Goal: Task Accomplishment & Management: Manage account settings

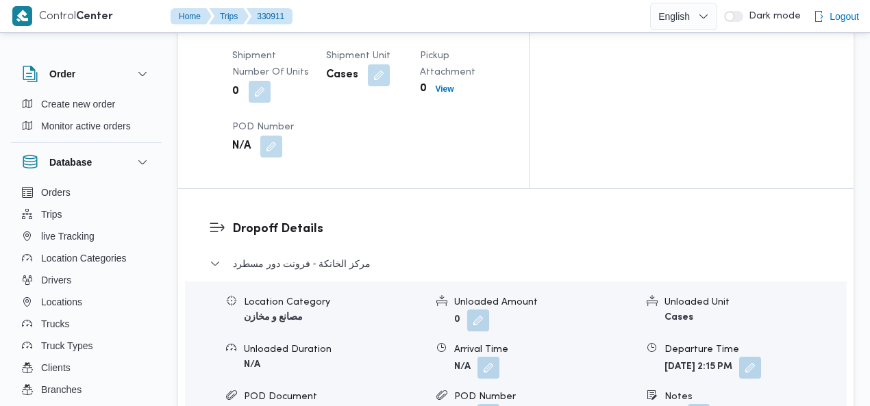
drag, startPoint x: 0, startPoint y: 0, endPoint x: 876, endPoint y: 242, distance: 908.9
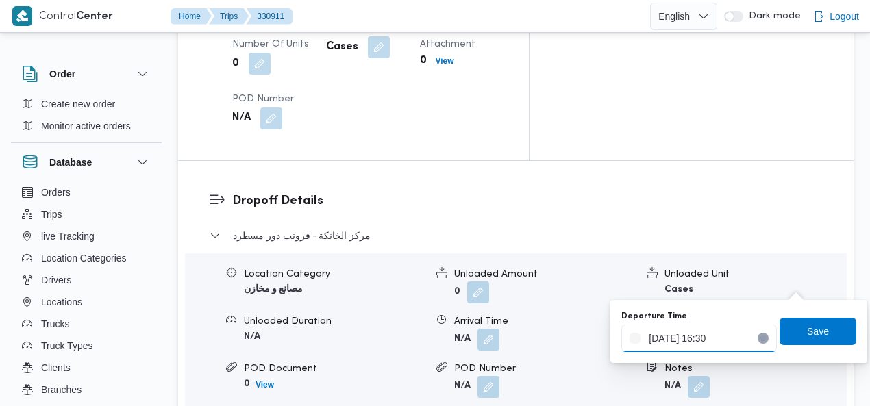
click at [719, 342] on input "13/08/2025 16:30" at bounding box center [698, 338] width 155 height 27
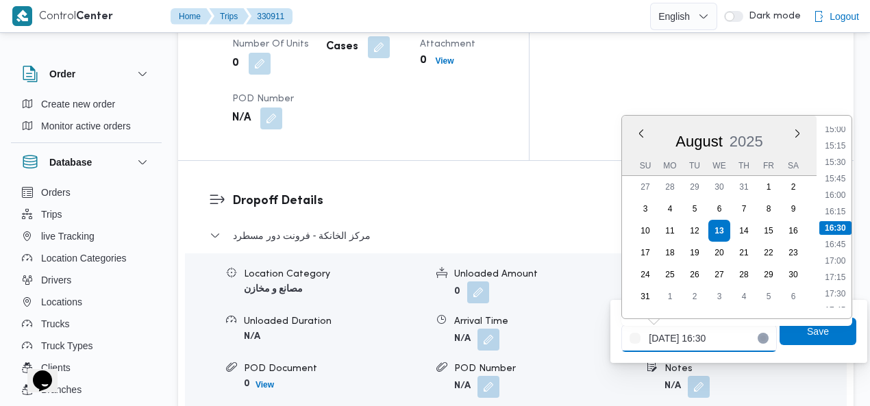
scroll to position [0, 0]
click at [845, 262] on li "17:00" at bounding box center [836, 261] width 32 height 14
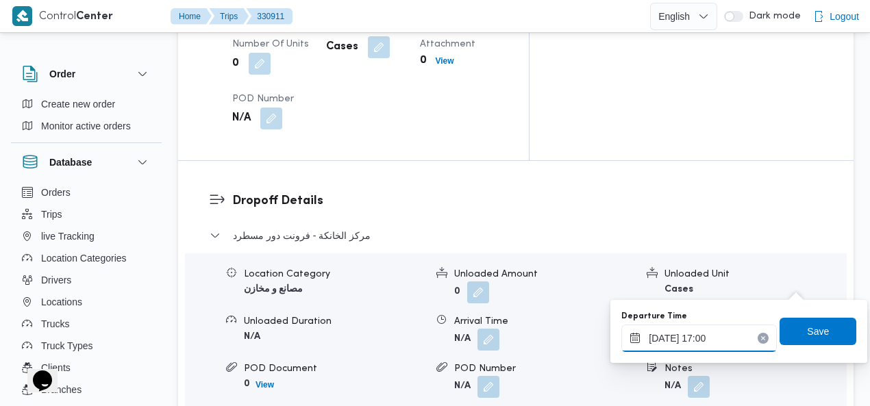
click at [714, 336] on input "13/08/2025 17:00" at bounding box center [698, 338] width 155 height 27
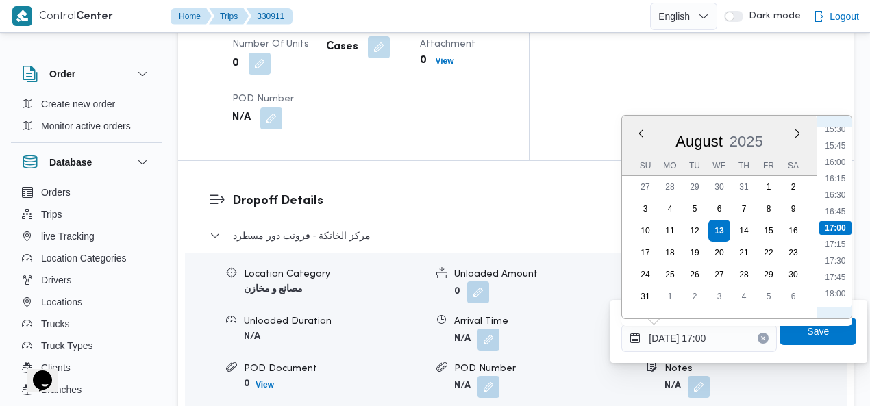
scroll to position [1181, 0]
click at [837, 202] on li "19:00" at bounding box center [836, 202] width 32 height 14
type input "13/08/2025 19:00"
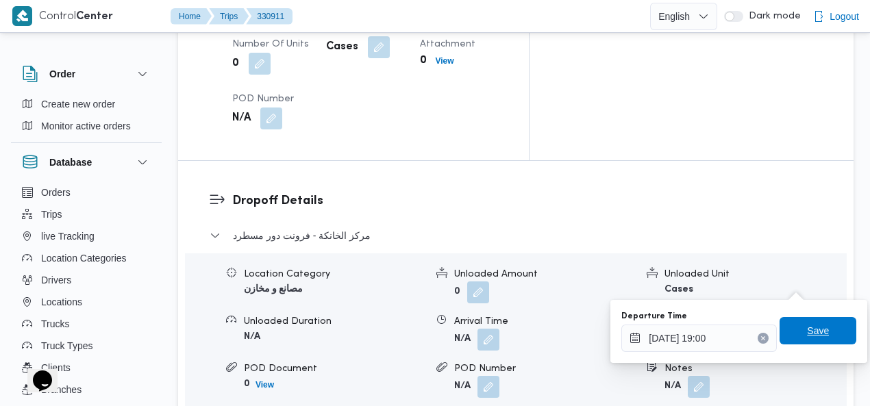
click at [807, 330] on span "Save" at bounding box center [818, 331] width 22 height 16
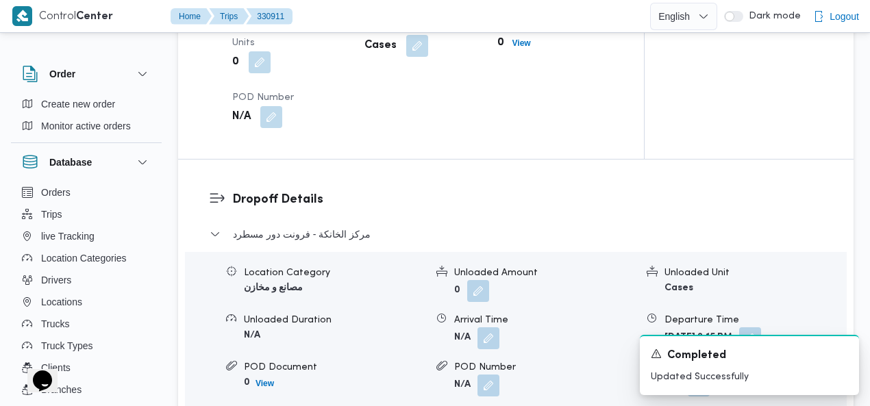
scroll to position [1167, 0]
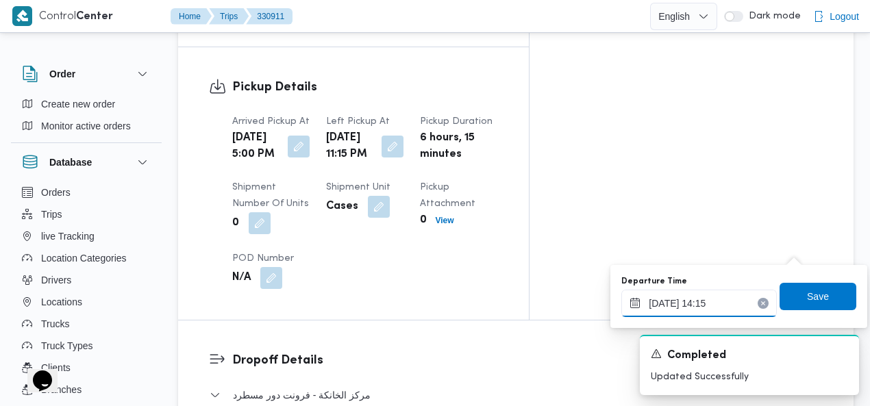
click at [726, 306] on input "13/08/2025 14:15" at bounding box center [698, 303] width 155 height 27
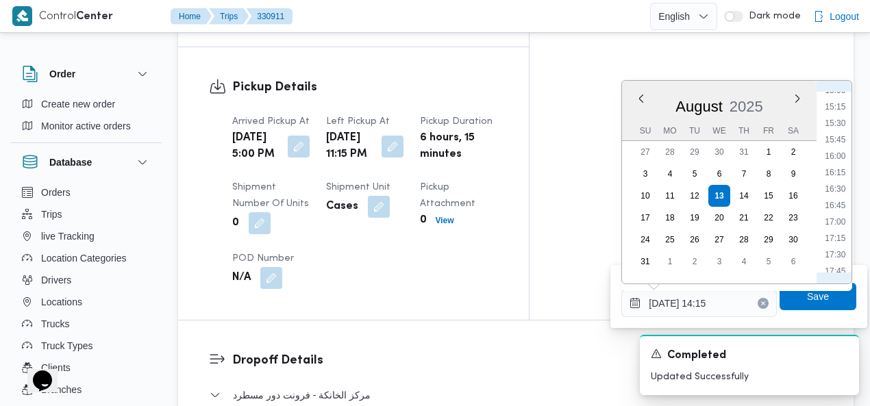
scroll to position [1000, 0]
click at [838, 193] on li "16:45" at bounding box center [836, 200] width 32 height 14
type input "13/08/2025 16:45"
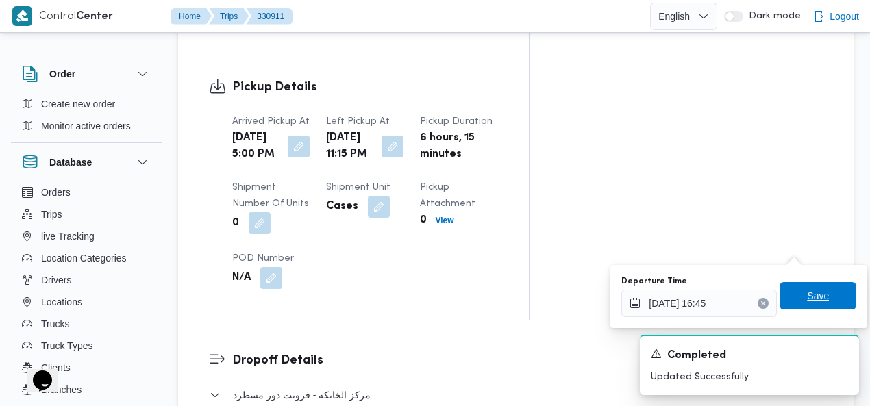
click at [808, 292] on span "Save" at bounding box center [818, 296] width 22 height 16
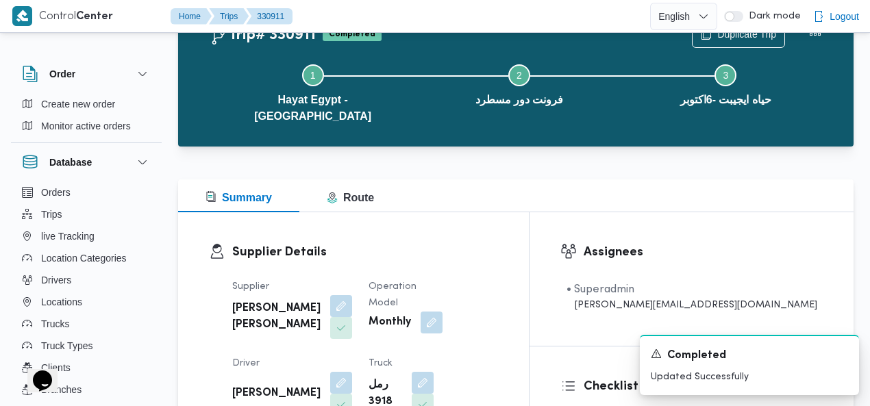
scroll to position [82, 0]
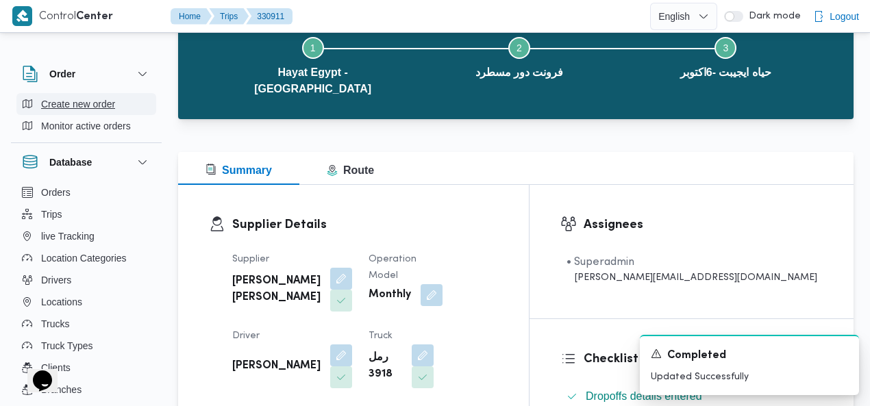
click at [91, 103] on span "Create new order" at bounding box center [78, 104] width 74 height 16
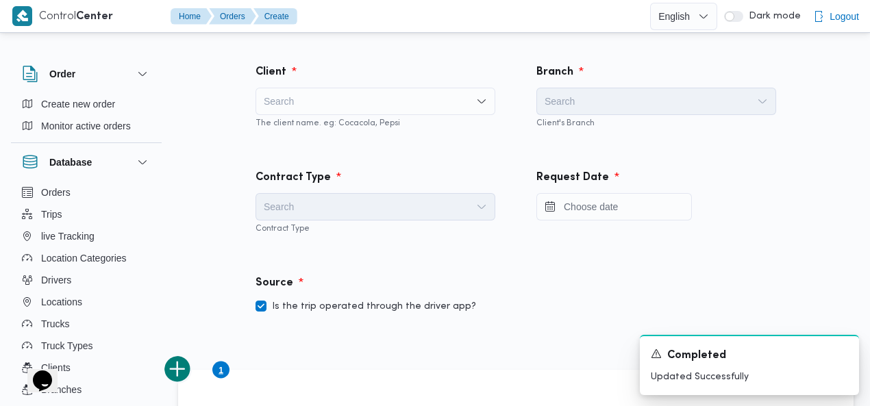
click at [329, 89] on div "Search" at bounding box center [376, 101] width 240 height 27
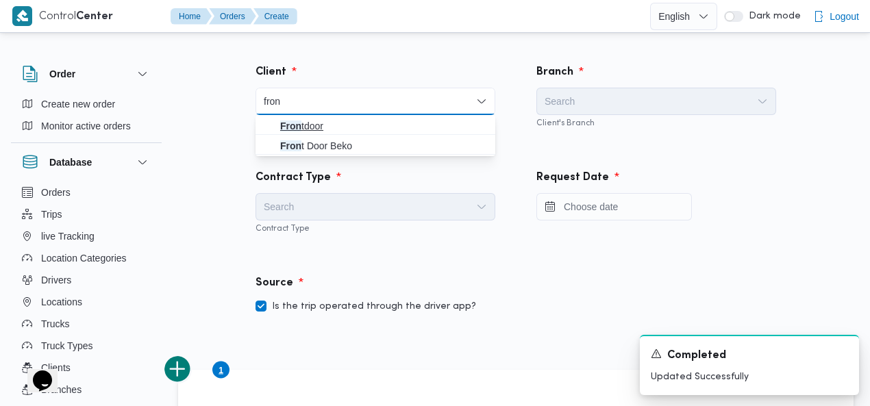
type input "fron"
click at [322, 122] on span "Fron tdoor" at bounding box center [383, 126] width 207 height 16
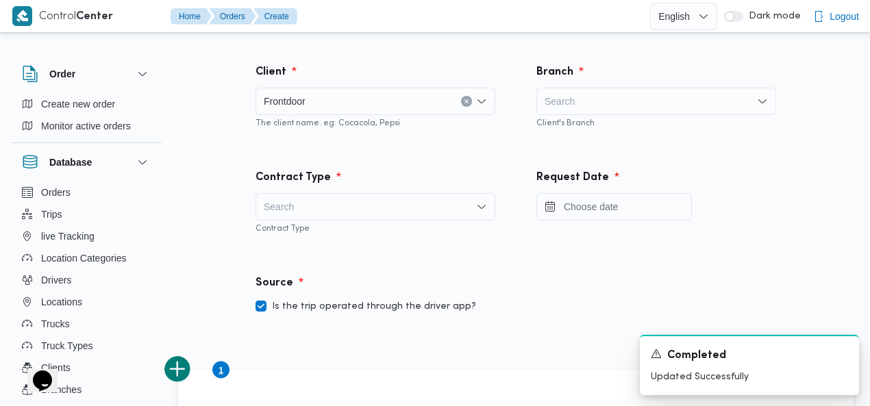
click at [671, 103] on div "Search" at bounding box center [656, 101] width 240 height 27
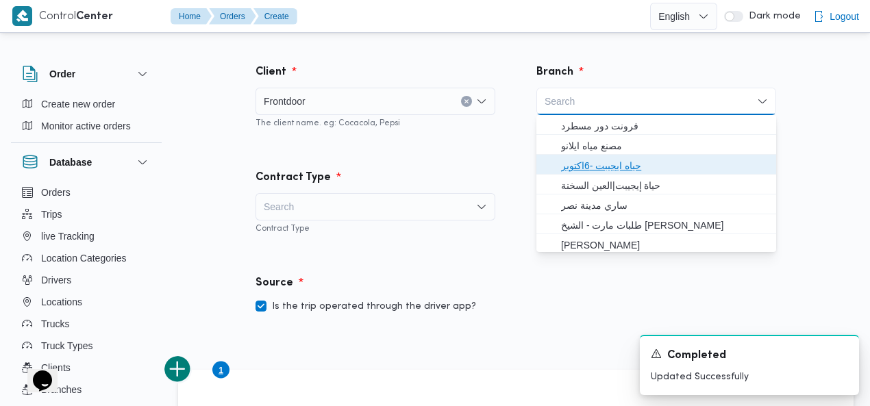
click at [632, 164] on span "حياه ايجيبت -6اكتوبر" at bounding box center [664, 166] width 207 height 16
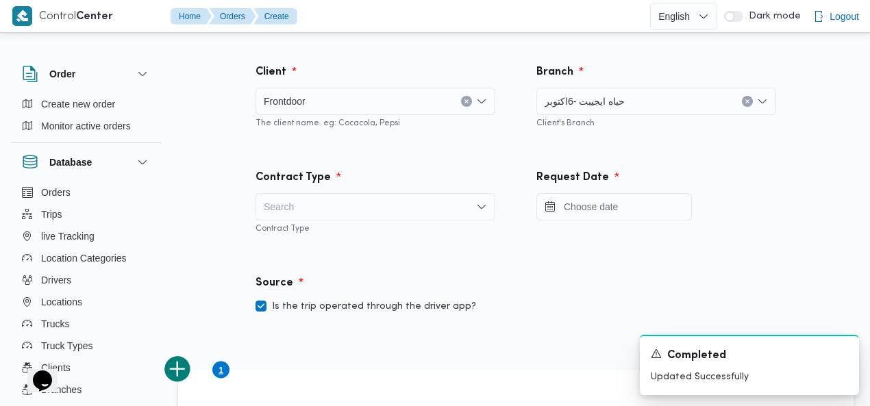
click at [381, 202] on div "Search" at bounding box center [376, 206] width 240 height 27
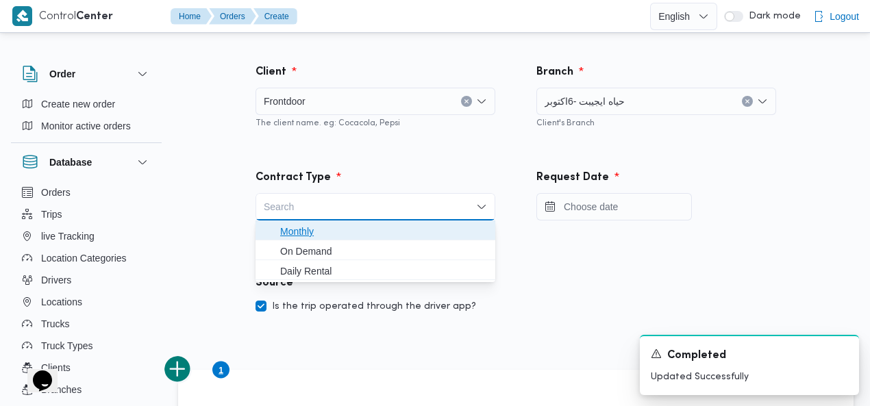
click at [323, 226] on span "Monthly" at bounding box center [383, 231] width 207 height 16
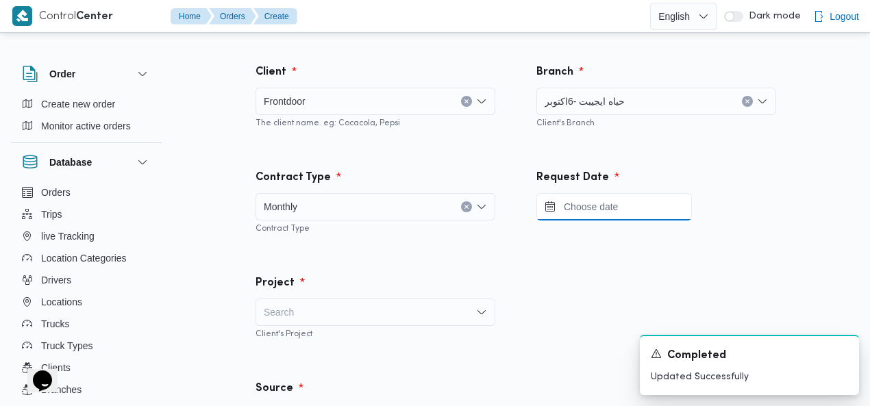
click at [601, 207] on input "Press the down key to open a popover containing a calendar." at bounding box center [613, 206] width 155 height 27
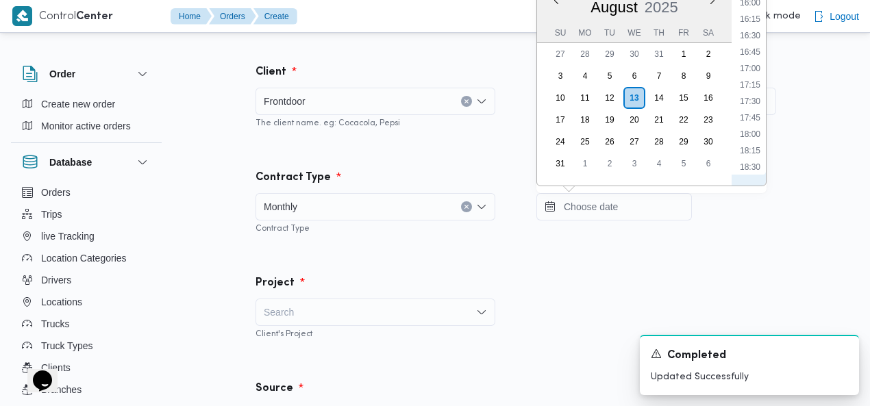
scroll to position [1044, 0]
click at [753, 75] on li "17:00" at bounding box center [750, 74] width 32 height 14
type input "13/08/2025 17:00"
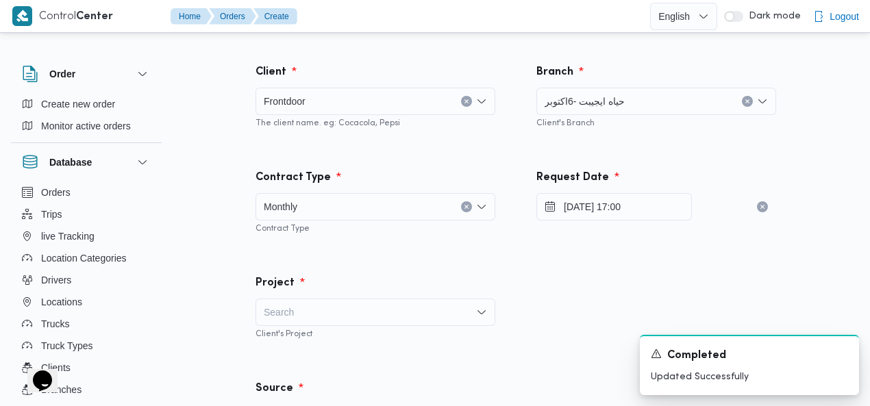
click at [484, 148] on div "Client Frontdoor The client name. eg: Cocacola, Pepsi" at bounding box center [375, 96] width 281 height 105
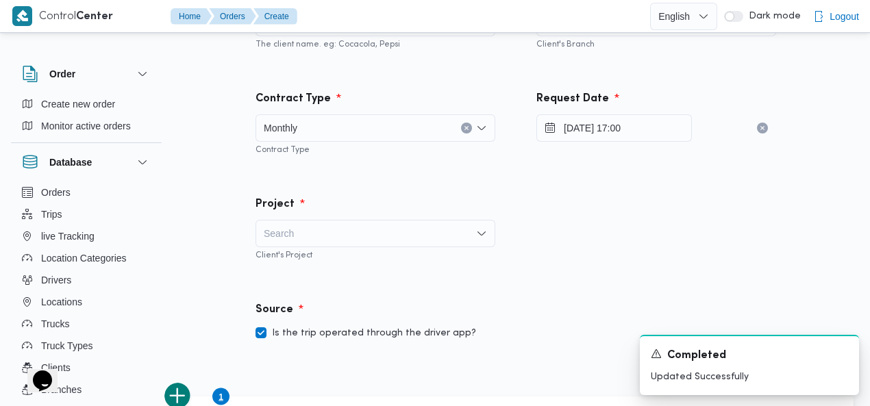
scroll to position [142, 0]
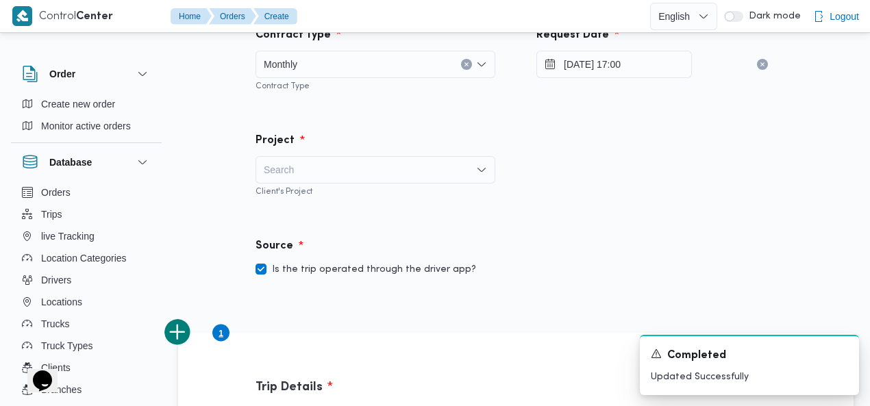
click at [397, 166] on div "Search" at bounding box center [376, 169] width 240 height 27
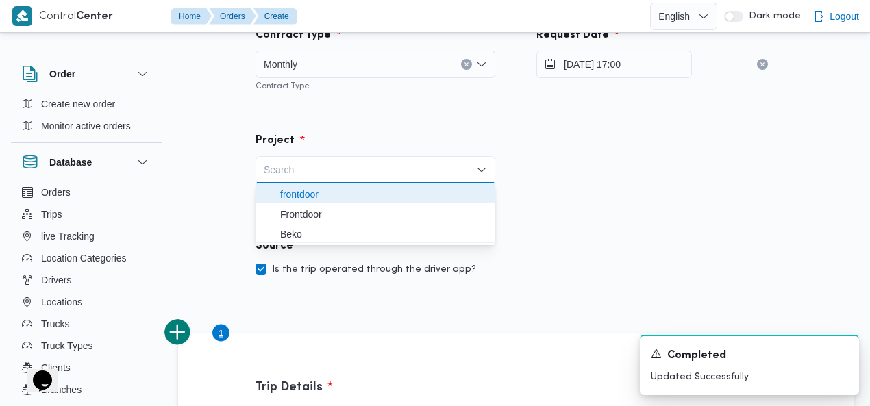
click at [366, 188] on span "frontdoor" at bounding box center [383, 194] width 207 height 16
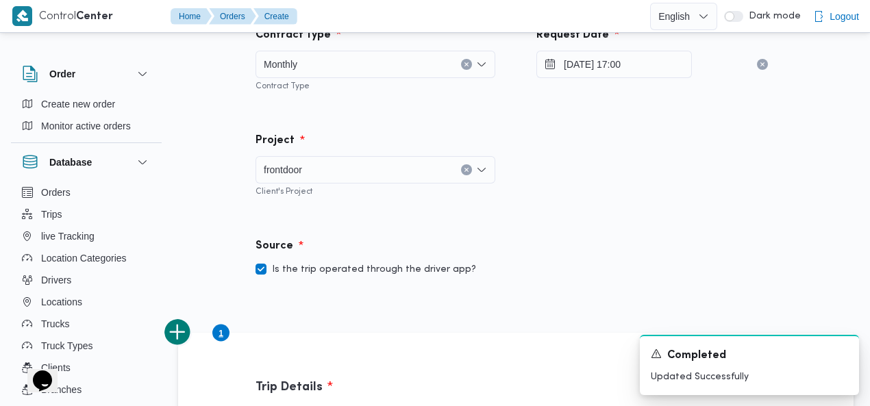
click at [327, 272] on label "Is the trip operated through the driver app?" at bounding box center [366, 270] width 221 height 16
checkbox input "false"
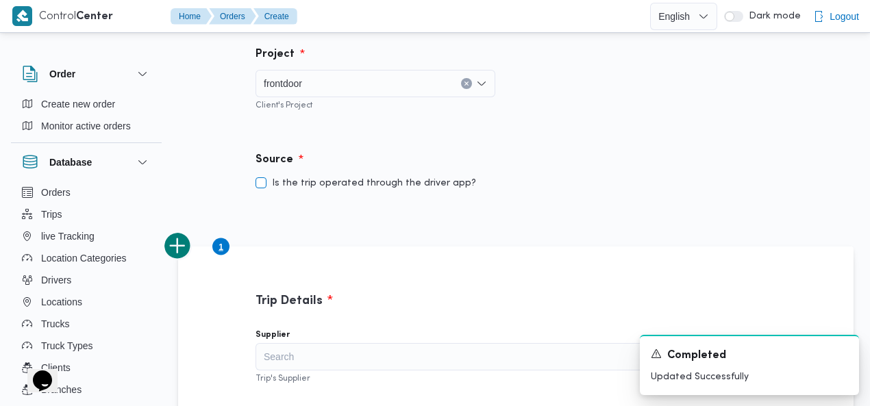
scroll to position [310, 0]
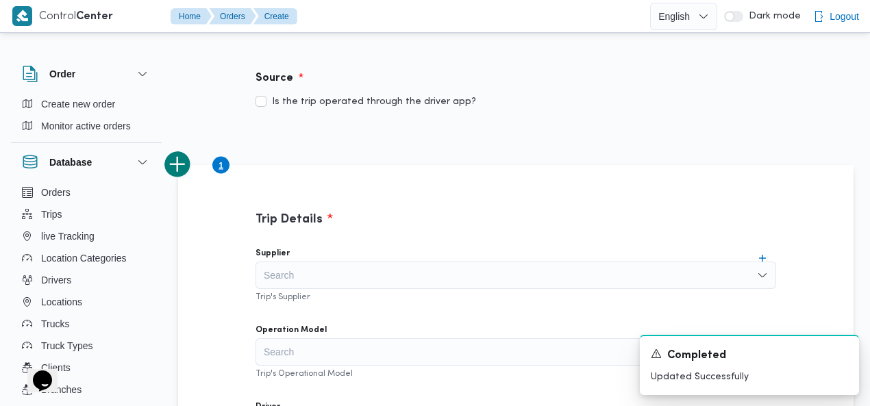
click at [455, 273] on div "Search" at bounding box center [516, 275] width 521 height 27
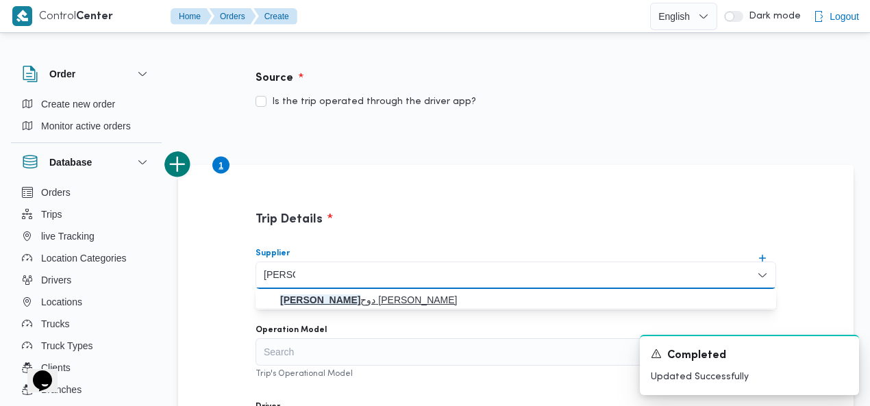
type input "خالد مم"
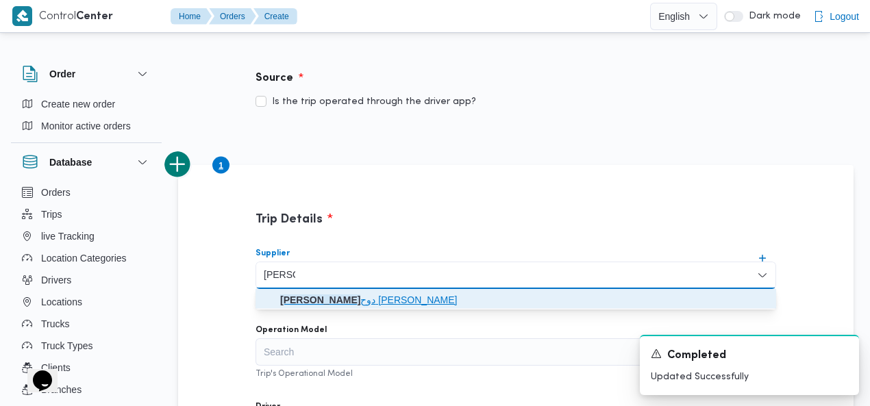
click at [366, 297] on span "خالد مم دوح حسن محمد العبس" at bounding box center [524, 300] width 488 height 16
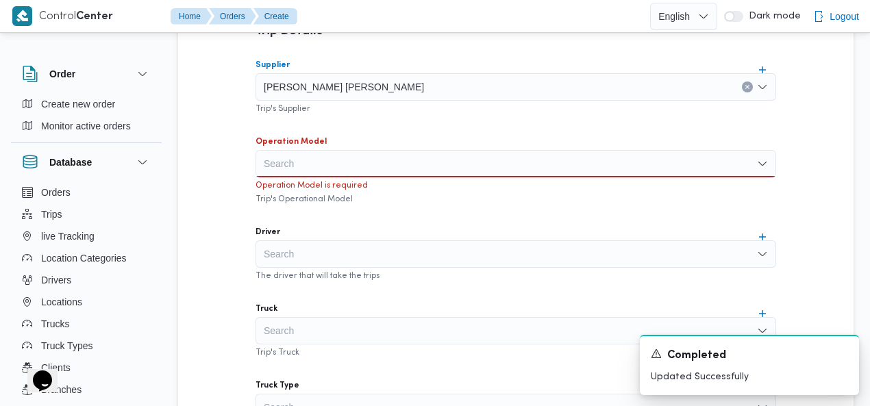
scroll to position [504, 0]
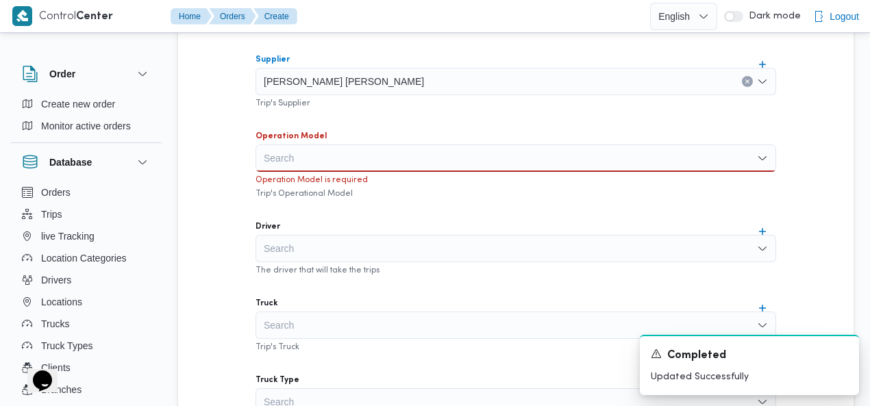
click at [419, 172] on div "Operation Model is required" at bounding box center [516, 179] width 521 height 14
click at [403, 155] on div "Search" at bounding box center [516, 158] width 521 height 27
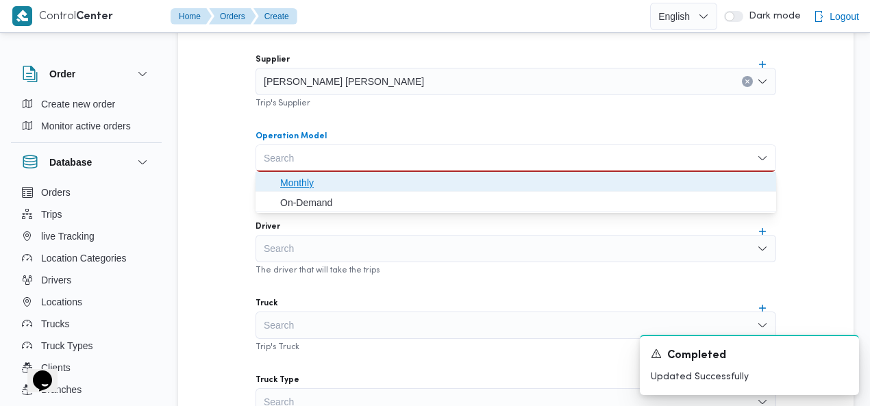
click at [352, 179] on span "Monthly" at bounding box center [524, 183] width 488 height 16
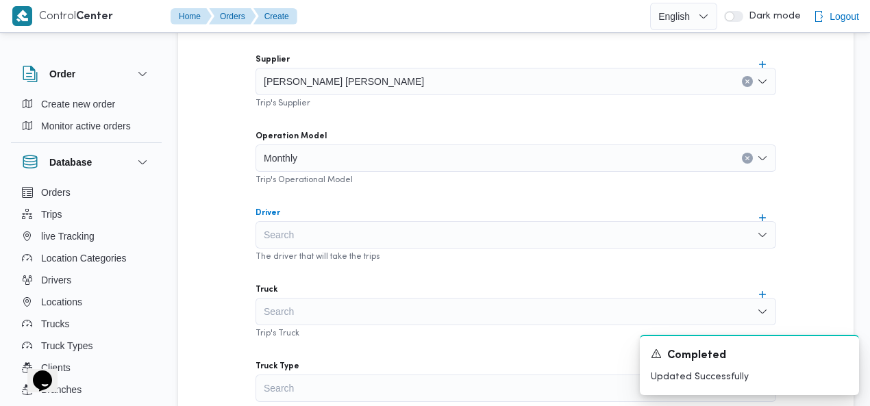
click at [350, 228] on div "Search" at bounding box center [516, 234] width 521 height 27
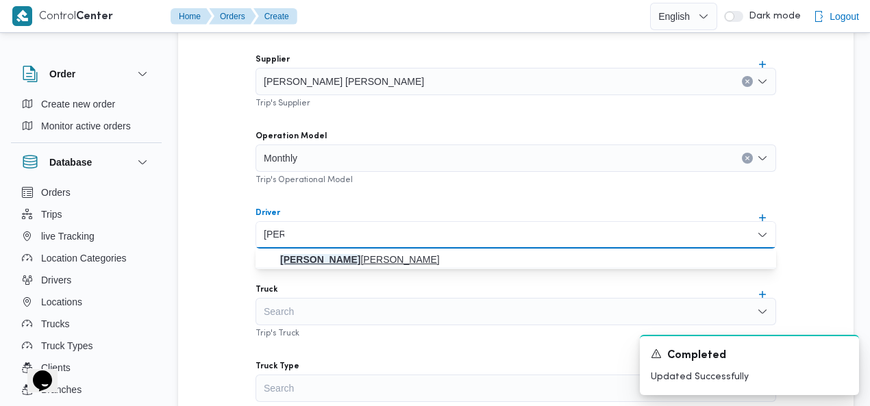
type input "عمرو"
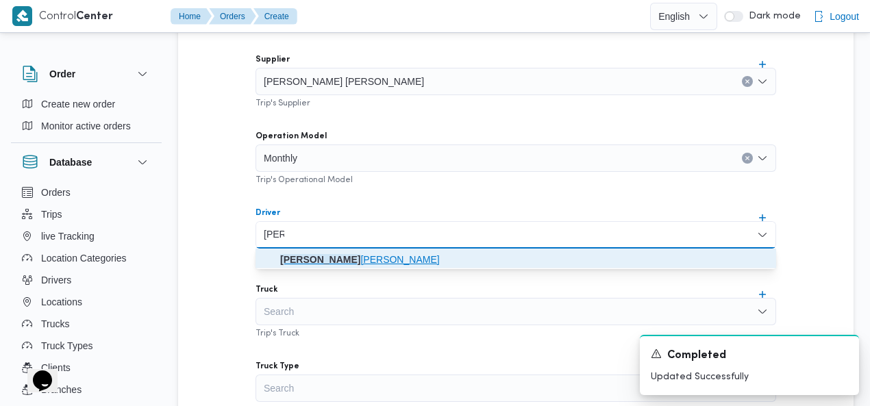
click at [348, 251] on span "عمرو عبدالله علي مصطفى" at bounding box center [524, 259] width 488 height 16
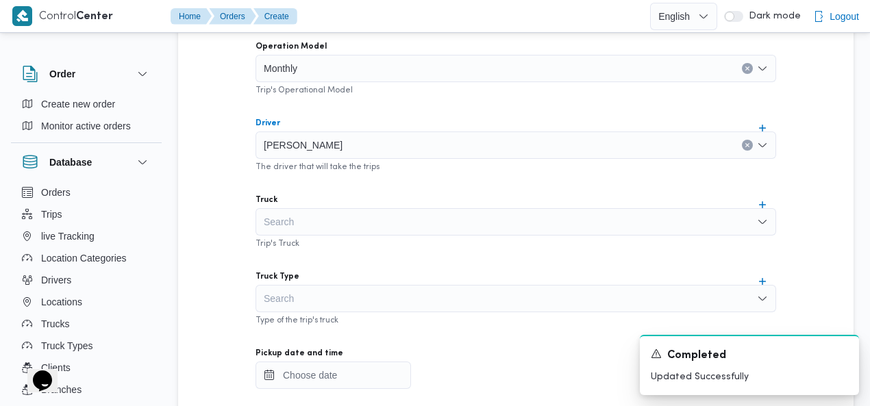
scroll to position [603, 0]
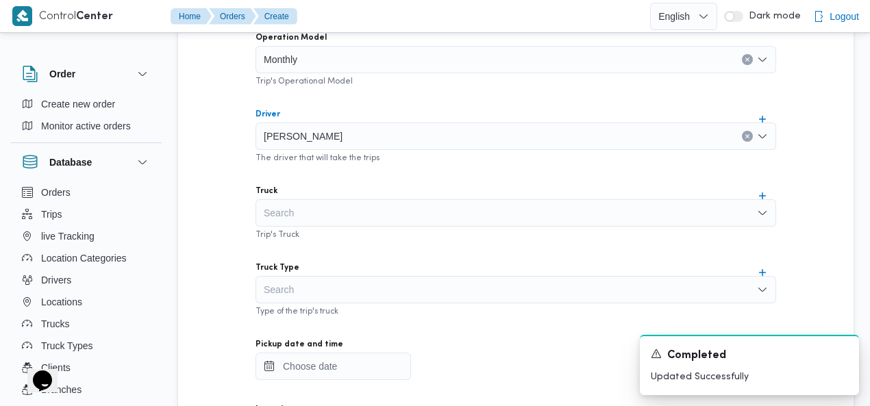
click at [378, 213] on div "Search" at bounding box center [516, 212] width 521 height 27
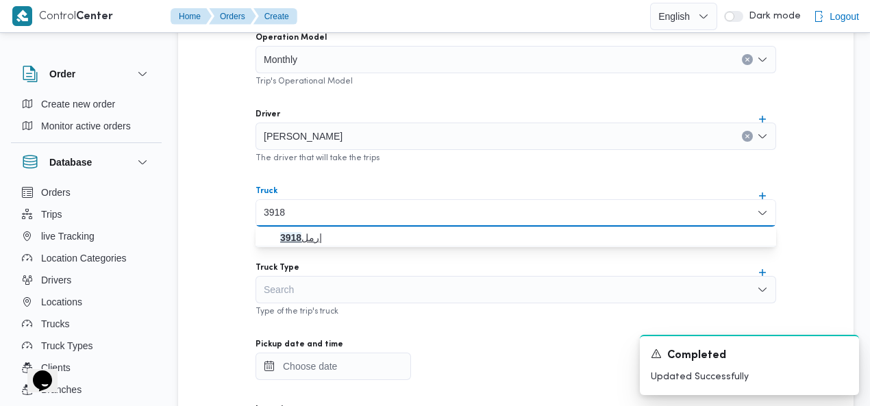
type input "3918"
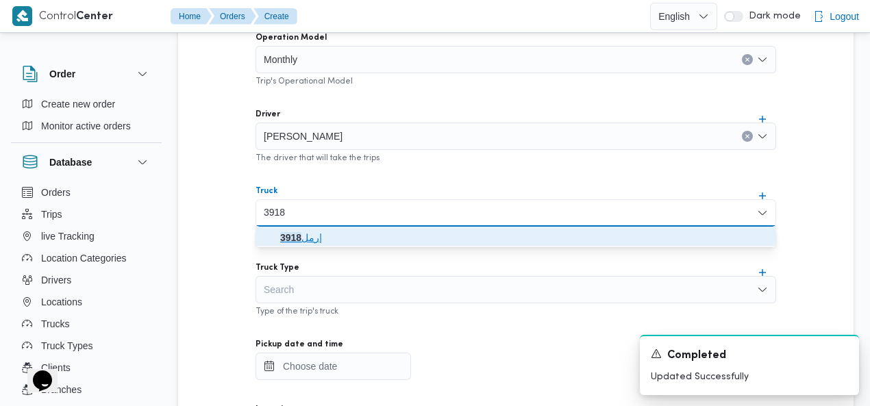
click at [315, 240] on span "رمل 3918 |" at bounding box center [524, 237] width 488 height 16
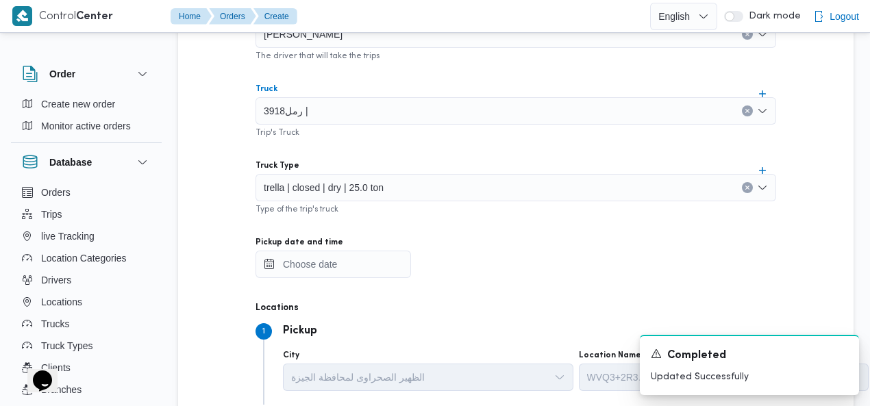
scroll to position [754, 0]
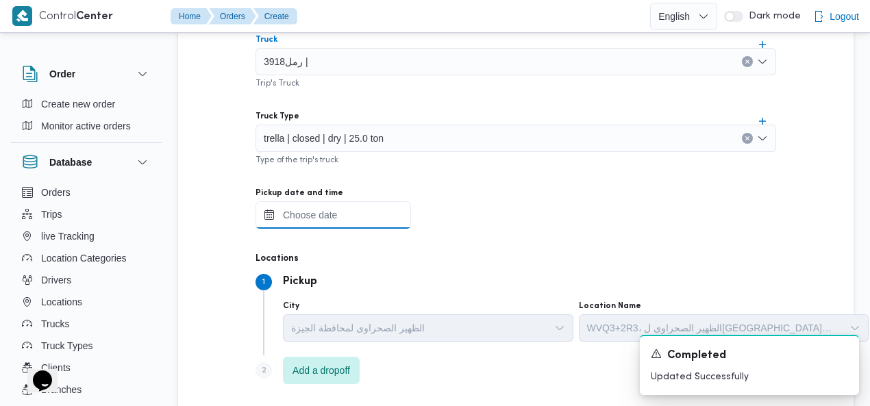
click at [300, 219] on input "Pickup date and time" at bounding box center [333, 214] width 155 height 27
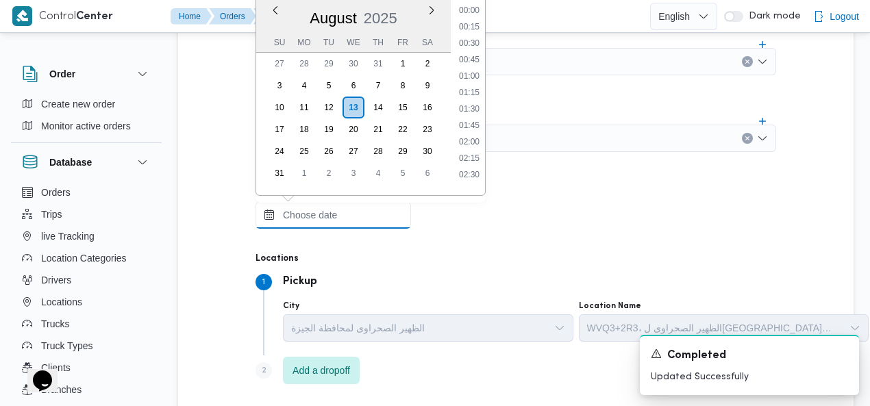
scroll to position [1204, 0]
click at [475, 51] on li "19:00" at bounding box center [469, 56] width 32 height 14
type input "13/08/2025 19:00"
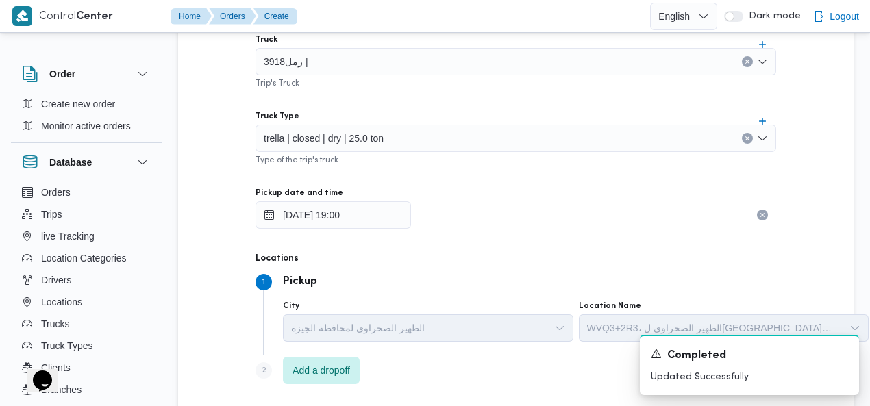
click at [558, 88] on div "Trip's Truck" at bounding box center [516, 82] width 521 height 14
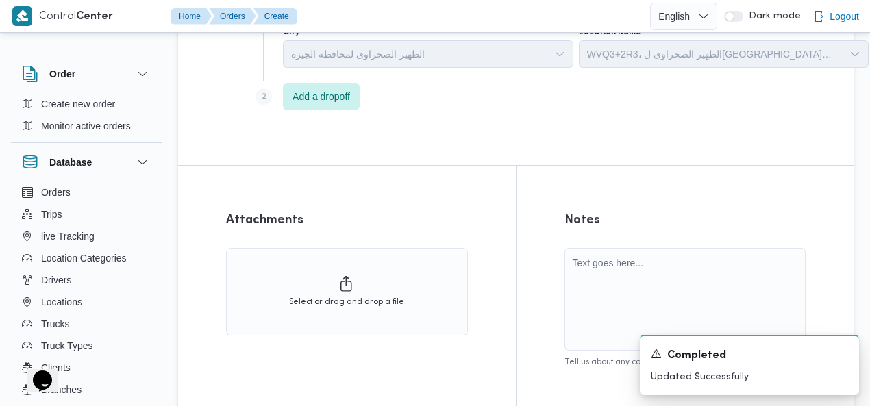
scroll to position [1108, 0]
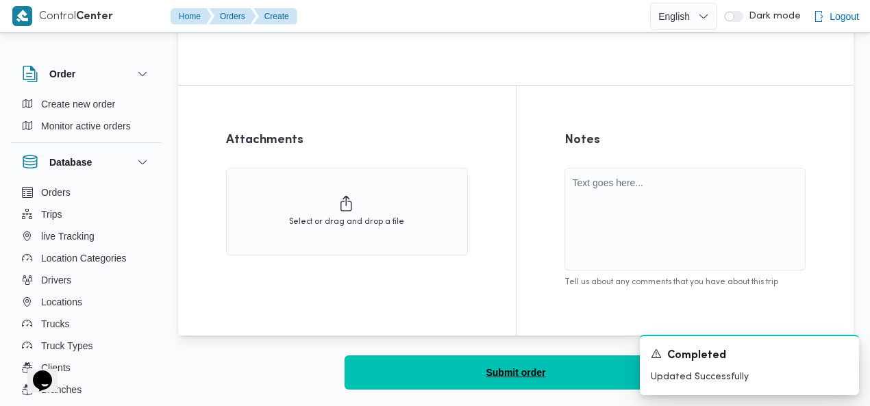
click at [516, 358] on button "Submit order" at bounding box center [516, 373] width 342 height 34
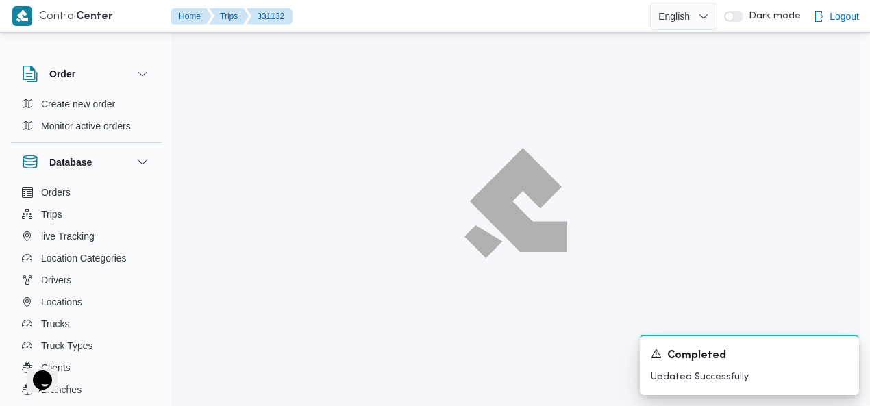
scroll to position [37, 0]
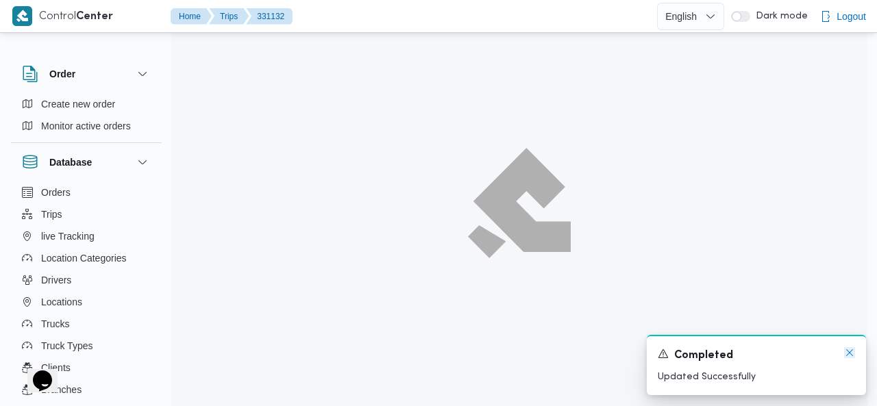
click at [847, 354] on icon "Dismiss toast" at bounding box center [849, 352] width 11 height 11
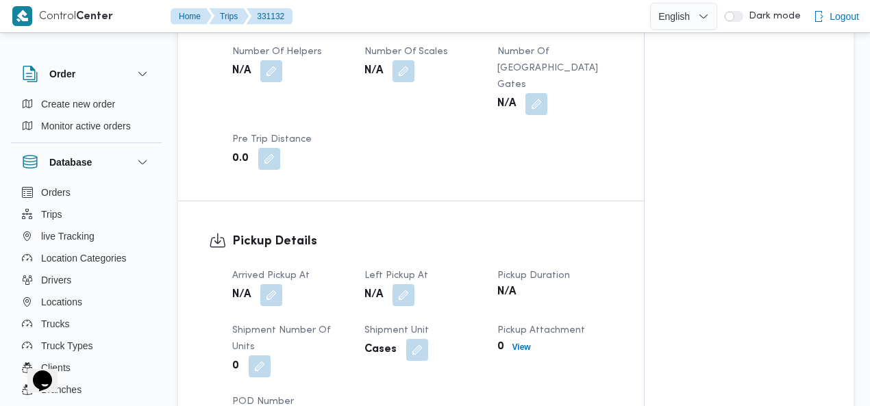
scroll to position [834, 0]
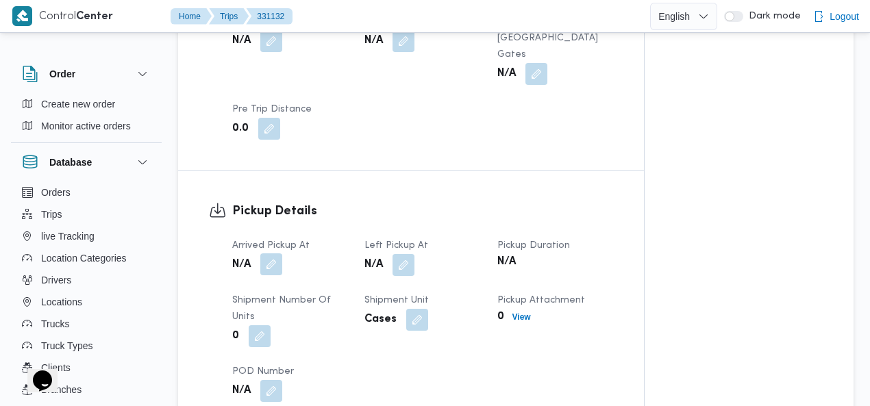
click at [271, 253] on button "button" at bounding box center [271, 264] width 22 height 22
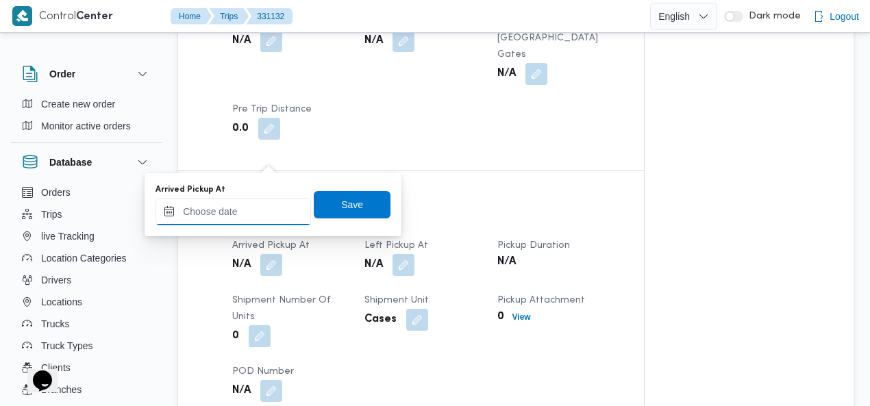
click at [228, 209] on input "Arrived Pickup At" at bounding box center [232, 211] width 155 height 27
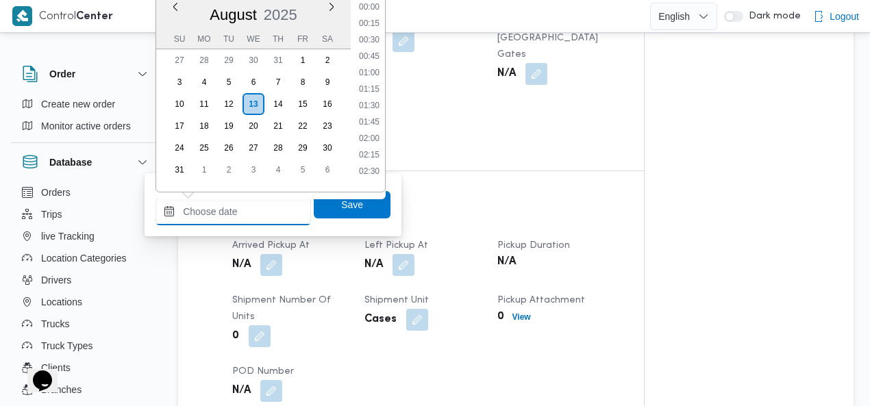
scroll to position [1204, 0]
click at [379, 53] on li "19:00" at bounding box center [369, 52] width 32 height 14
type input "13/08/2025 19:00"
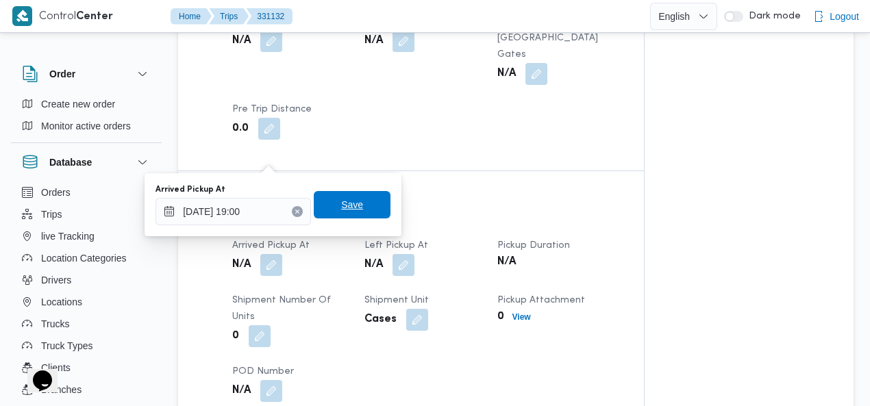
click at [347, 204] on span "Save" at bounding box center [352, 205] width 22 height 16
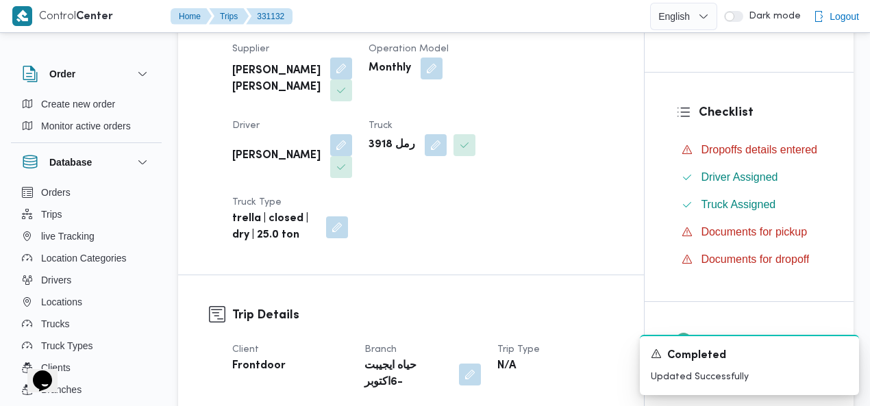
scroll to position [0, 0]
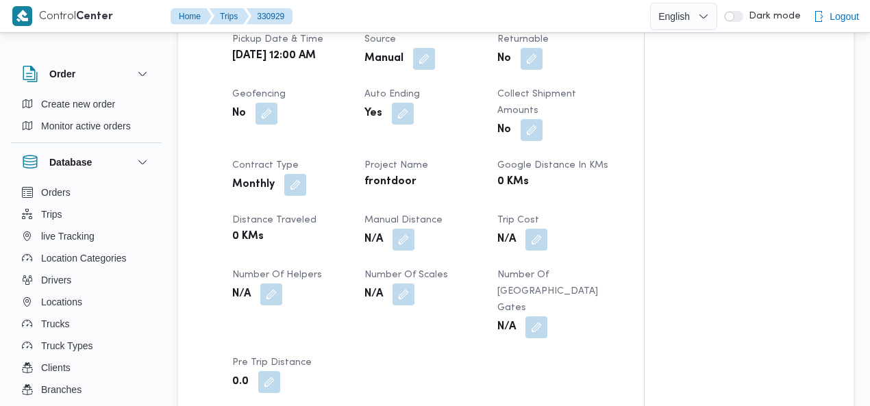
scroll to position [623, 0]
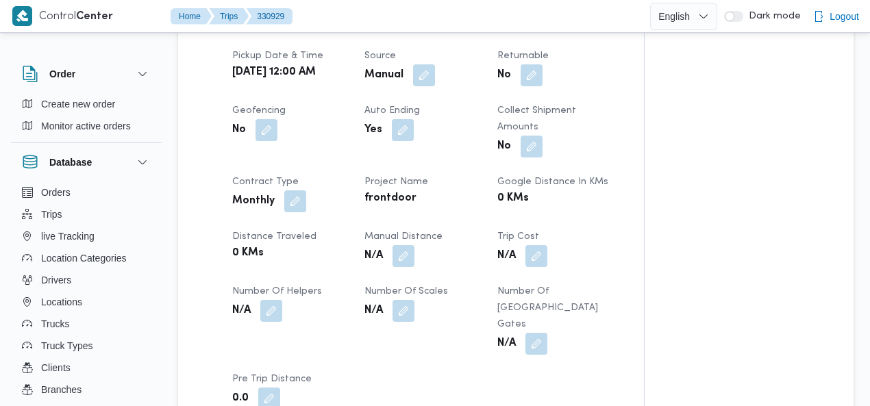
click at [397, 246] on button "button" at bounding box center [404, 257] width 22 height 22
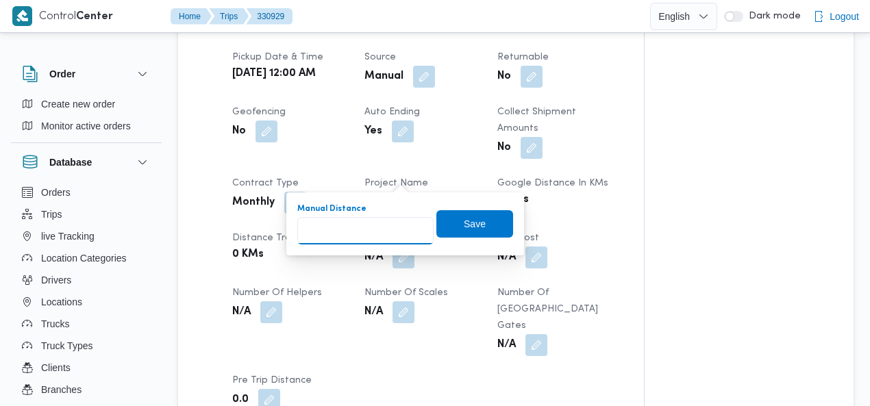
click at [369, 223] on input "Manual Distance" at bounding box center [365, 230] width 136 height 27
type input "115"
click at [477, 224] on span "Save" at bounding box center [474, 223] width 77 height 27
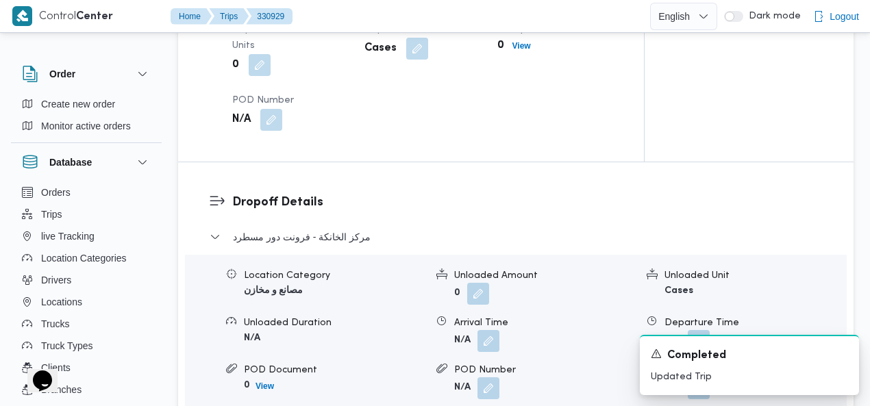
scroll to position [1183, 0]
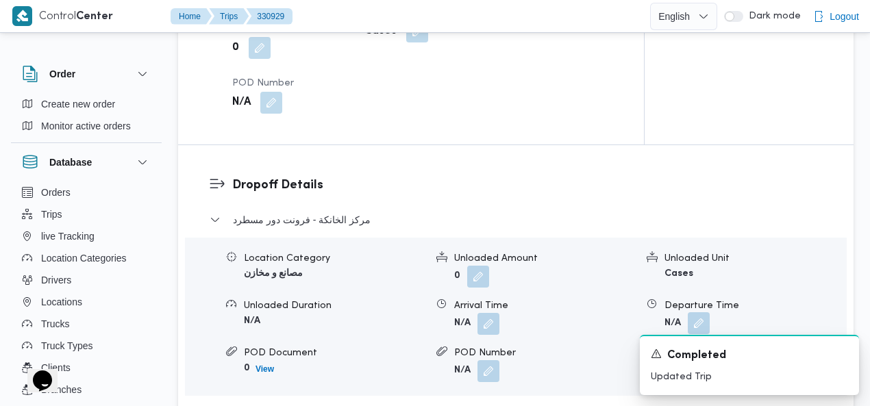
click at [701, 312] on button "button" at bounding box center [699, 323] width 22 height 22
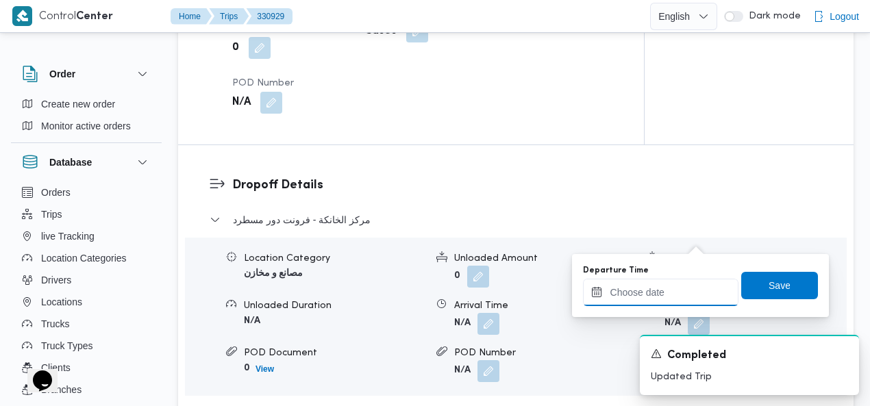
click at [649, 292] on input "Departure Time" at bounding box center [660, 292] width 155 height 27
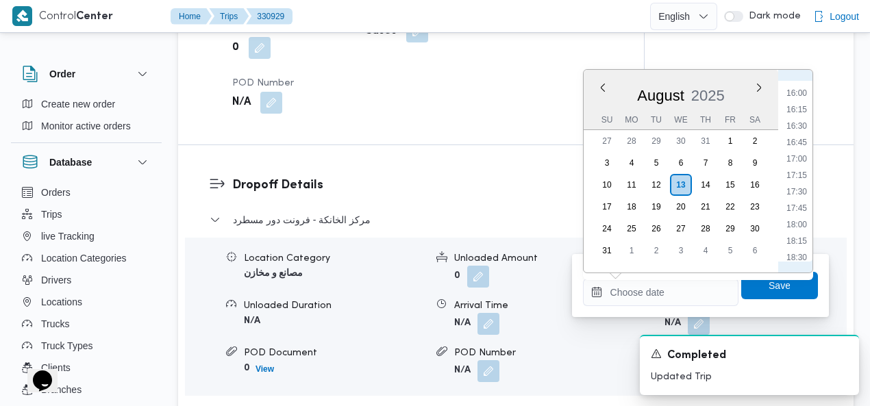
scroll to position [889, 0]
click at [806, 124] on li "14:00" at bounding box center [797, 119] width 32 height 14
type input "13/08/2025 14:00"
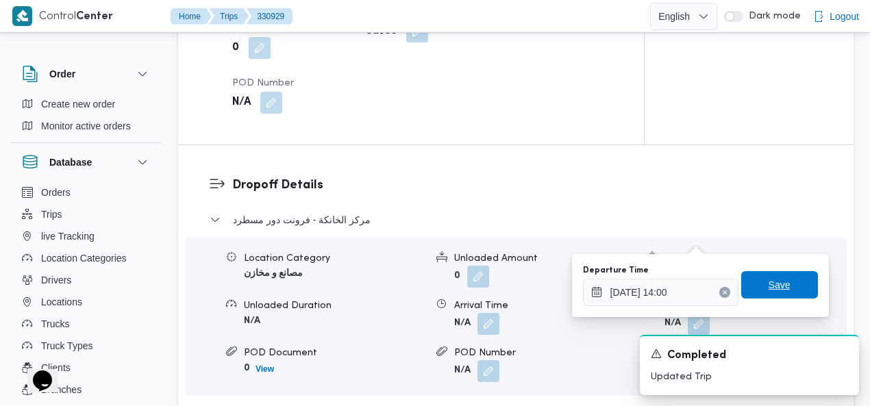
click at [774, 272] on span "Save" at bounding box center [779, 284] width 77 height 27
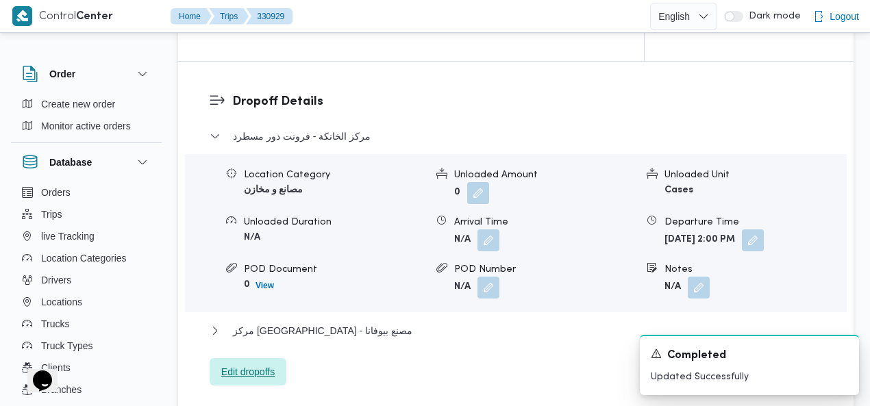
click at [263, 364] on span "Edit dropoffs" at bounding box center [247, 372] width 53 height 16
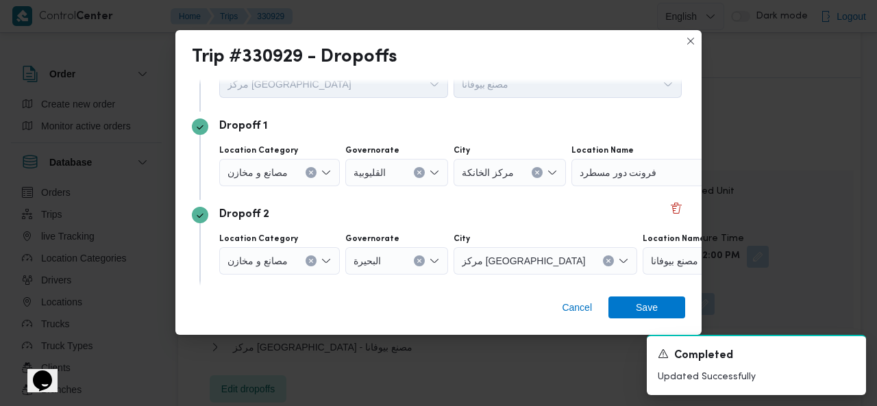
scroll to position [105, 0]
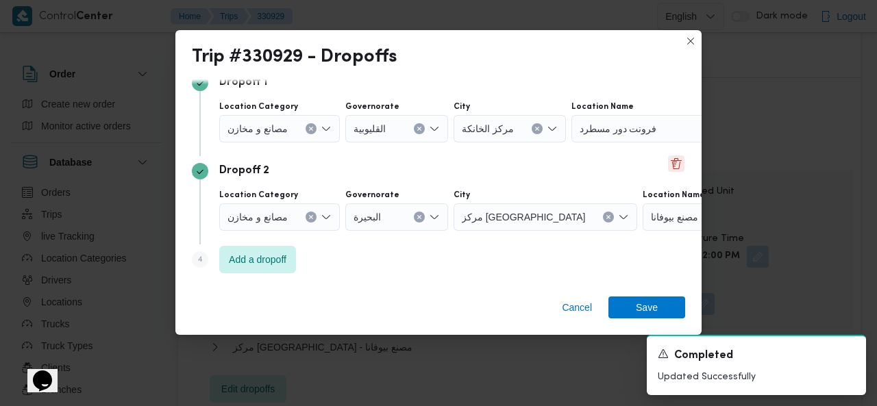
click at [671, 169] on button "Delete" at bounding box center [676, 163] width 16 height 16
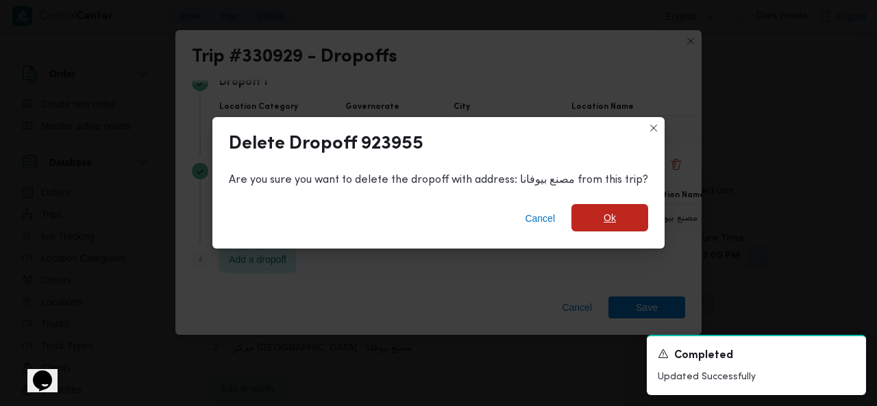
click at [610, 217] on span "Ok" at bounding box center [609, 218] width 12 height 16
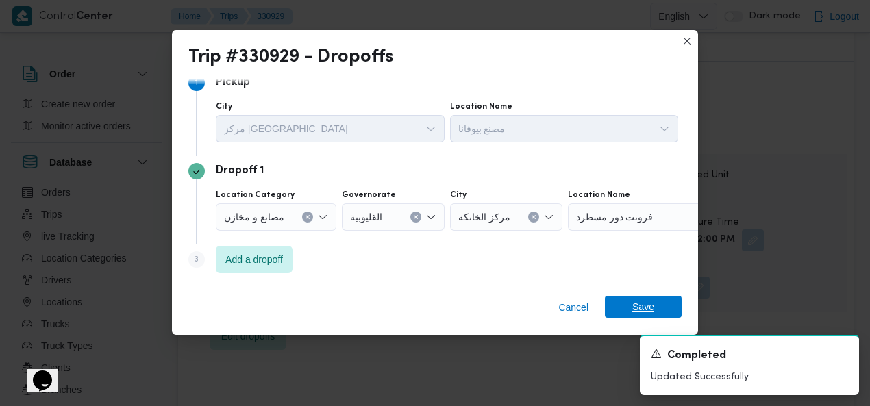
scroll to position [16, 0]
click at [633, 303] on span "Save" at bounding box center [643, 307] width 22 height 22
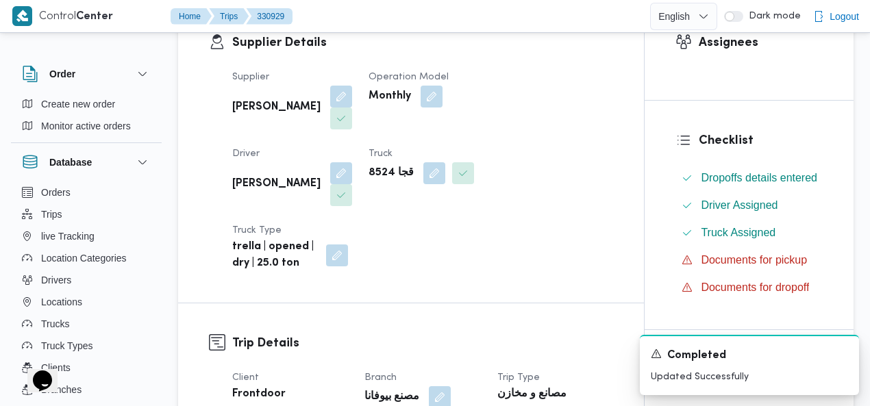
scroll to position [0, 0]
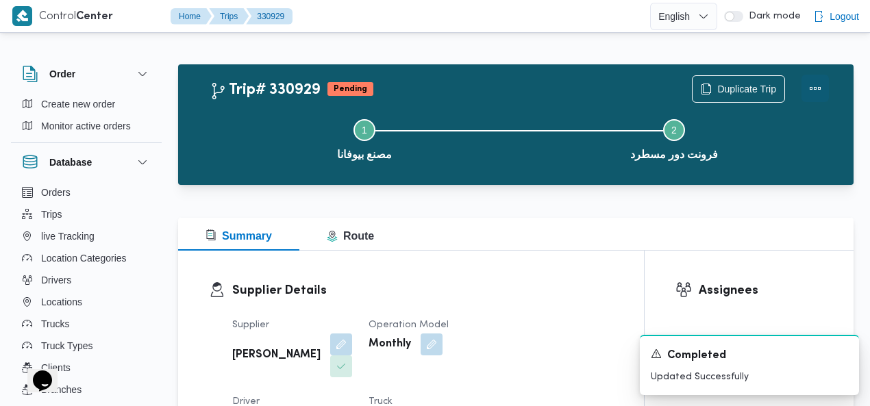
click at [813, 86] on button "Actions" at bounding box center [814, 88] width 27 height 27
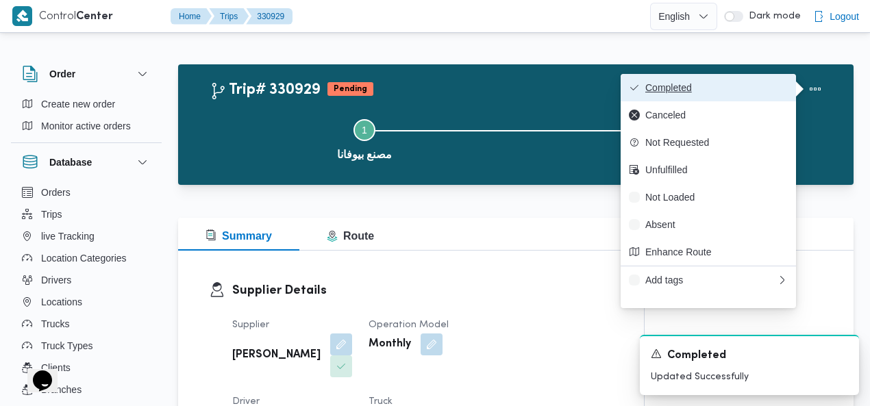
click at [774, 88] on span "Completed" at bounding box center [716, 87] width 142 height 11
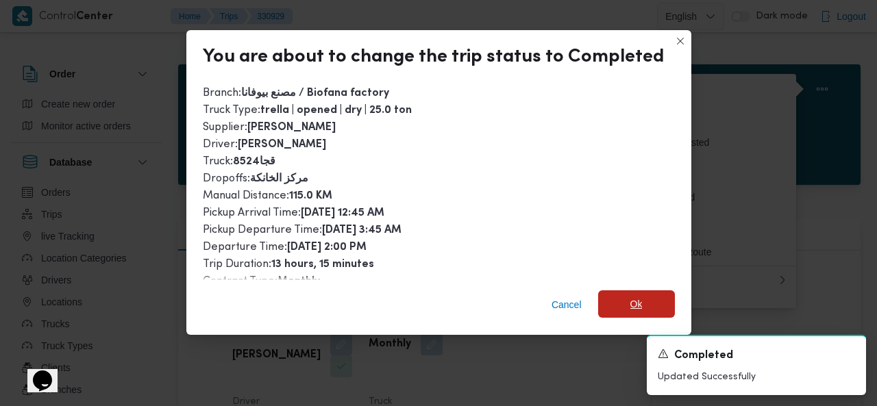
click at [630, 311] on span "Ok" at bounding box center [636, 304] width 12 height 16
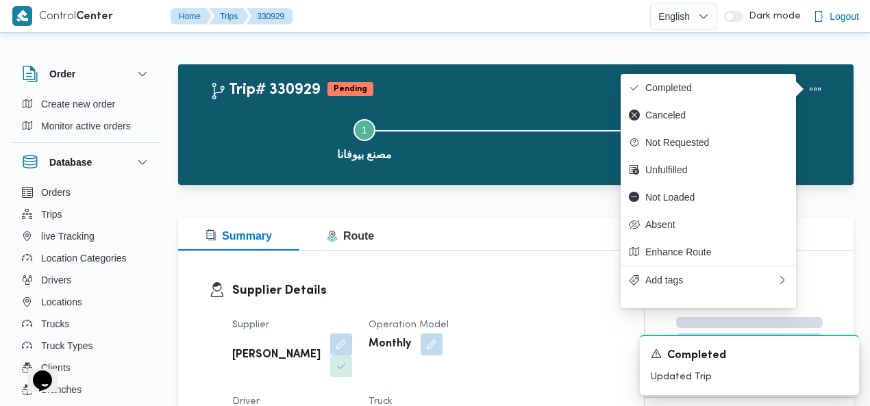
click at [497, 87] on div "Trip# 330929 Pending Duplicate Trip" at bounding box center [519, 88] width 619 height 27
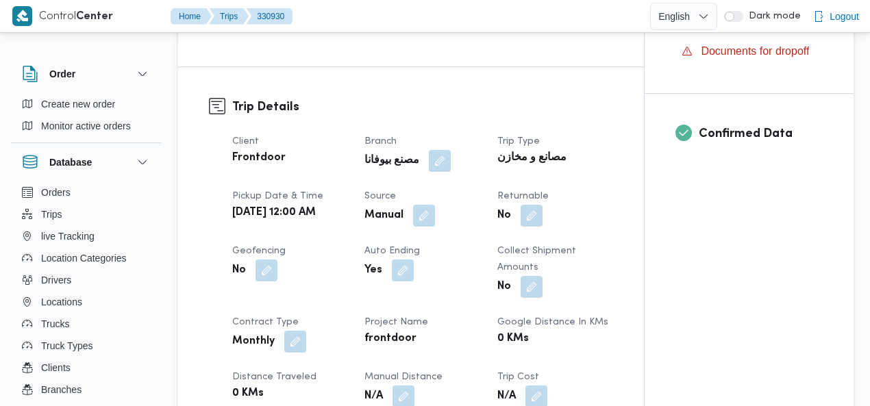
drag, startPoint x: 876, startPoint y: 47, endPoint x: 876, endPoint y: 131, distance: 83.6
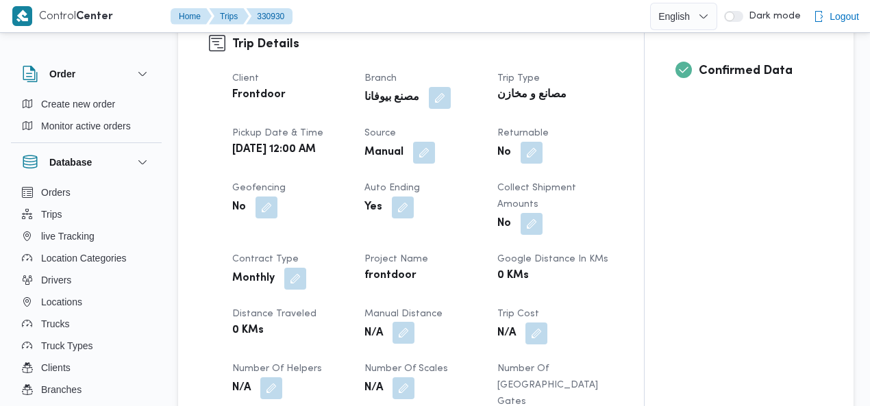
click at [410, 322] on button "button" at bounding box center [404, 333] width 22 height 22
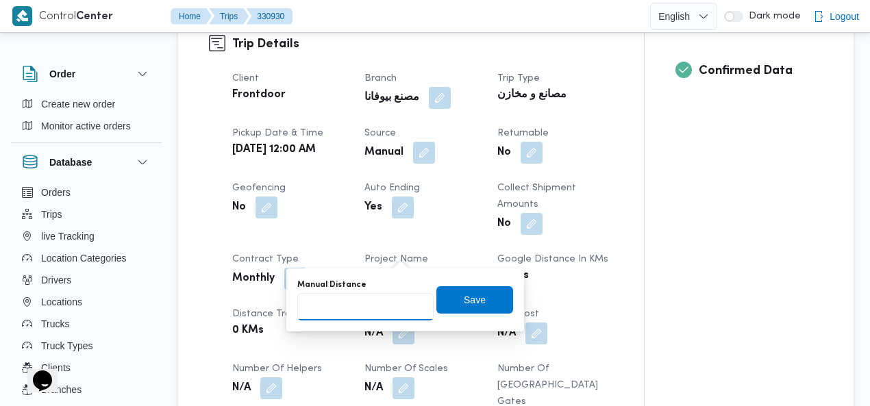
scroll to position [0, 0]
click at [364, 306] on input "Manual Distance" at bounding box center [365, 306] width 136 height 27
type input "115"
click at [464, 301] on span "Save" at bounding box center [475, 299] width 22 height 16
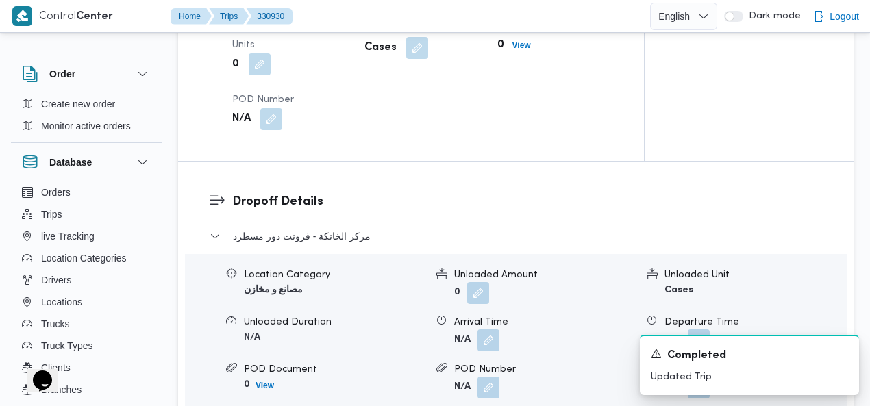
scroll to position [1185, 0]
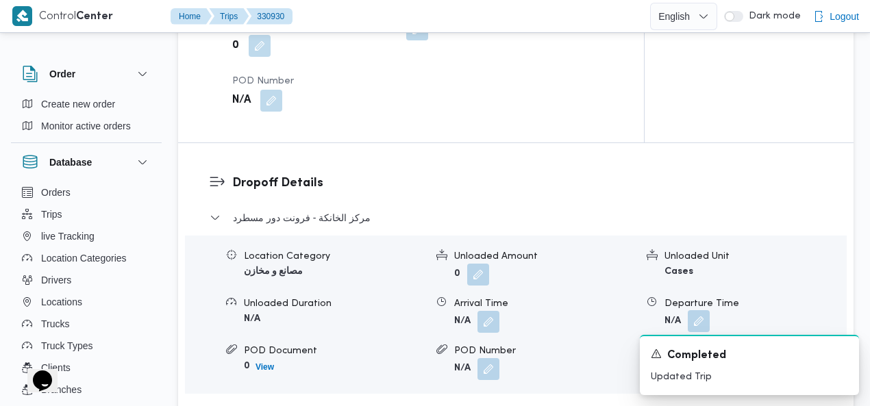
drag, startPoint x: 697, startPoint y: 235, endPoint x: 691, endPoint y: 242, distance: 8.8
click at [697, 310] on button "button" at bounding box center [699, 321] width 22 height 22
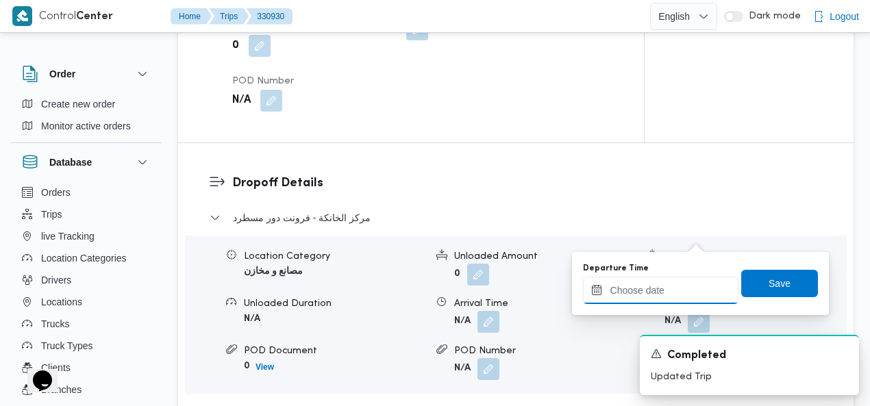
click at [627, 284] on input "Departure Time" at bounding box center [660, 290] width 155 height 27
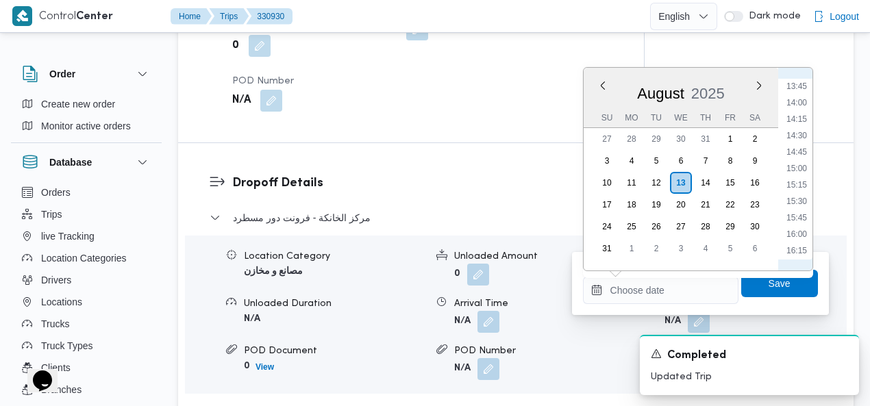
scroll to position [889, 0]
click at [804, 113] on li "14:00" at bounding box center [797, 117] width 32 height 14
type input "13/08/2025 14:00"
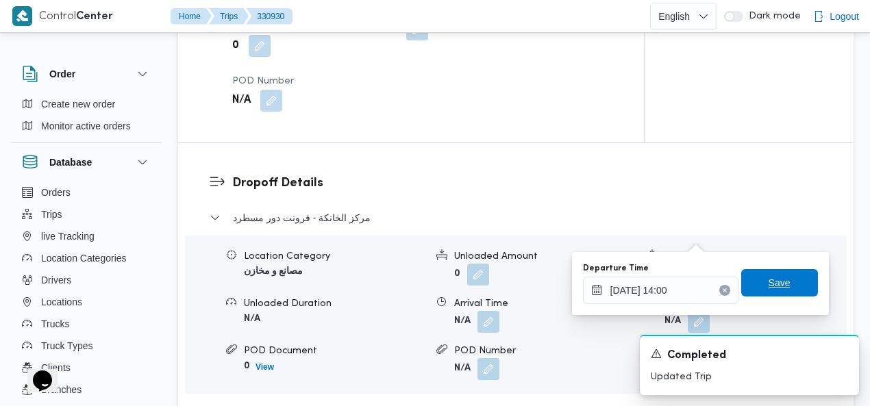
click at [777, 280] on span "Save" at bounding box center [780, 283] width 22 height 16
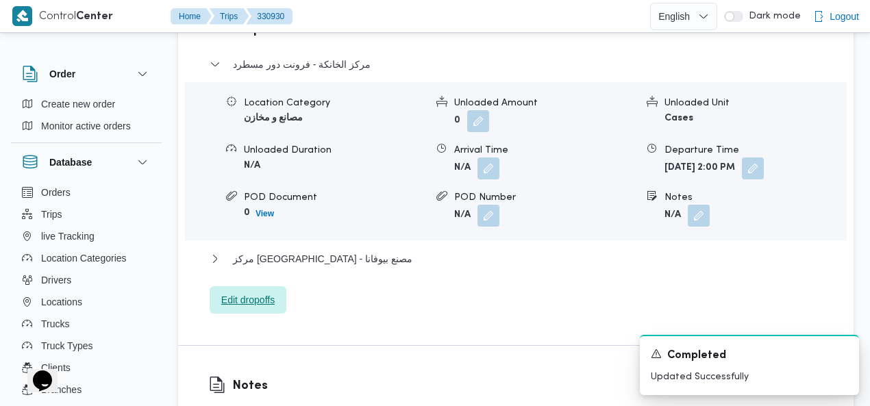
click at [259, 292] on span "Edit dropoffs" at bounding box center [247, 300] width 53 height 16
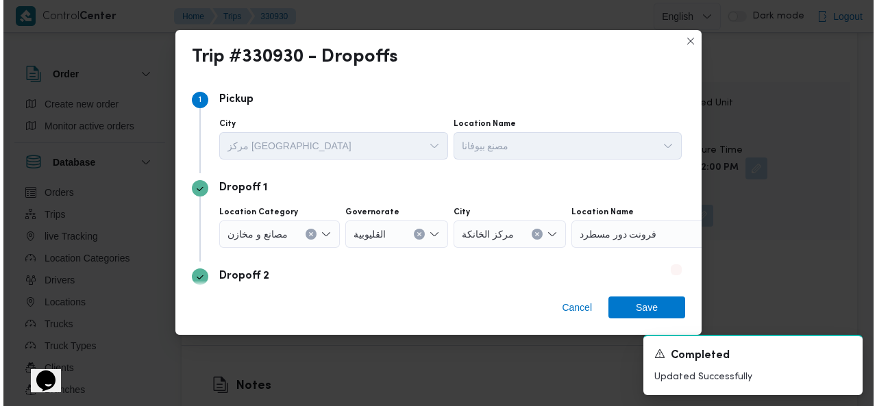
scroll to position [1322, 0]
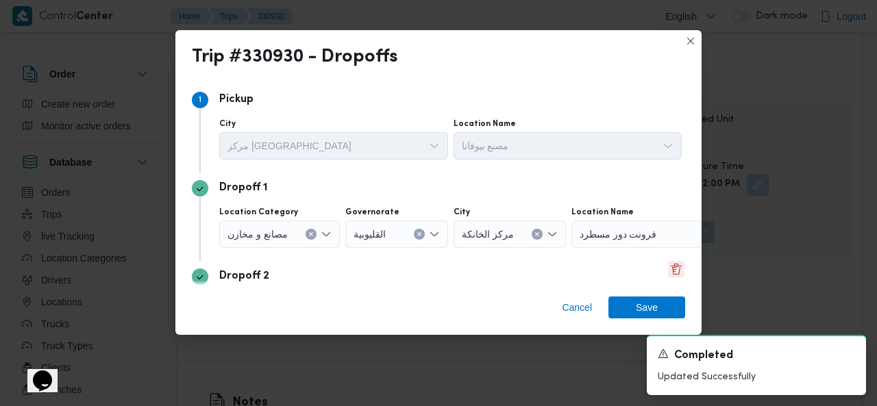
click at [668, 266] on button "Delete" at bounding box center [676, 269] width 16 height 16
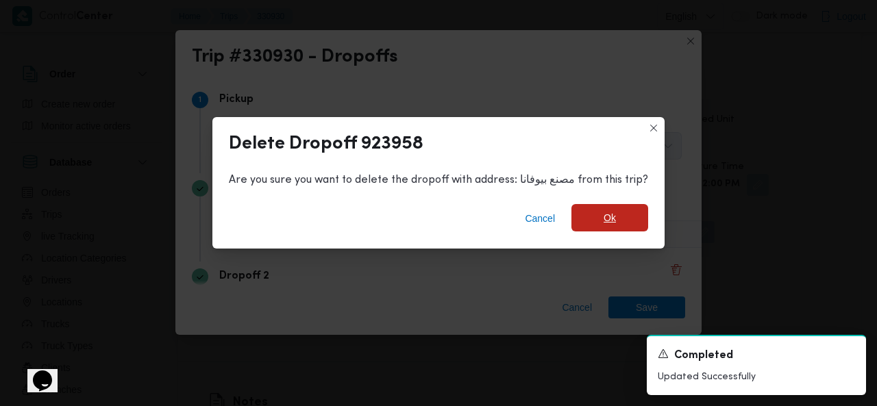
click at [621, 217] on span "Ok" at bounding box center [609, 217] width 77 height 27
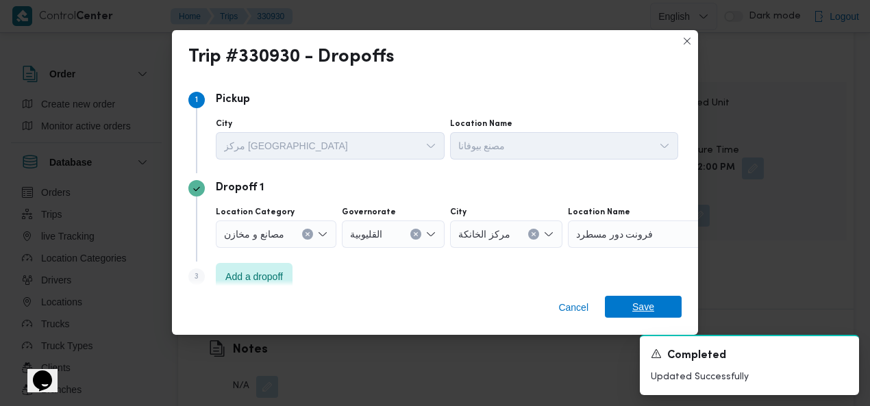
scroll to position [5, 0]
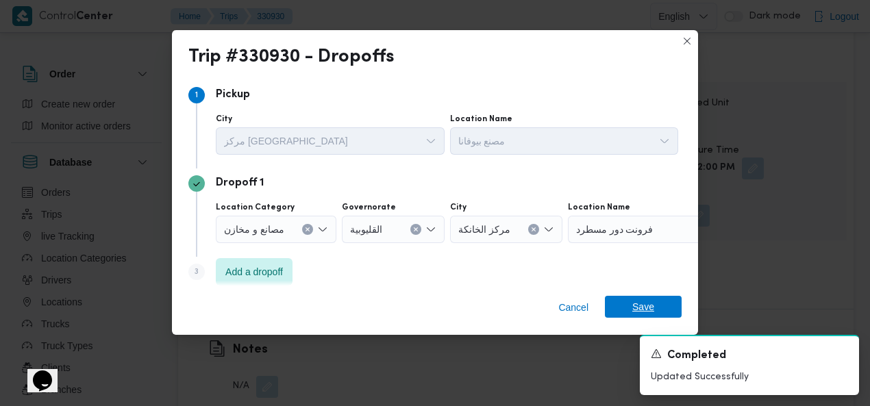
click at [650, 302] on span "Save" at bounding box center [643, 307] width 22 height 22
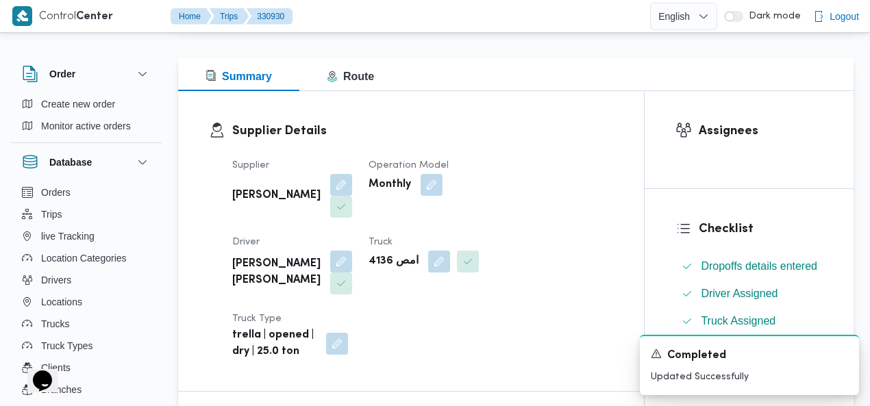
scroll to position [0, 0]
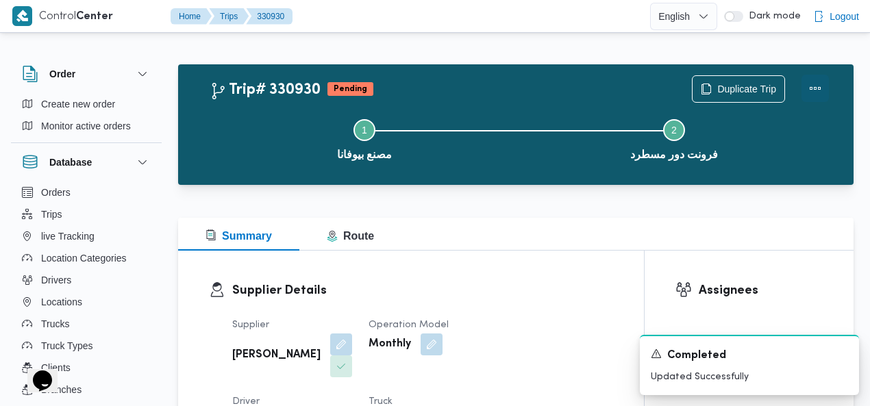
click at [813, 86] on button "Actions" at bounding box center [814, 88] width 27 height 27
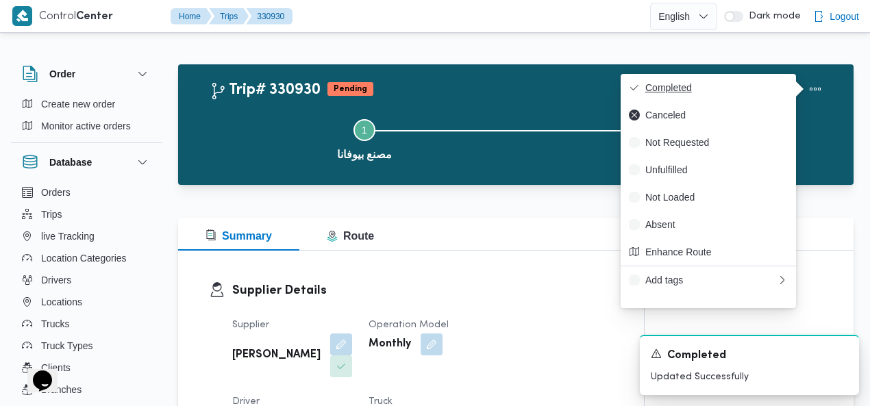
click at [790, 86] on button "Completed" at bounding box center [708, 87] width 175 height 27
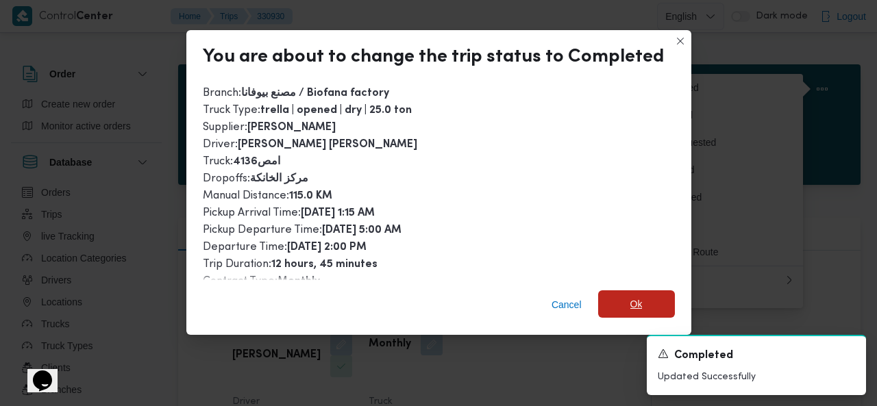
click at [621, 293] on span "Ok" at bounding box center [636, 303] width 77 height 27
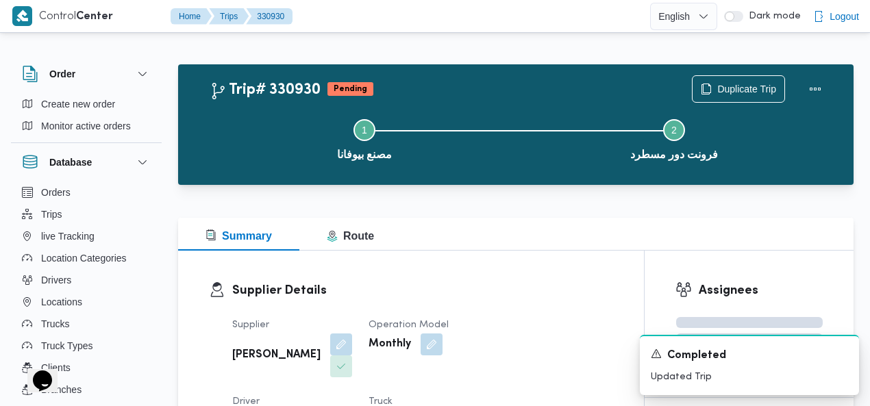
click at [455, 91] on div "Trip# 330930 Pending Duplicate Trip" at bounding box center [519, 88] width 619 height 27
copy div "[PERSON_NAME] [PERSON_NAME]"
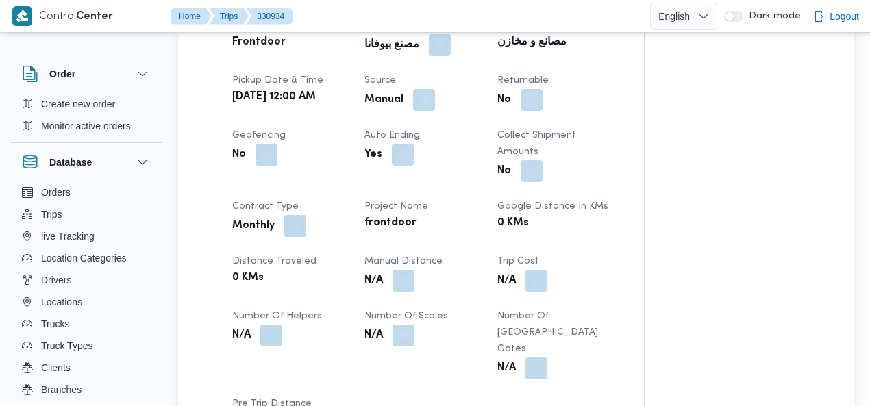
scroll to position [603, 0]
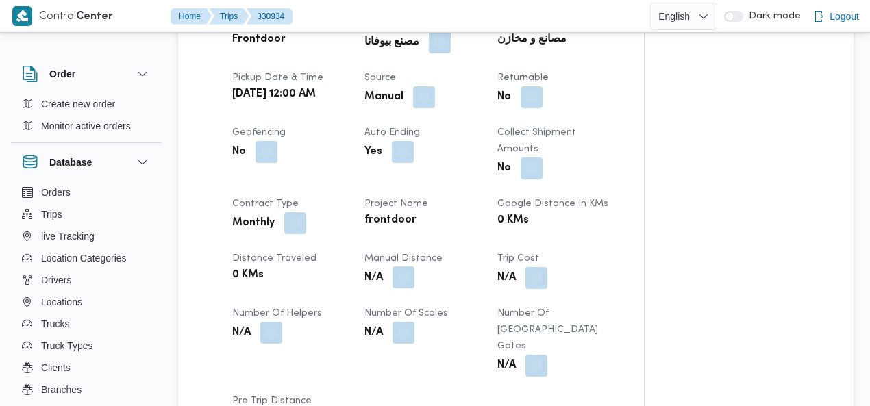
click at [411, 266] on button "button" at bounding box center [404, 277] width 22 height 22
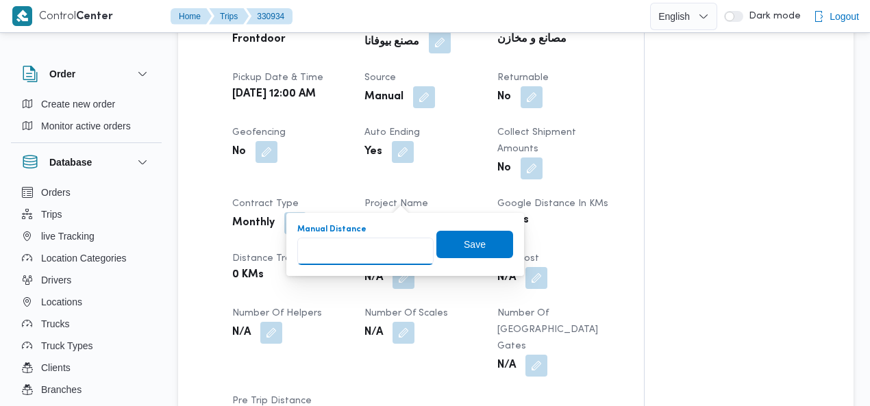
click at [360, 253] on input "Manual Distance" at bounding box center [365, 251] width 136 height 27
type input "235"
click at [470, 243] on span "Save" at bounding box center [475, 244] width 22 height 16
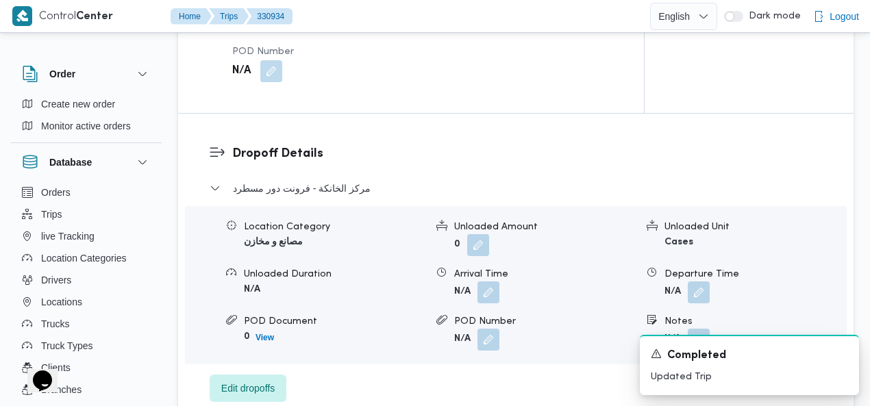
scroll to position [1245, 0]
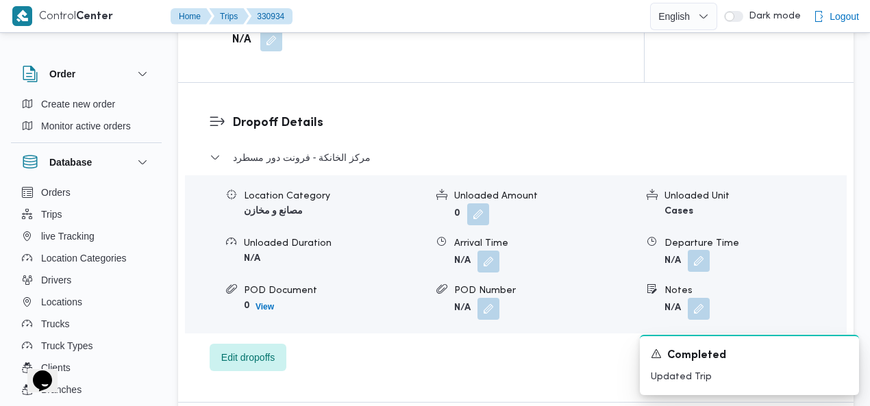
click at [701, 250] on button "button" at bounding box center [699, 261] width 22 height 22
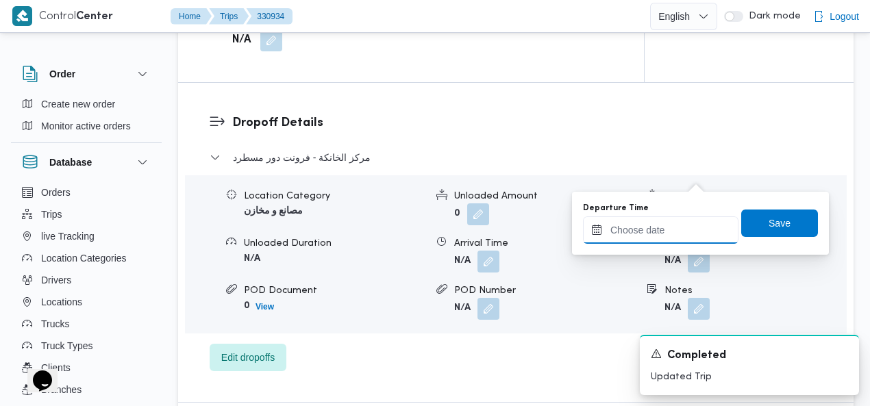
click at [640, 236] on input "Departure Time" at bounding box center [660, 229] width 155 height 27
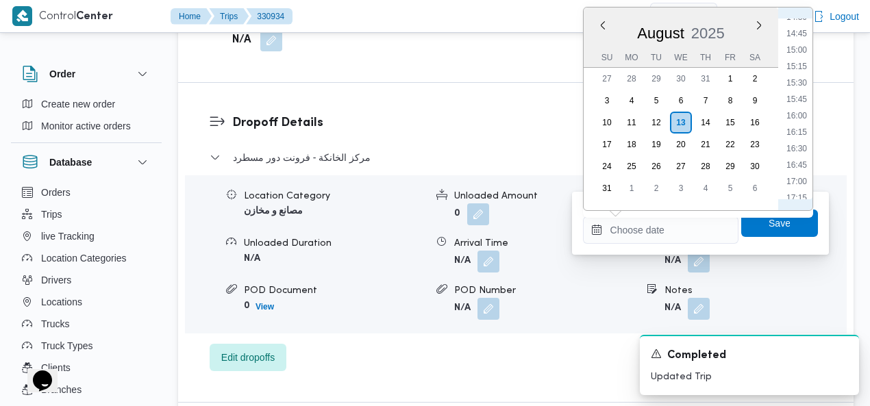
scroll to position [889, 0]
click at [795, 116] on li "15:00" at bounding box center [797, 123] width 32 height 14
type input "[DATE] 15:00"
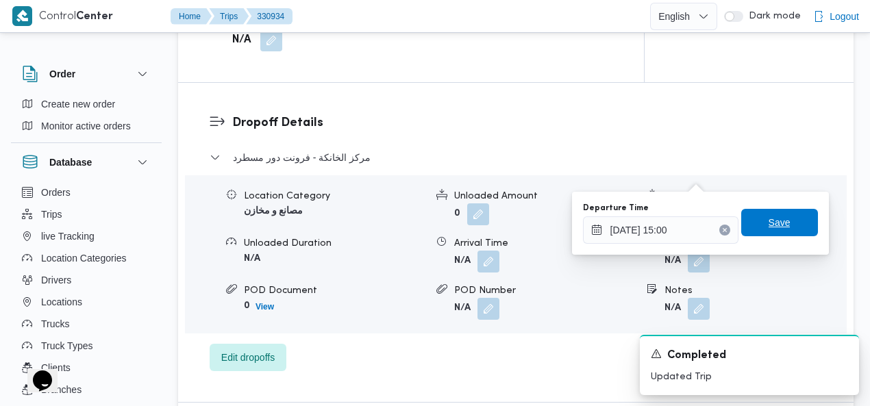
click at [762, 211] on span "Save" at bounding box center [779, 222] width 77 height 27
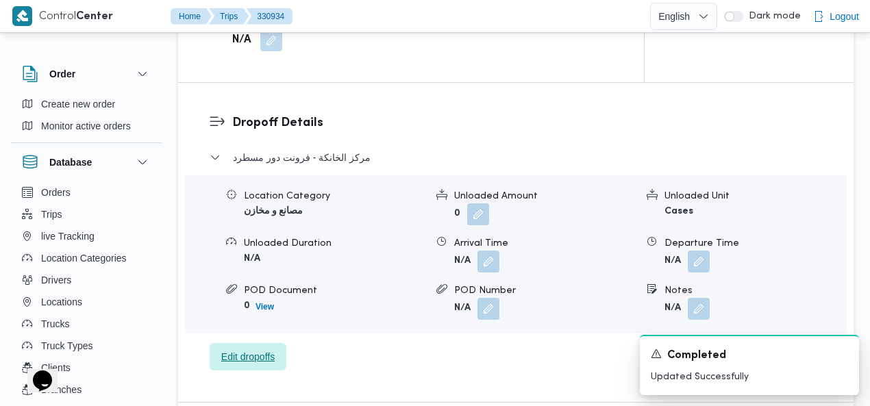
click at [252, 349] on span "Edit dropoffs" at bounding box center [247, 357] width 53 height 16
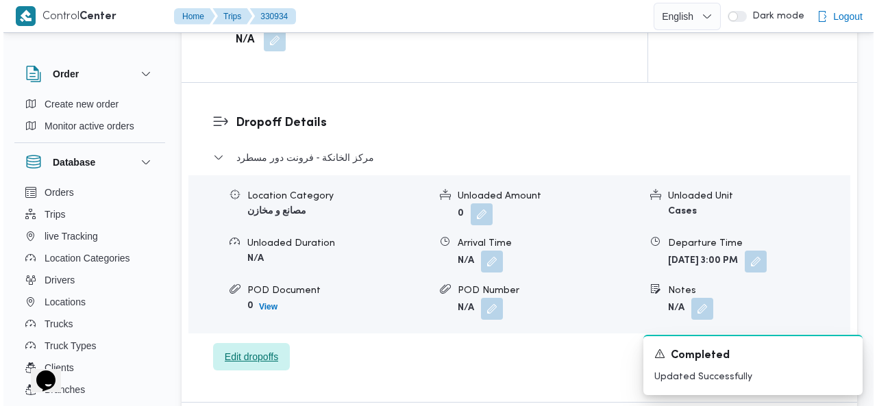
scroll to position [1229, 0]
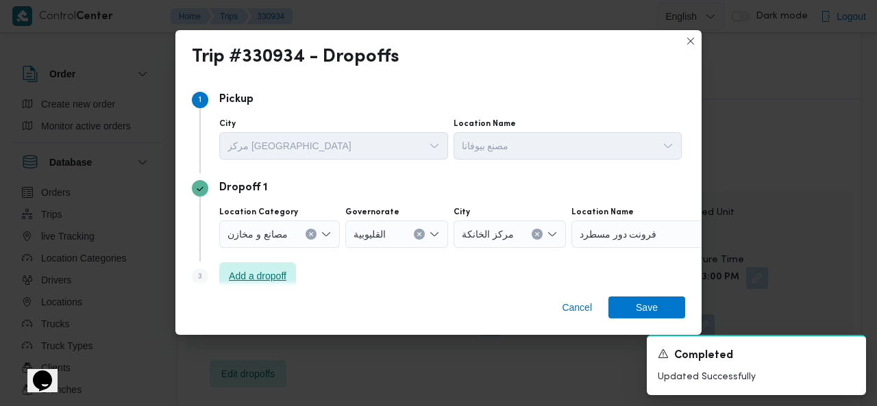
click at [269, 276] on span "Add a dropoff" at bounding box center [258, 276] width 58 height 16
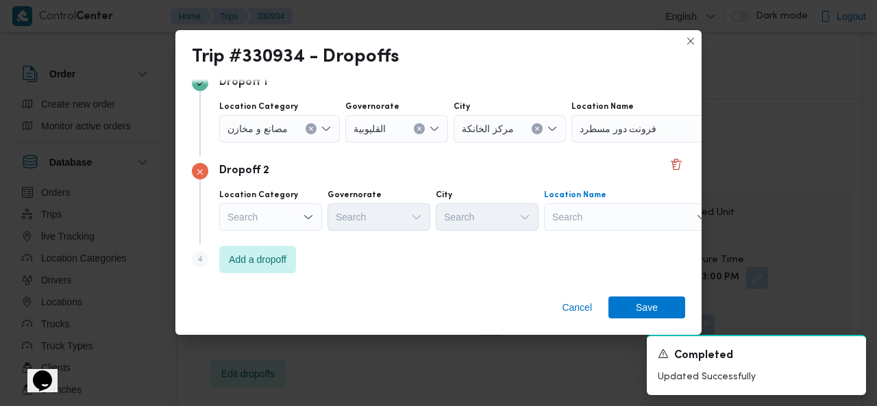
click at [649, 142] on div "Search" at bounding box center [656, 128] width 171 height 27
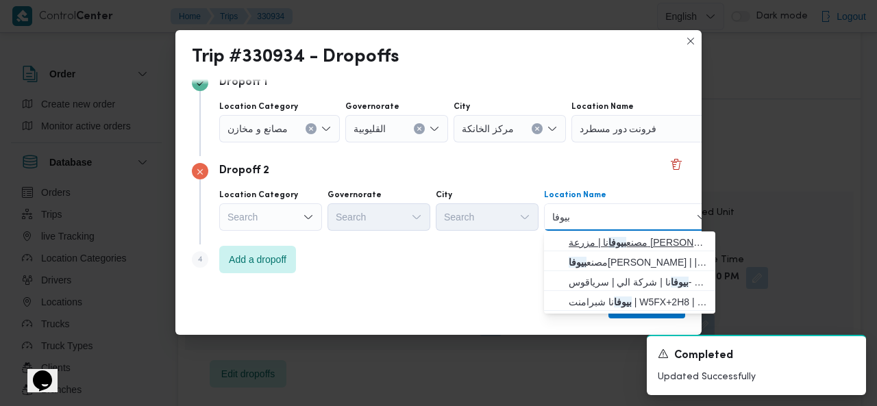
type input "بيوفا"
click at [607, 242] on span "مصنع بيوفا نا | مزرعة [PERSON_NAME] | null" at bounding box center [638, 242] width 138 height 16
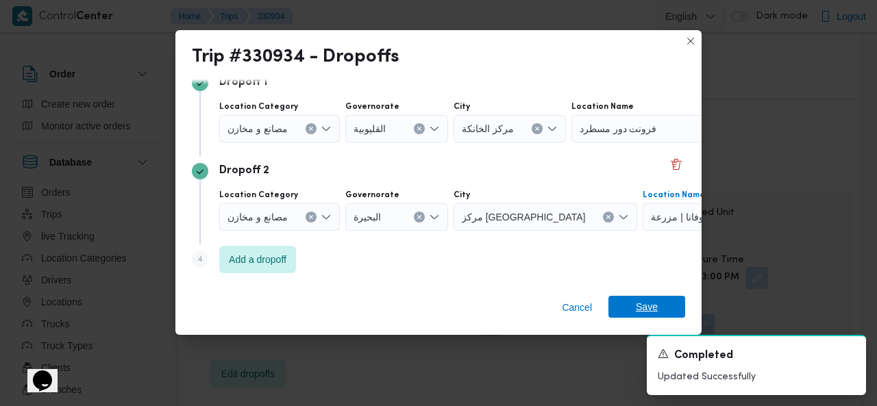
click at [630, 306] on span "Save" at bounding box center [646, 307] width 77 height 22
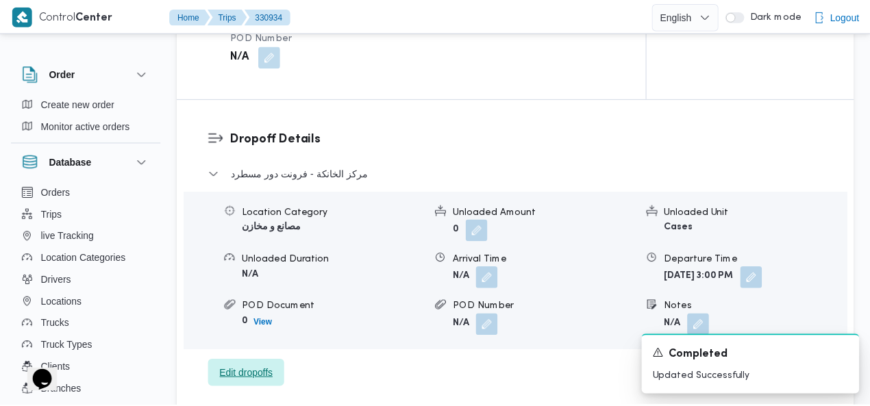
scroll to position [1245, 0]
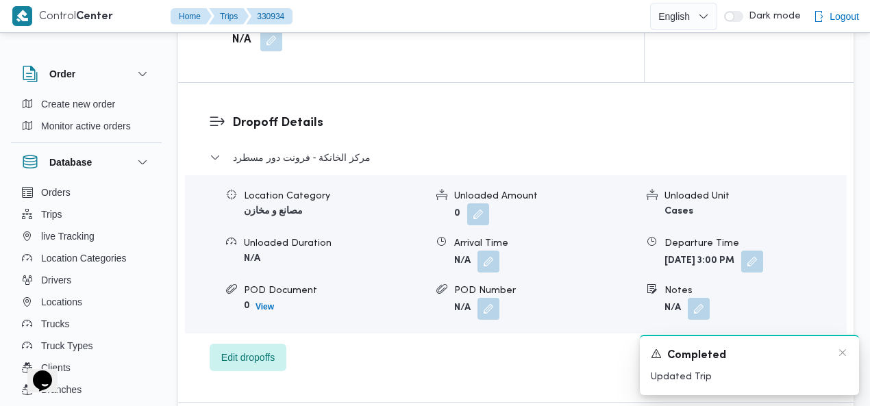
click at [848, 349] on div "A new notification appears Completed Updated Trip" at bounding box center [749, 365] width 219 height 60
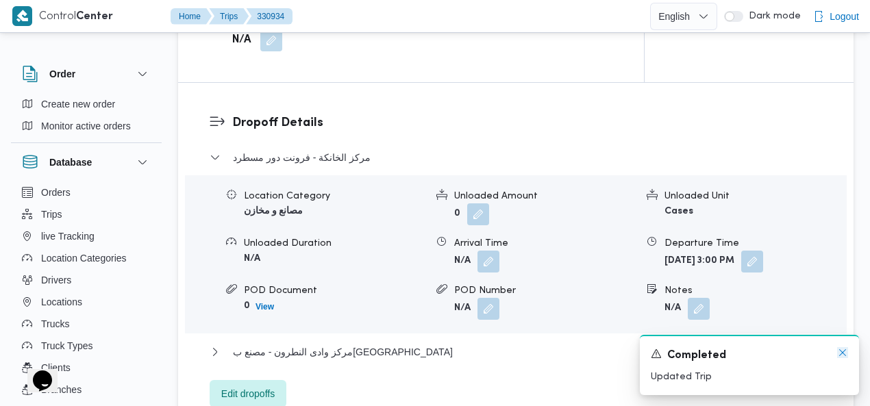
click at [843, 351] on icon "Dismiss toast" at bounding box center [842, 352] width 11 height 11
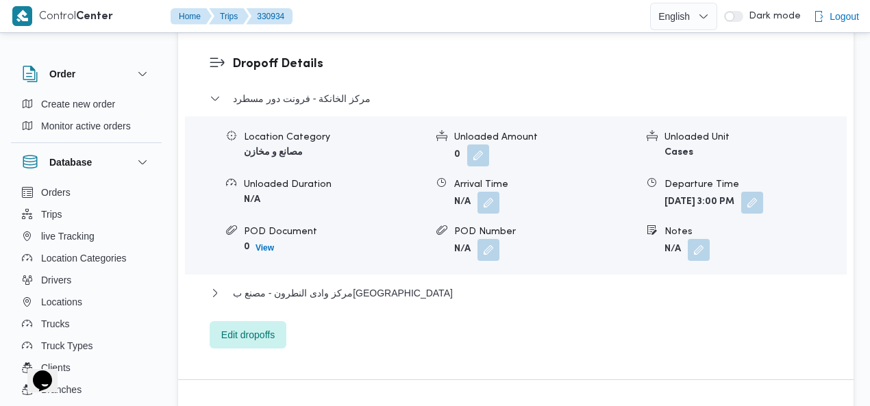
scroll to position [1316, 0]
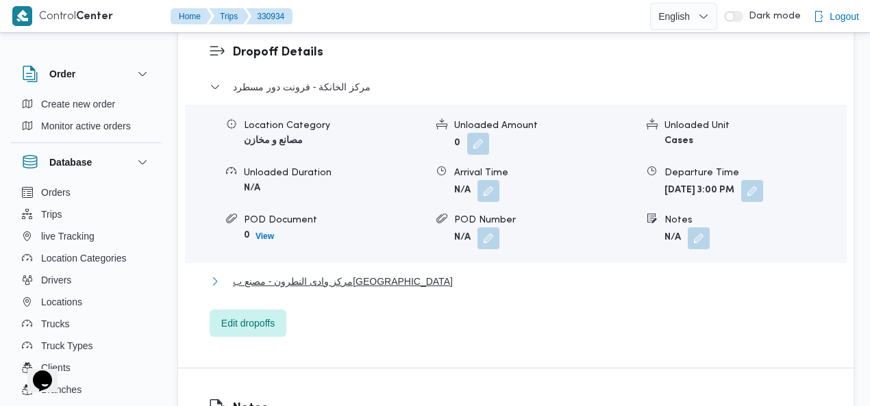
click at [350, 273] on span "مركز [GEOGRAPHIC_DATA] - مصنع بيوفانا" at bounding box center [343, 281] width 220 height 16
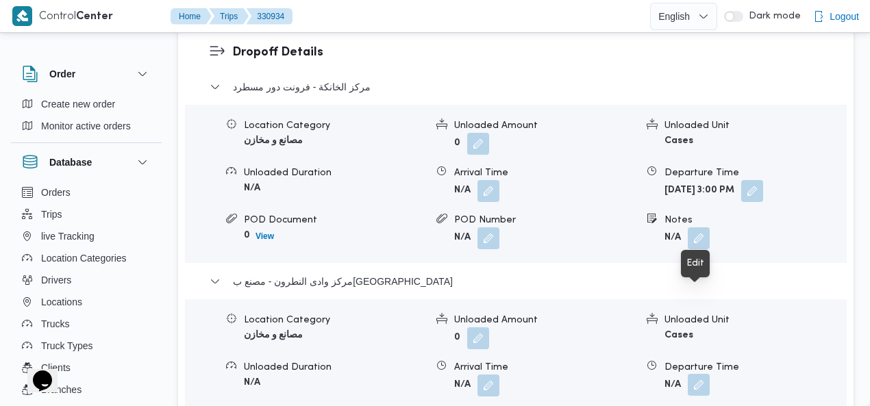
click at [708, 374] on button "button" at bounding box center [699, 385] width 22 height 22
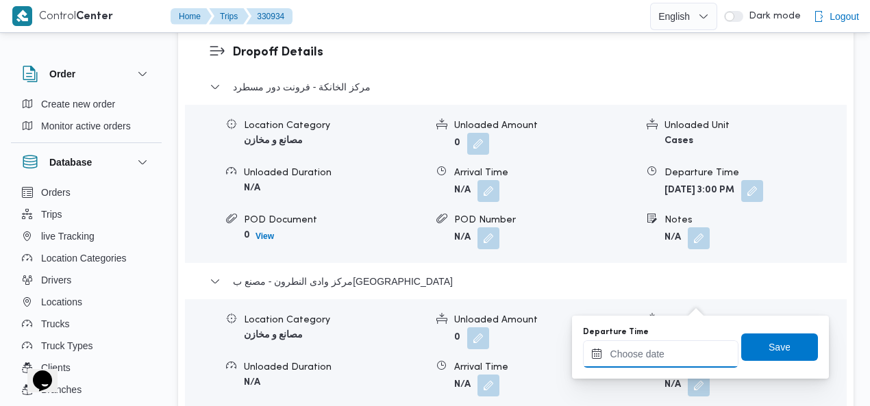
click at [659, 356] on input "Departure Time" at bounding box center [660, 353] width 155 height 27
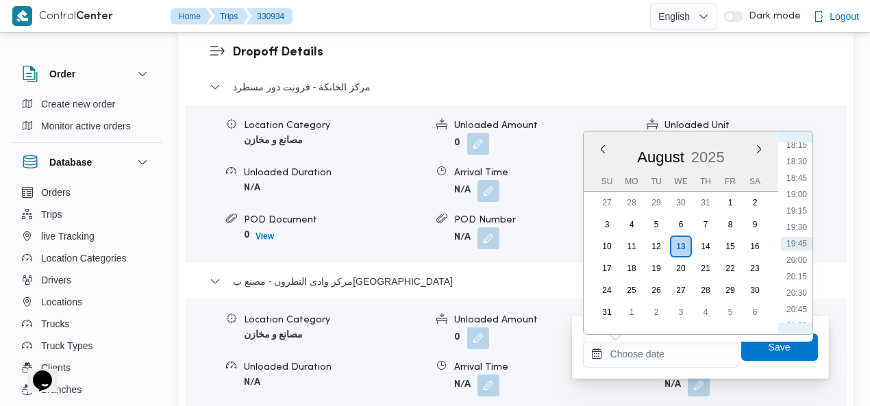
scroll to position [1397, 0]
click at [801, 264] on li "23:00" at bounding box center [797, 265] width 32 height 14
type input "[DATE] 23:00"
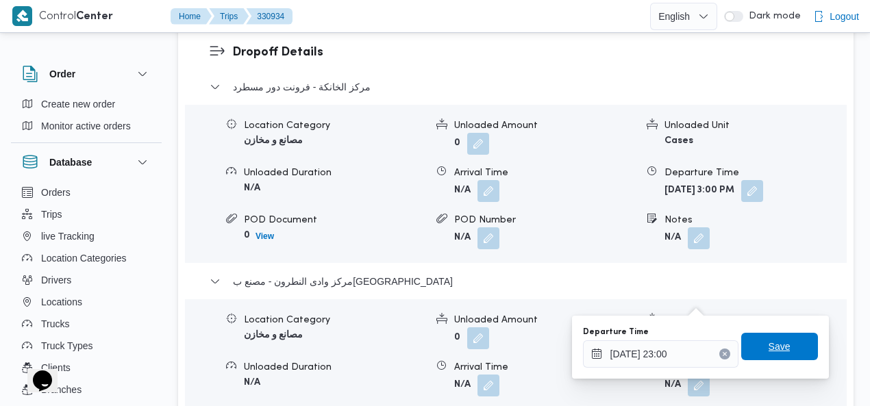
click at [781, 345] on span "Save" at bounding box center [779, 346] width 77 height 27
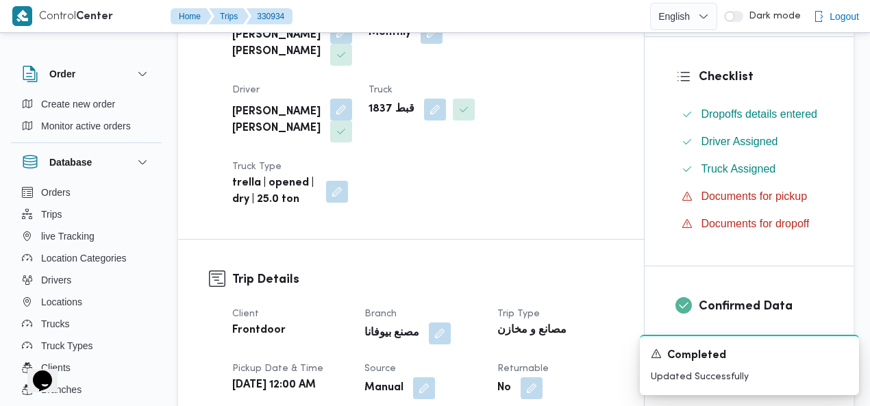
scroll to position [0, 0]
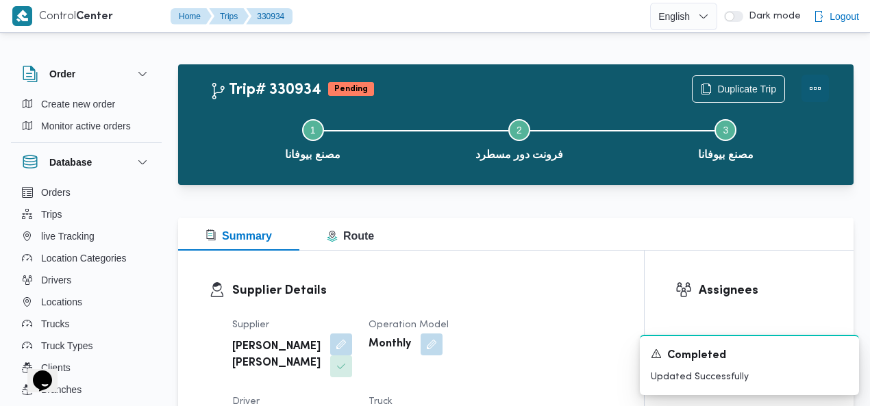
click at [815, 86] on button "Actions" at bounding box center [814, 88] width 27 height 27
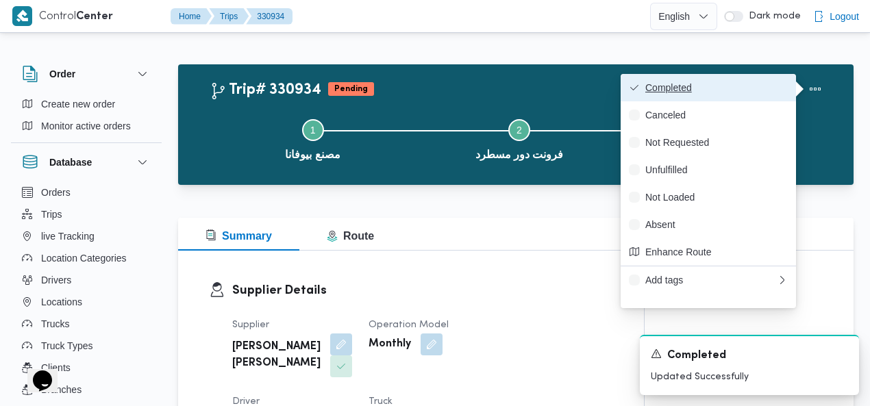
click at [782, 90] on span "Completed" at bounding box center [716, 87] width 142 height 11
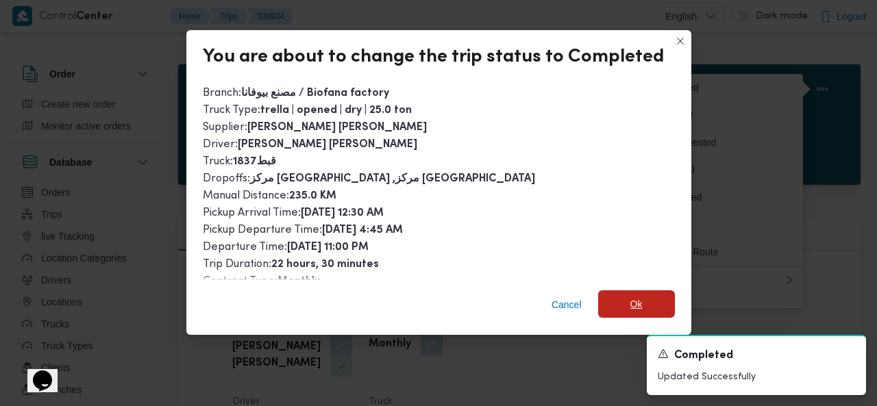
click at [622, 306] on span "Ok" at bounding box center [636, 303] width 77 height 27
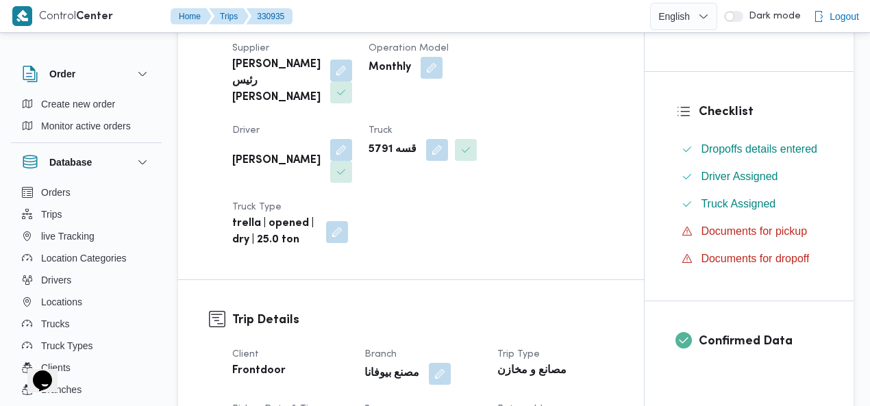
scroll to position [379, 0]
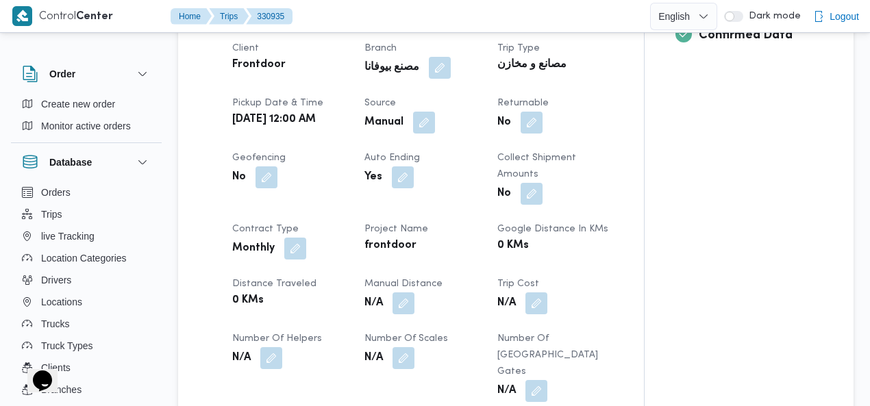
drag, startPoint x: 876, startPoint y: 55, endPoint x: 876, endPoint y: 150, distance: 94.5
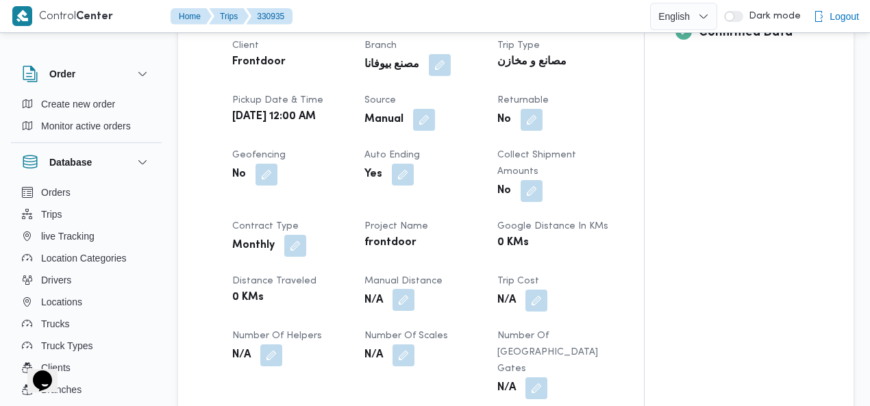
click at [401, 289] on button "button" at bounding box center [404, 300] width 22 height 22
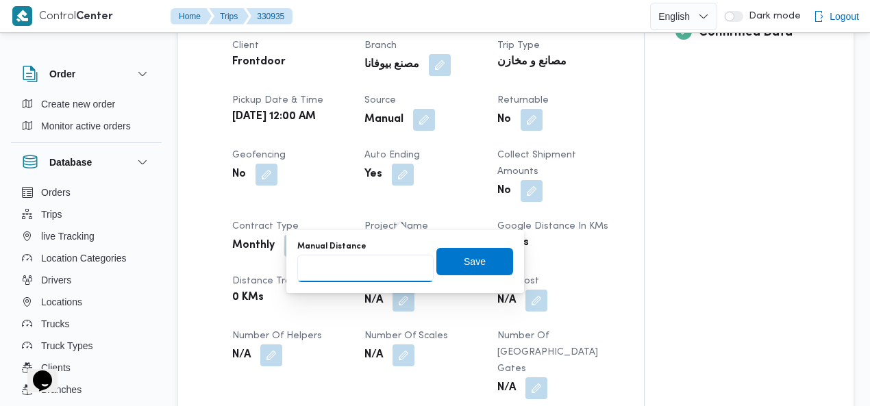
click at [359, 265] on input "Manual Distance" at bounding box center [365, 268] width 136 height 27
type input "235"
click at [448, 264] on span "Save" at bounding box center [474, 260] width 77 height 27
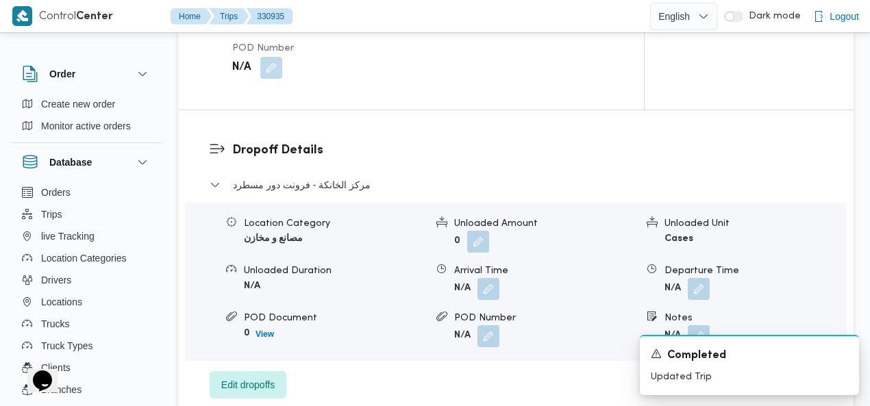
scroll to position [1226, 0]
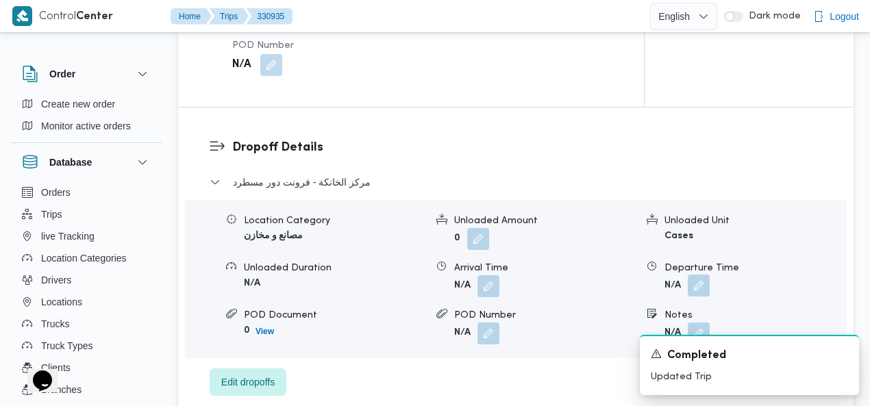
click at [696, 275] on button "button" at bounding box center [699, 286] width 22 height 22
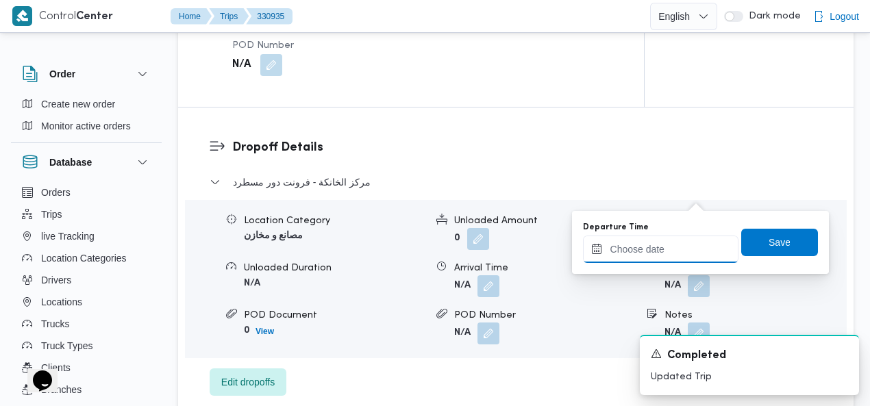
click at [649, 247] on input "Departure Time" at bounding box center [660, 249] width 155 height 27
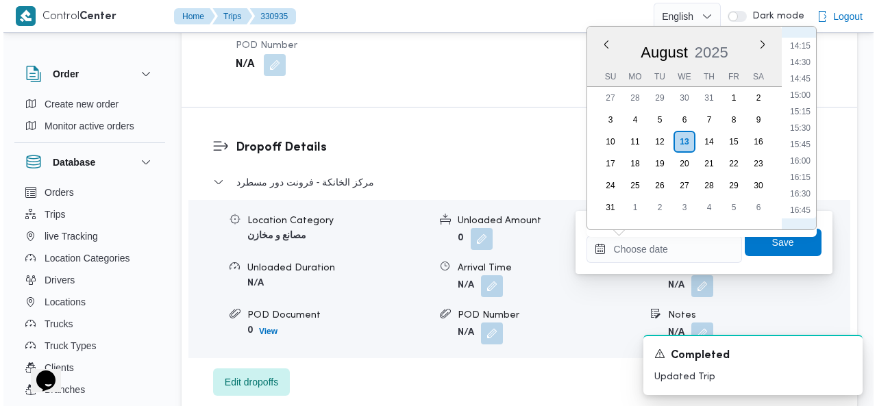
scroll to position [889, 0]
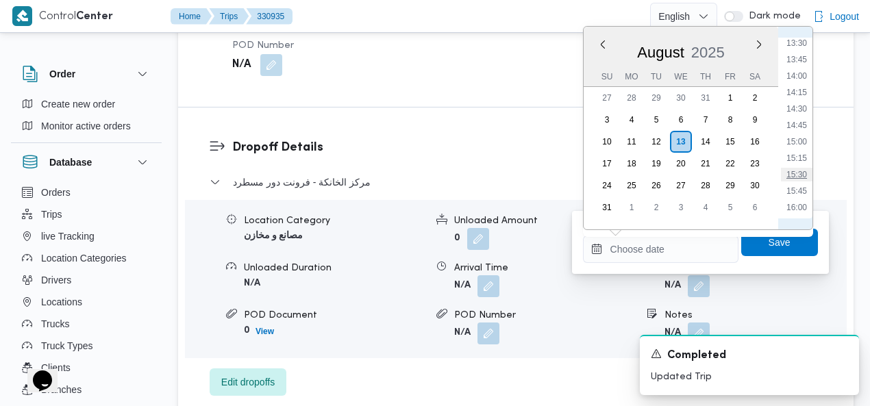
click at [793, 168] on li "15:30" at bounding box center [797, 175] width 32 height 14
type input "[DATE] 15:30"
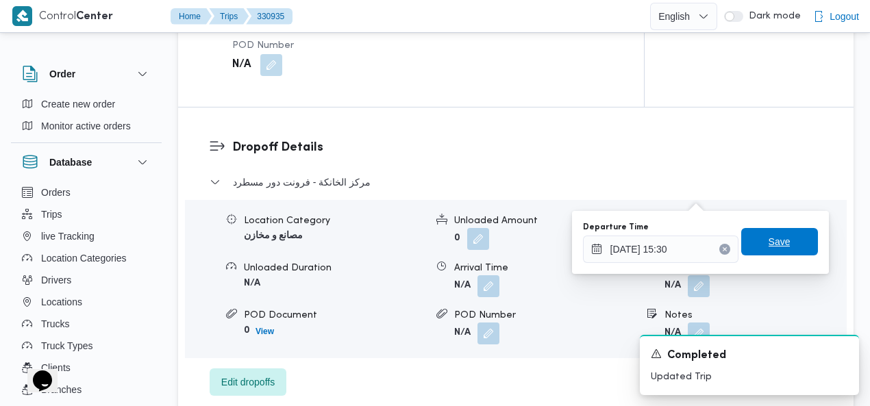
click at [770, 242] on span "Save" at bounding box center [780, 242] width 22 height 16
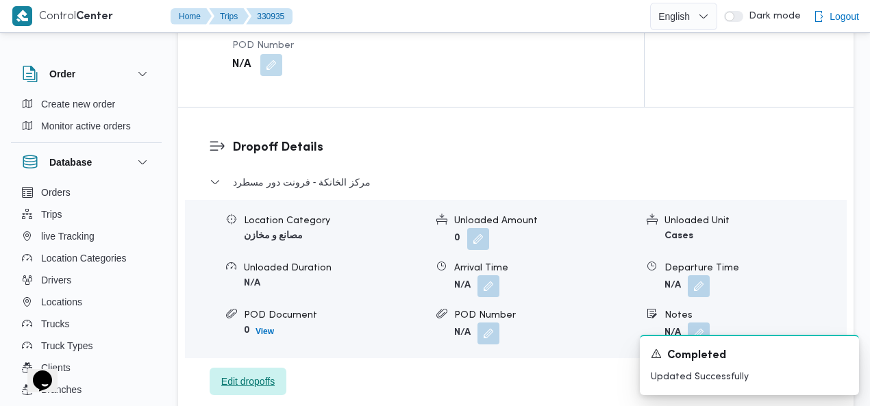
click at [250, 373] on span "Edit dropoffs" at bounding box center [247, 381] width 53 height 16
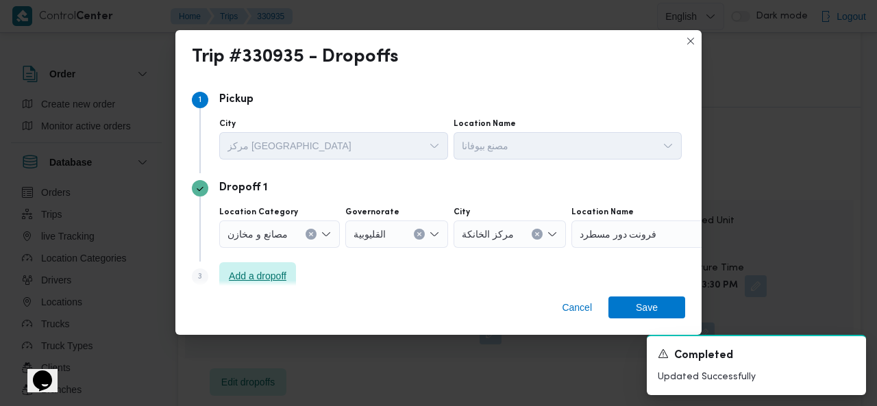
click at [259, 276] on span "Add a dropoff" at bounding box center [258, 276] width 58 height 16
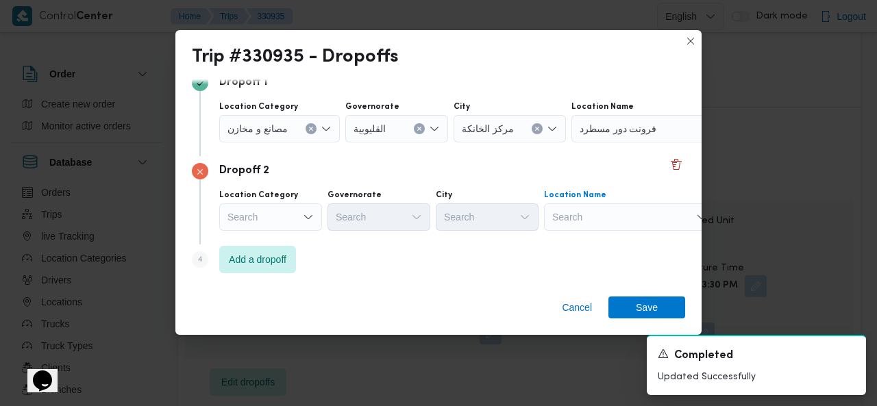
click at [660, 142] on div "Search" at bounding box center [656, 128] width 171 height 27
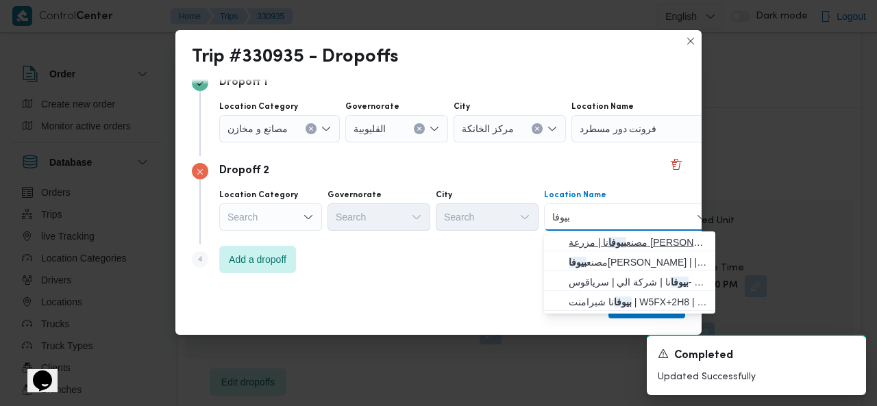
type input "بيوفا"
click at [614, 238] on span "مصنع بيوفا نا | مزرعة صبحى كابر | null" at bounding box center [638, 242] width 138 height 16
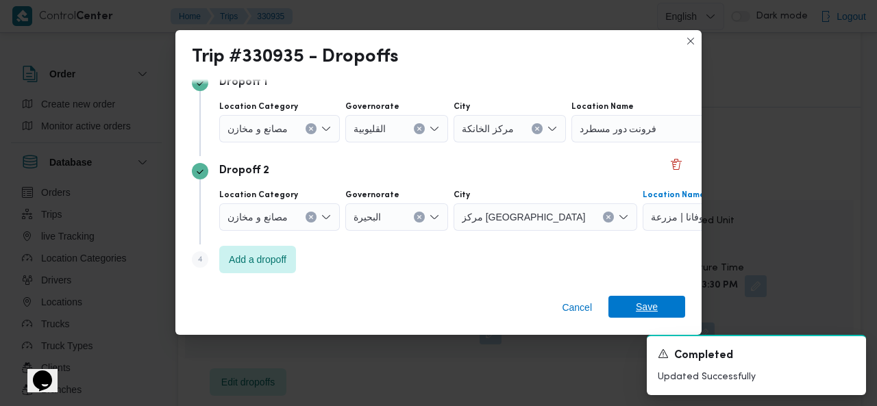
click at [643, 303] on span "Save" at bounding box center [647, 307] width 22 height 22
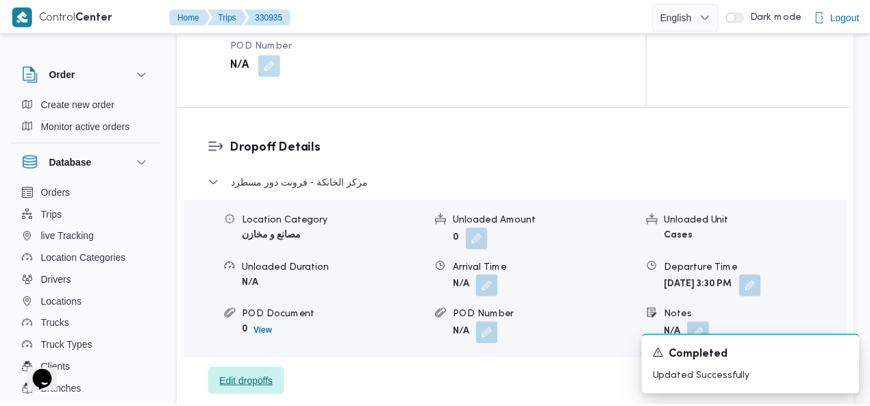
scroll to position [1243, 0]
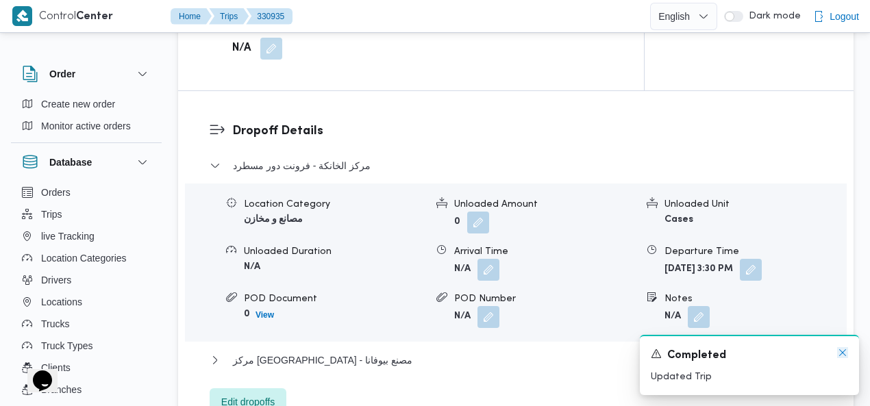
click at [842, 351] on icon "Dismiss toast" at bounding box center [842, 352] width 11 height 11
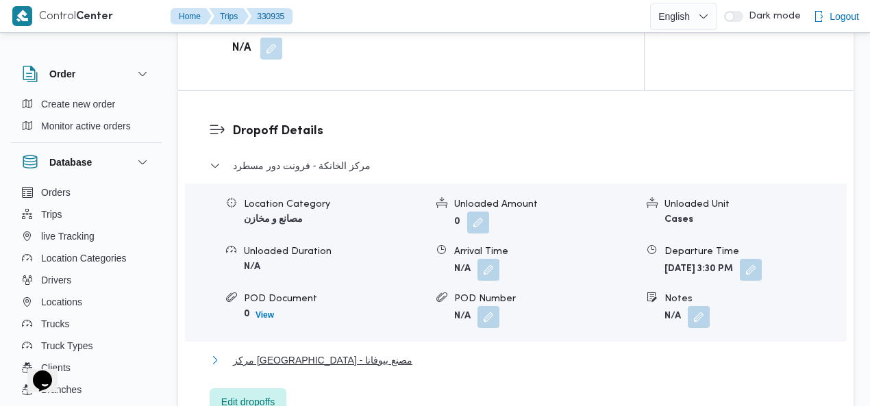
click at [353, 352] on span "مركز وادى النطرون - مصنع بيوفانا" at bounding box center [322, 360] width 179 height 16
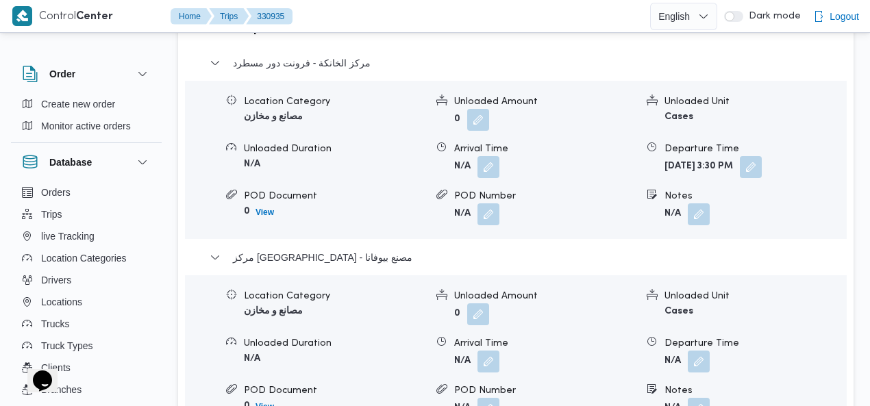
scroll to position [1399, 0]
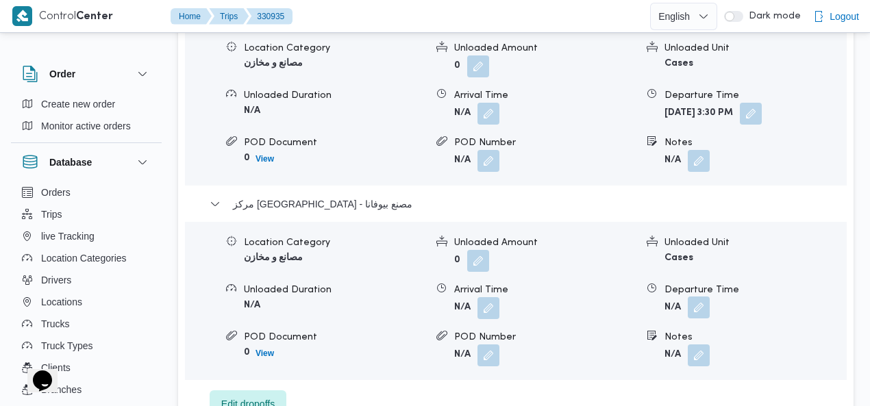
click at [699, 297] on button "button" at bounding box center [699, 308] width 22 height 22
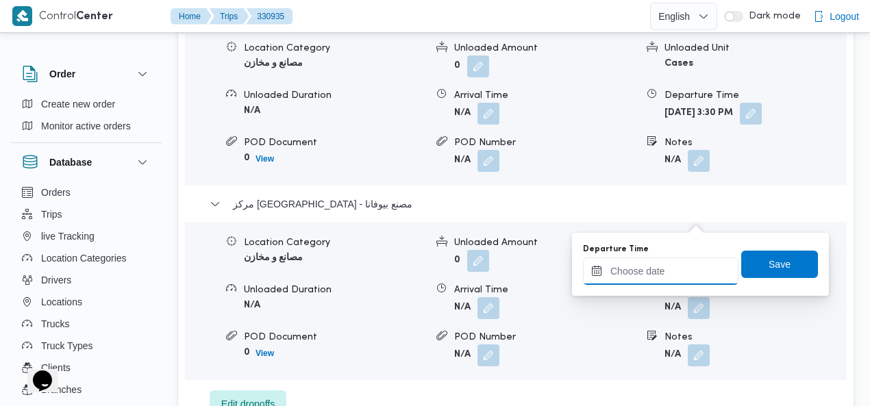
click at [666, 267] on input "Departure Time" at bounding box center [660, 271] width 155 height 27
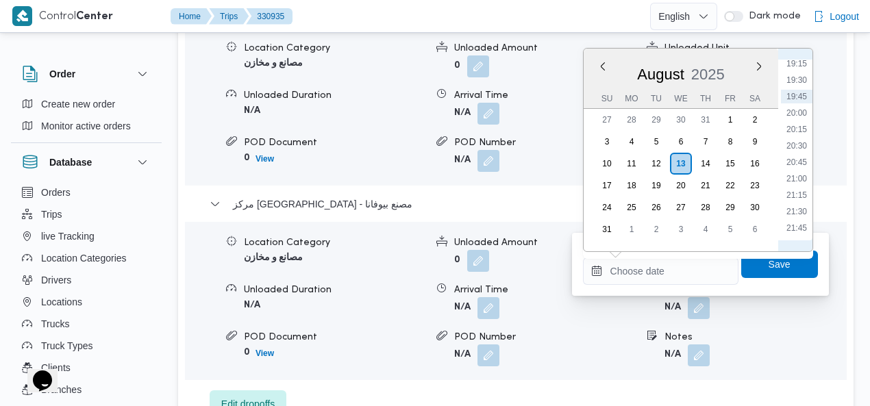
scroll to position [1397, 0]
click at [796, 176] on li "23:00" at bounding box center [797, 182] width 32 height 14
type input "13/08/2025 23:00"
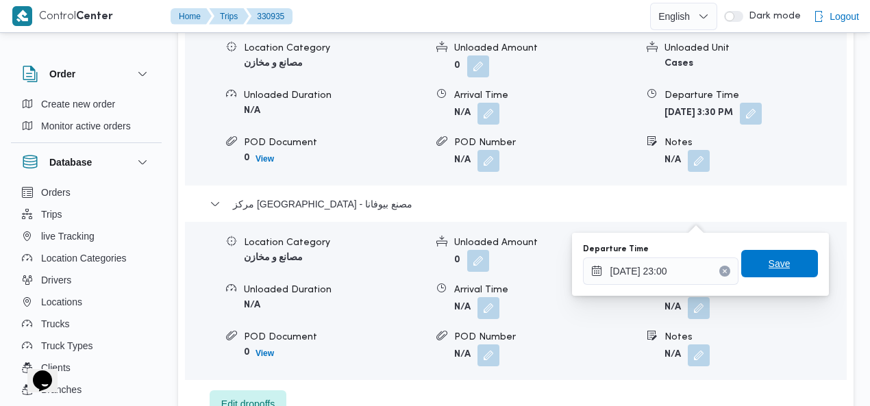
click at [780, 260] on span "Save" at bounding box center [780, 264] width 22 height 16
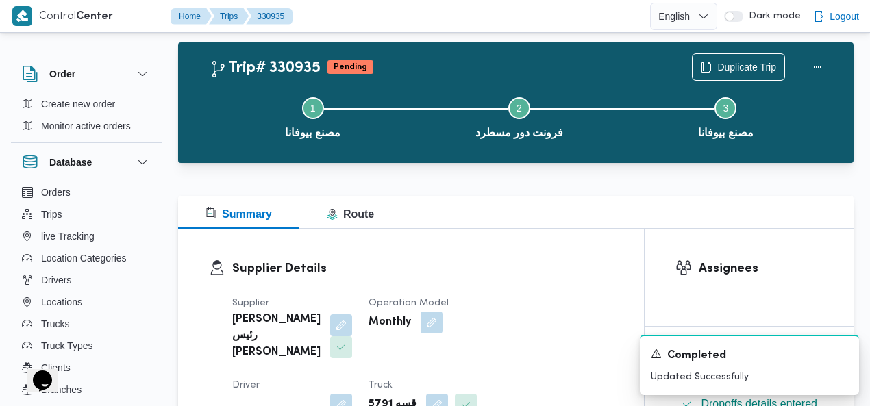
scroll to position [0, 0]
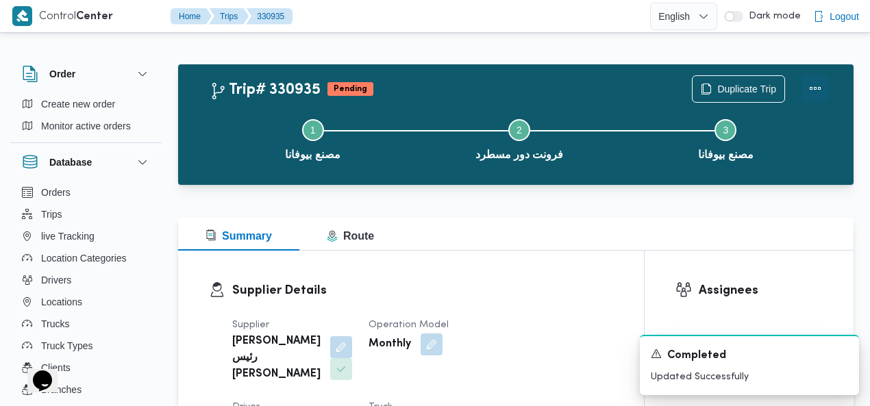
click at [811, 86] on button "Actions" at bounding box center [814, 88] width 27 height 27
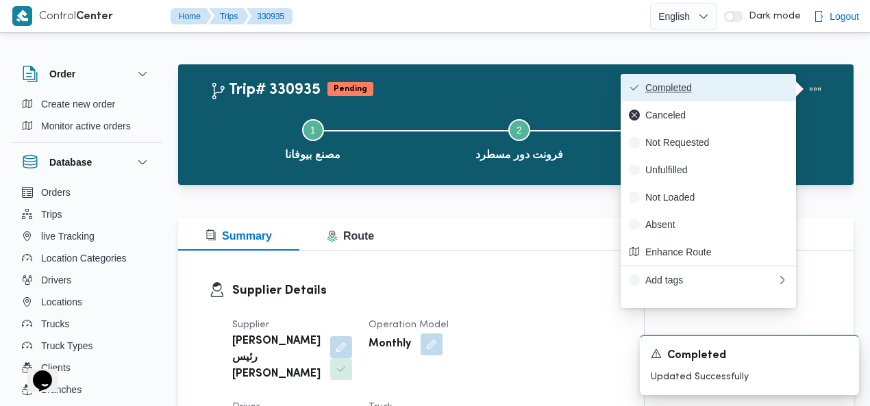
click at [755, 87] on span "Completed" at bounding box center [716, 87] width 142 height 11
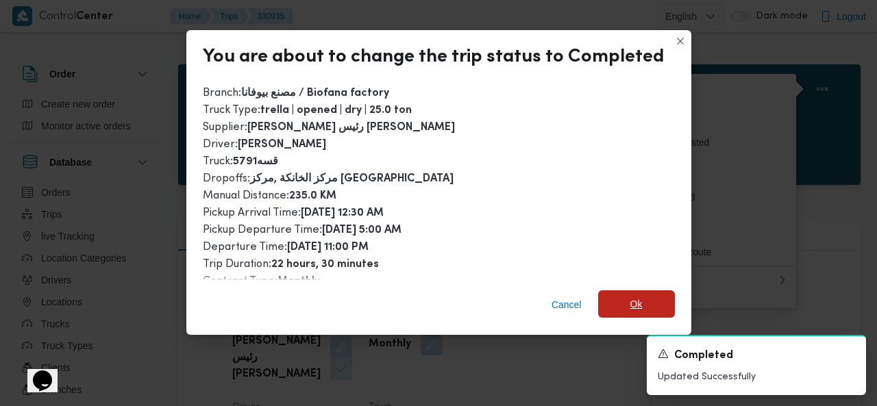
click at [630, 301] on span "Ok" at bounding box center [636, 304] width 12 height 16
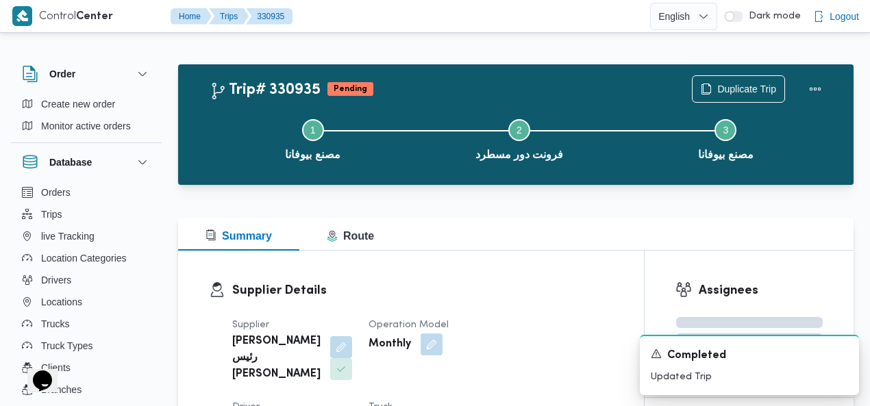
click at [464, 66] on div "Trip# 330935 Pending Duplicate Trip Step 1 is incomplete 1 مصنع بيوفانا Step 2 …" at bounding box center [515, 124] width 675 height 121
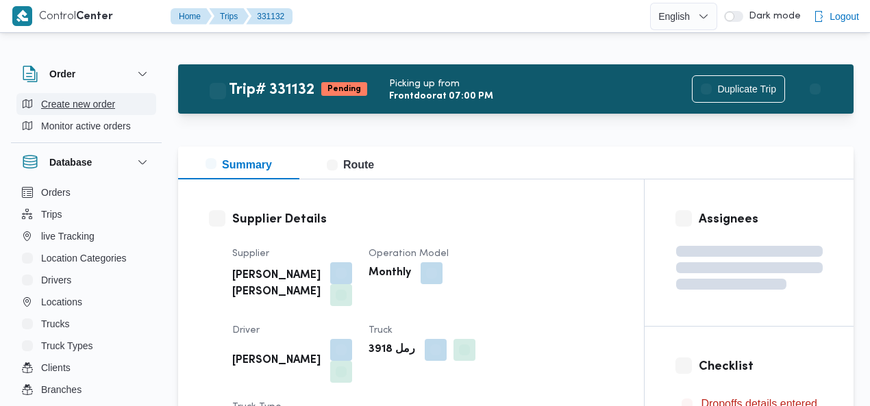
click at [69, 106] on span "Create new order" at bounding box center [78, 104] width 74 height 16
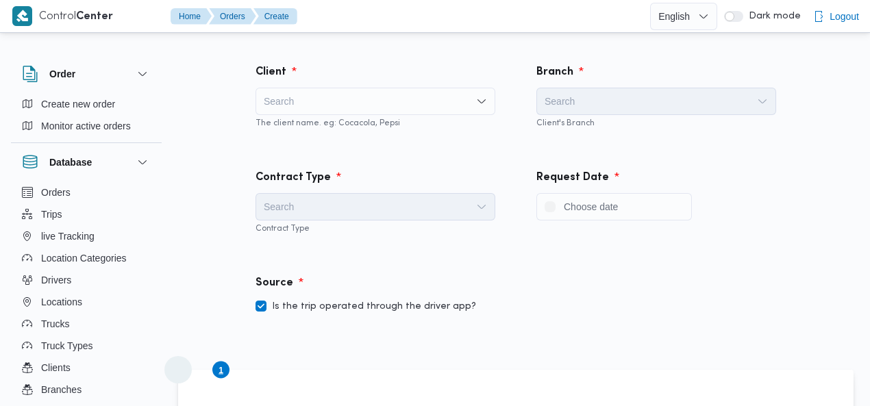
click at [369, 108] on div "Search" at bounding box center [376, 101] width 240 height 27
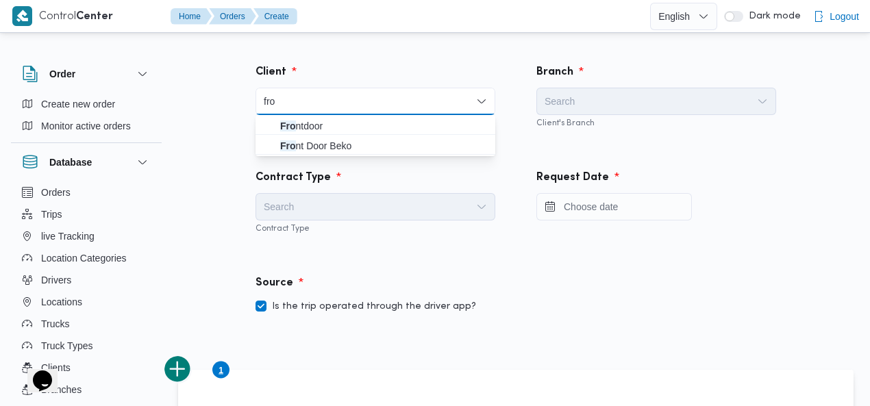
type input "fro"
click at [289, 129] on mark "Fro" at bounding box center [288, 126] width 16 height 11
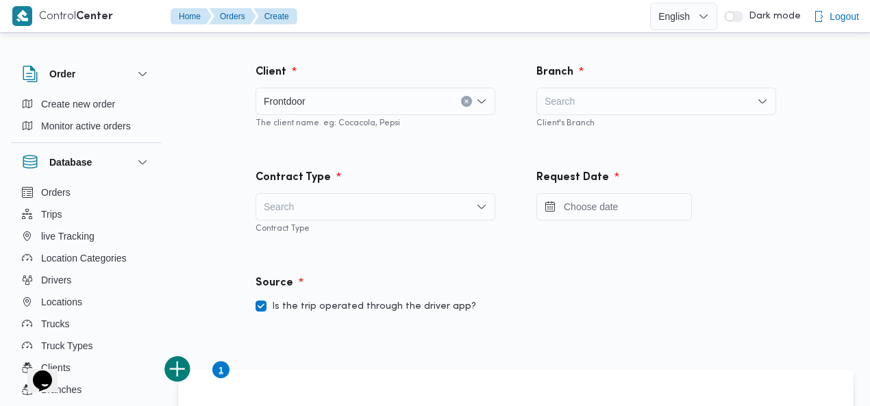
click at [608, 101] on div "Search" at bounding box center [656, 101] width 240 height 27
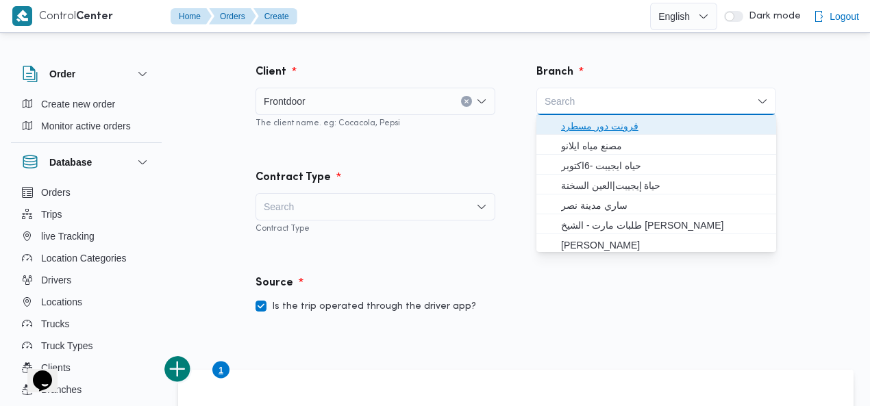
click at [599, 127] on span "فرونت دور مسطرد" at bounding box center [664, 126] width 207 height 16
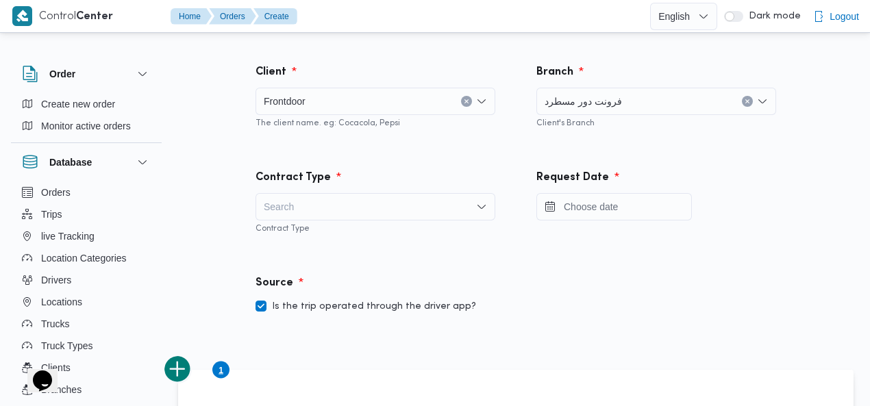
click at [359, 209] on div "Search" at bounding box center [376, 206] width 240 height 27
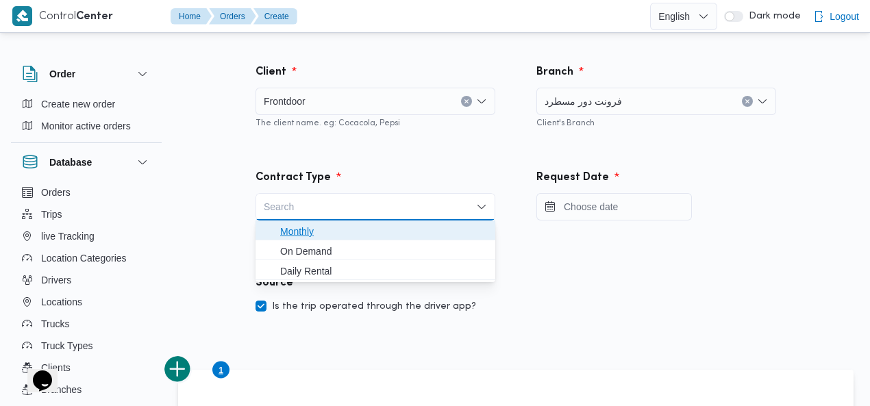
click at [339, 225] on span "Monthly" at bounding box center [383, 231] width 207 height 16
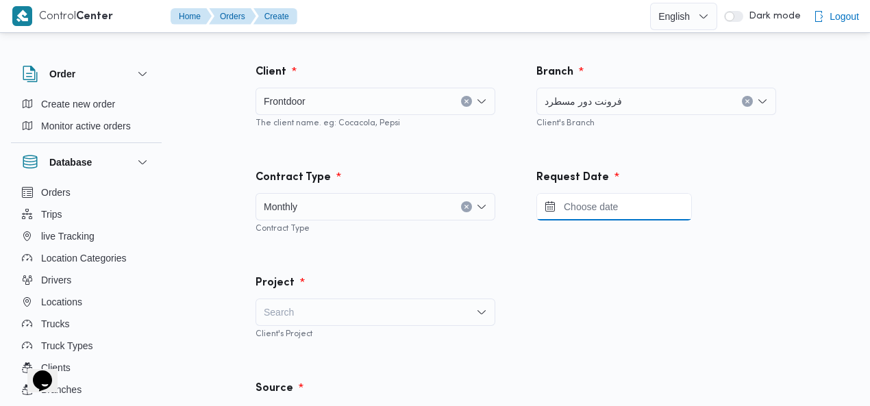
click at [586, 210] on input "Press the down key to open a popover containing a calendar." at bounding box center [613, 206] width 155 height 27
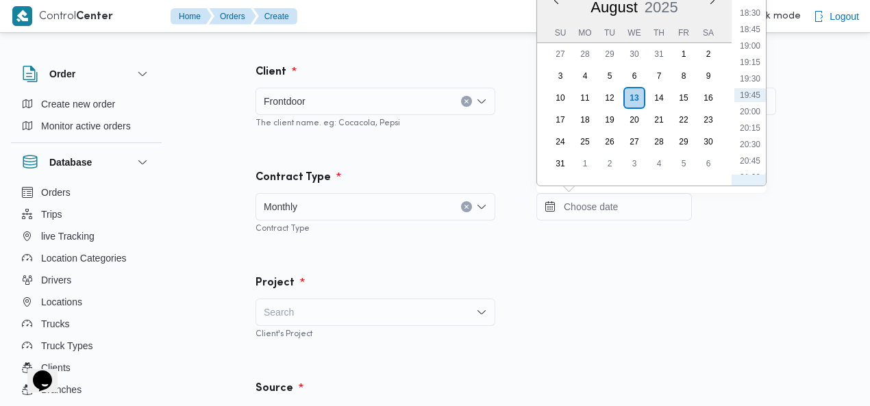
scroll to position [885, 0]
click at [753, 5] on li "13:30" at bounding box center [750, 3] width 32 height 14
type input "13/08/2025 13:30"
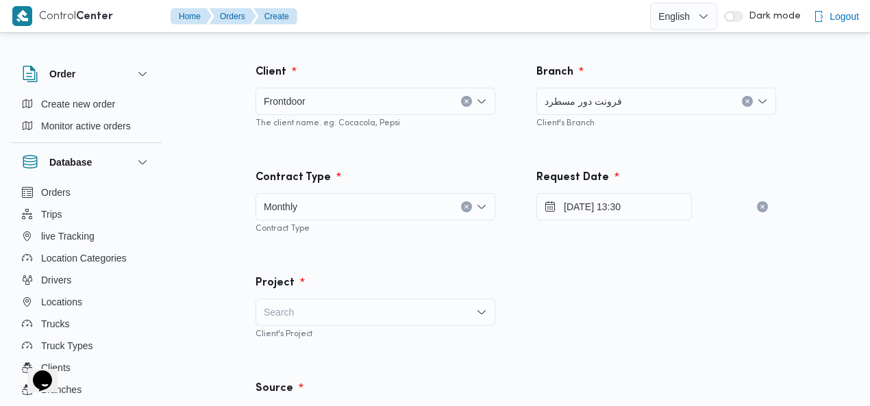
click at [756, 159] on div "Request Date 13/08/2025 13:30" at bounding box center [656, 201] width 281 height 105
click at [359, 321] on div "Search" at bounding box center [376, 312] width 240 height 27
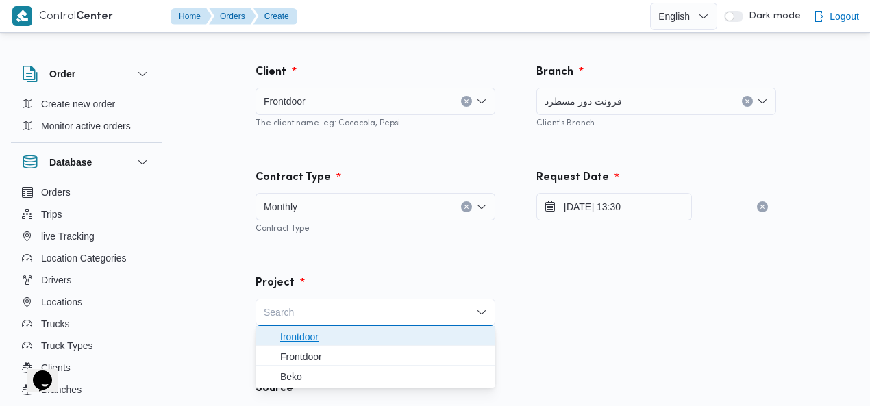
click at [329, 332] on span "frontdoor" at bounding box center [383, 337] width 207 height 16
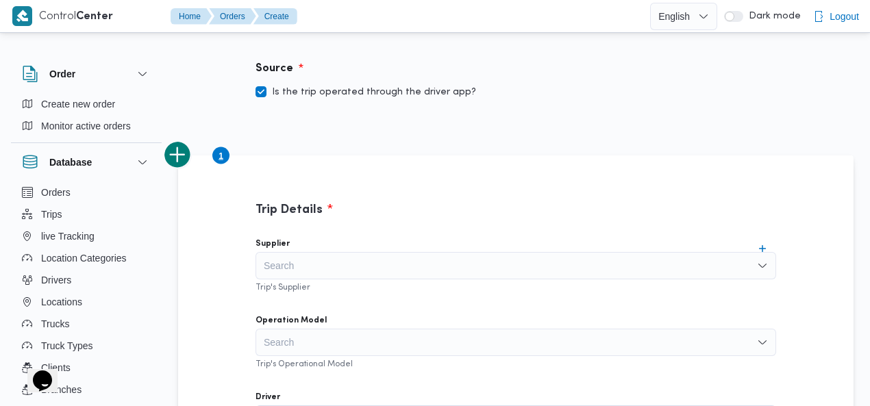
scroll to position [357, 0]
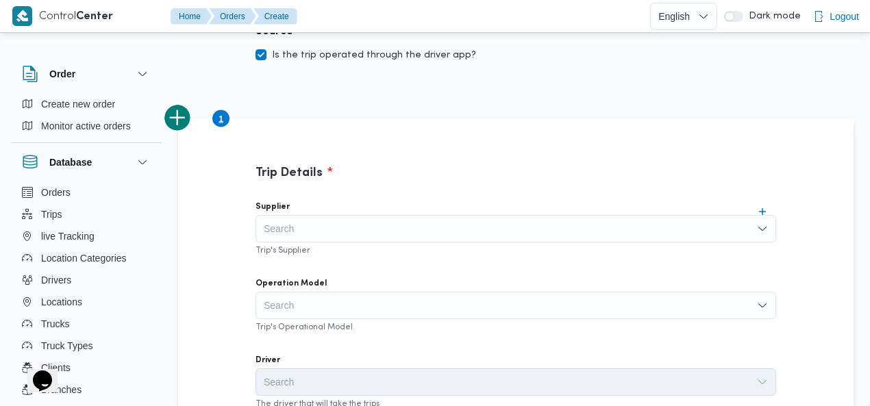
click at [414, 51] on label "Is the trip operated through the driver app?" at bounding box center [366, 55] width 221 height 16
checkbox input "false"
click at [433, 223] on div "Search" at bounding box center [516, 228] width 521 height 27
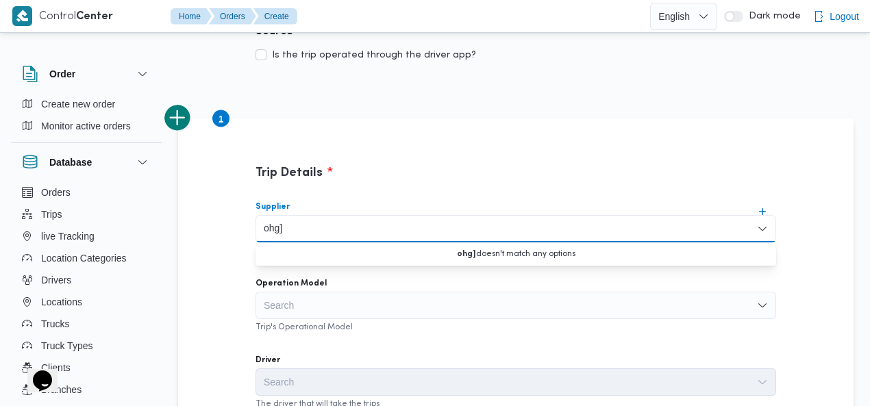
click at [277, 234] on input "ohg]" at bounding box center [274, 229] width 21 height 16
click at [276, 228] on input "ohg] ll" at bounding box center [278, 229] width 28 height 16
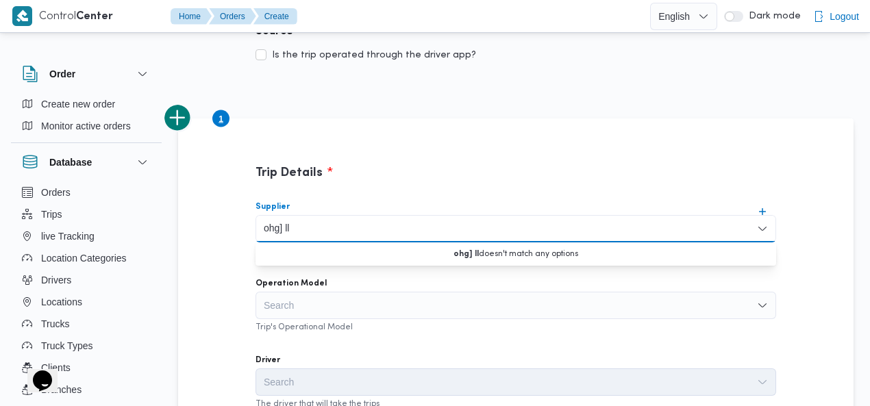
click at [276, 228] on input "ohg] ll" at bounding box center [278, 229] width 28 height 16
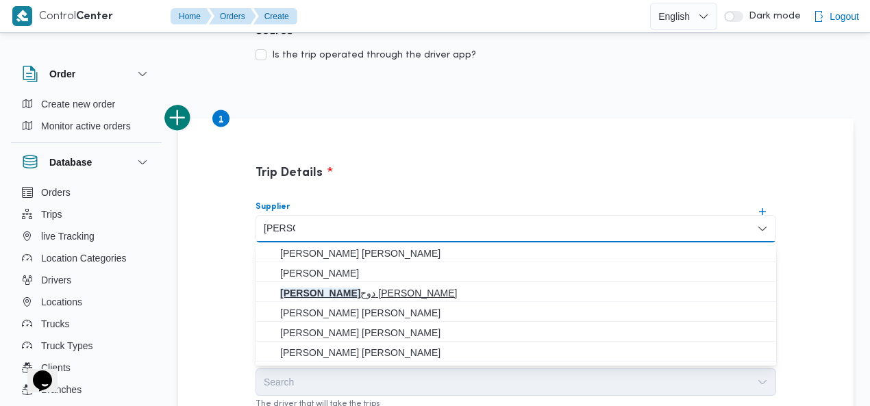
type input "خالد مم"
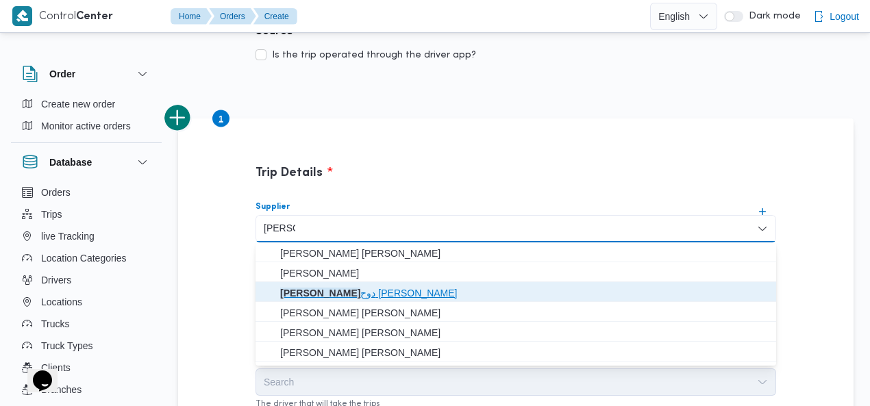
click at [367, 291] on span "خالد مم دوح حسن محمد العبس" at bounding box center [524, 293] width 488 height 16
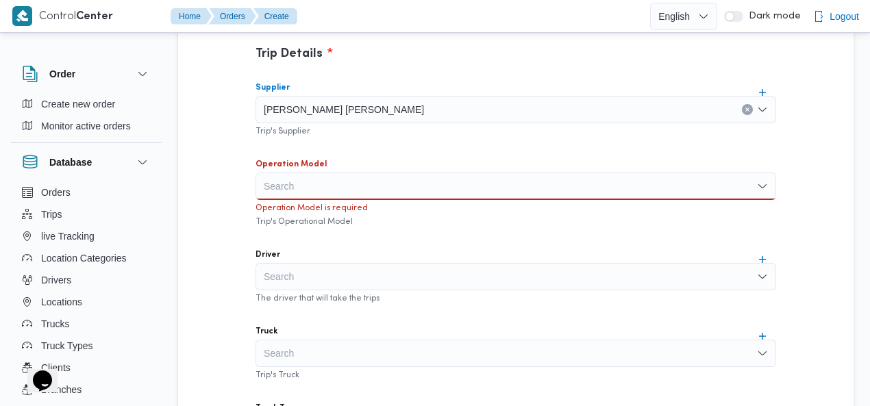
scroll to position [508, 0]
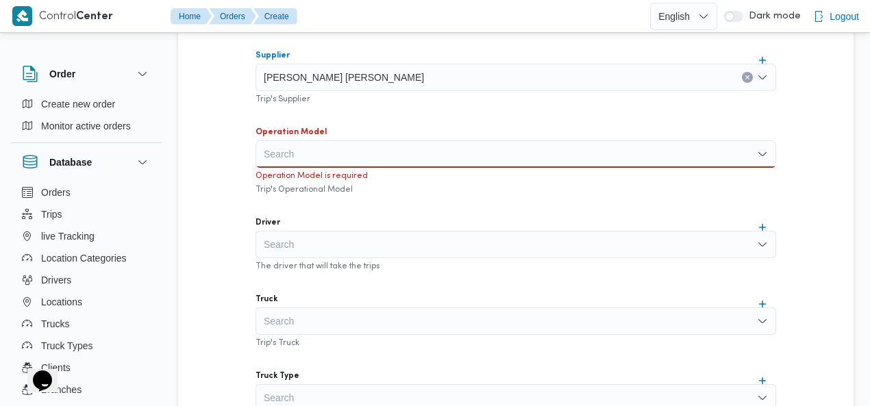
click at [381, 147] on div "Search" at bounding box center [516, 153] width 521 height 27
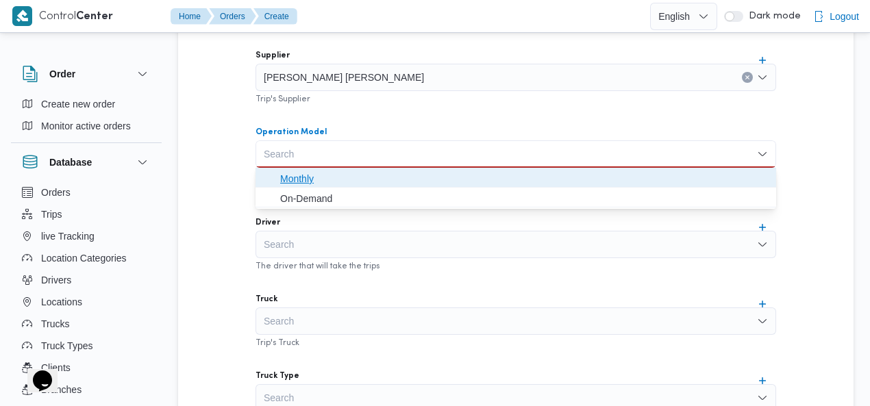
click at [356, 176] on span "Monthly" at bounding box center [524, 179] width 488 height 16
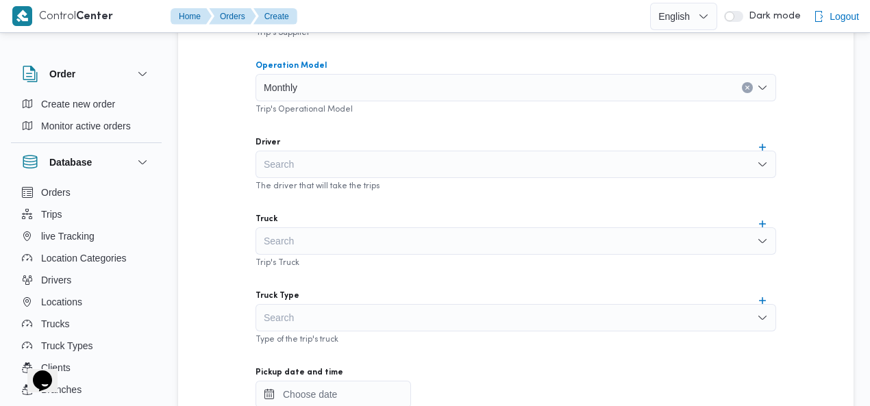
scroll to position [603, 0]
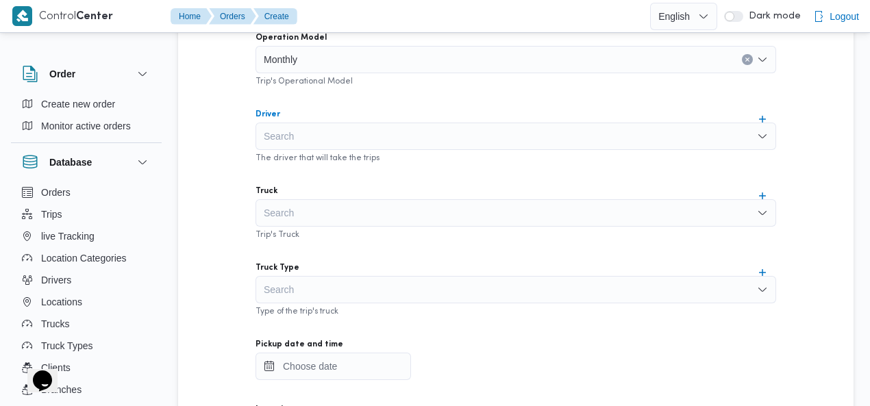
click at [375, 131] on div "Search" at bounding box center [516, 136] width 521 height 27
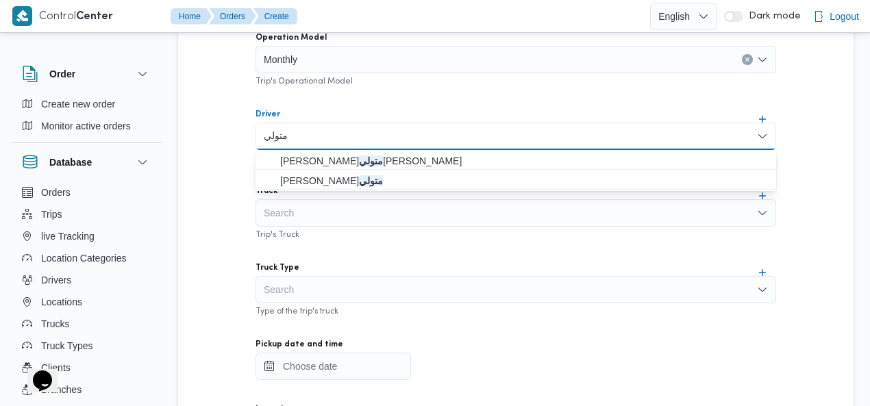
click at [275, 136] on input "متولي" at bounding box center [277, 136] width 26 height 16
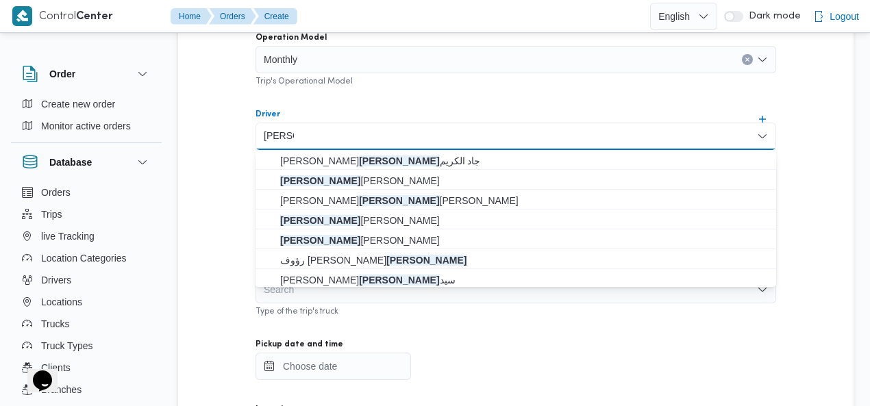
click at [281, 134] on input "محمود" at bounding box center [279, 136] width 30 height 16
paste input "متولى حسين عفيفى"
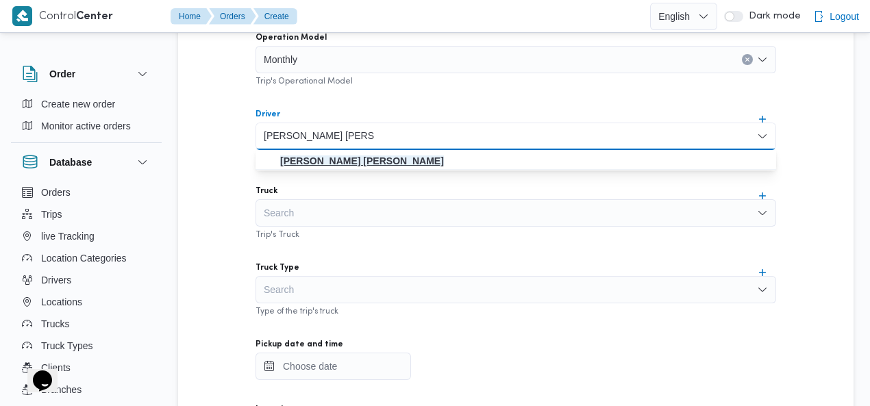
type input "محمود متولى حسين عفيفى"
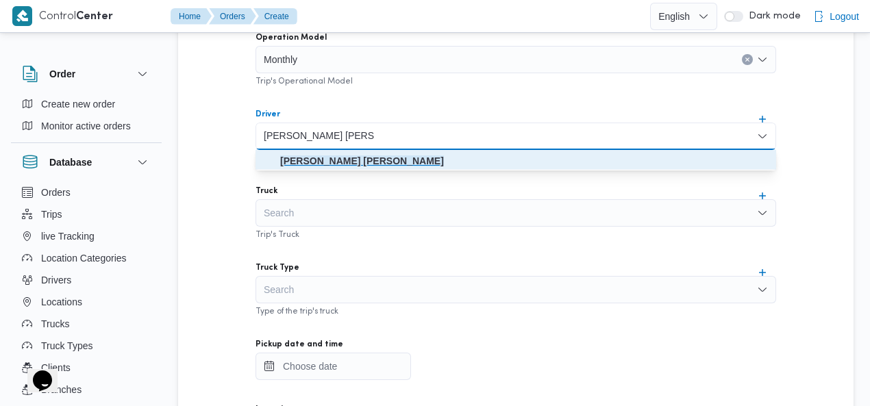
click at [369, 164] on mark "محمود متولى حسين عفيفى" at bounding box center [362, 160] width 164 height 11
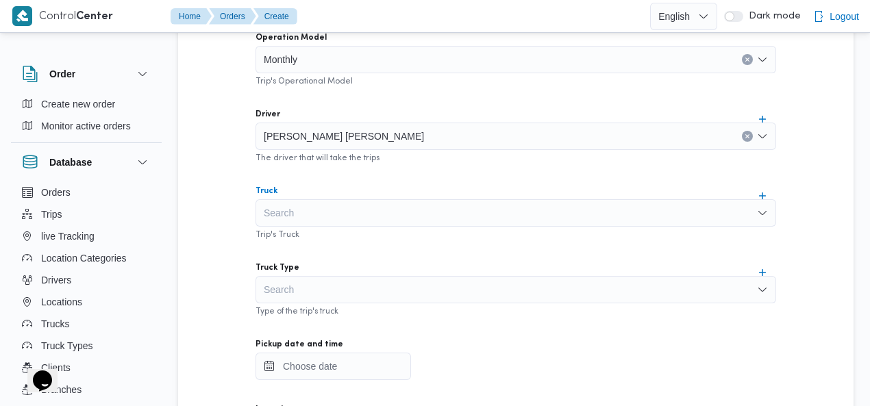
click at [356, 210] on div "Search" at bounding box center [516, 212] width 521 height 27
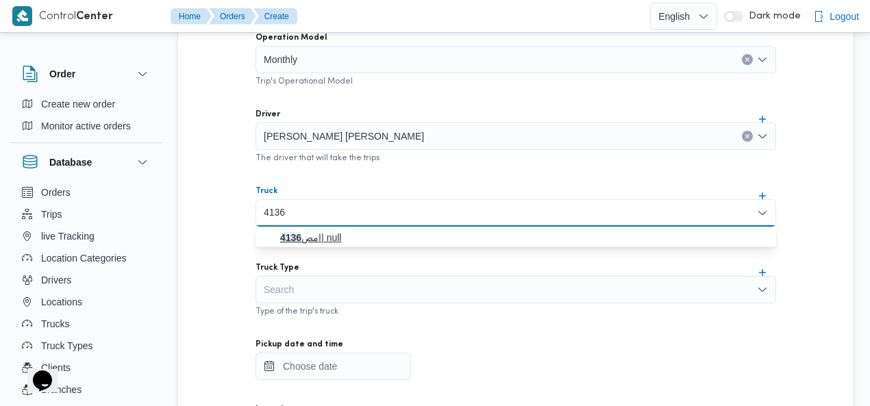
type input "4136"
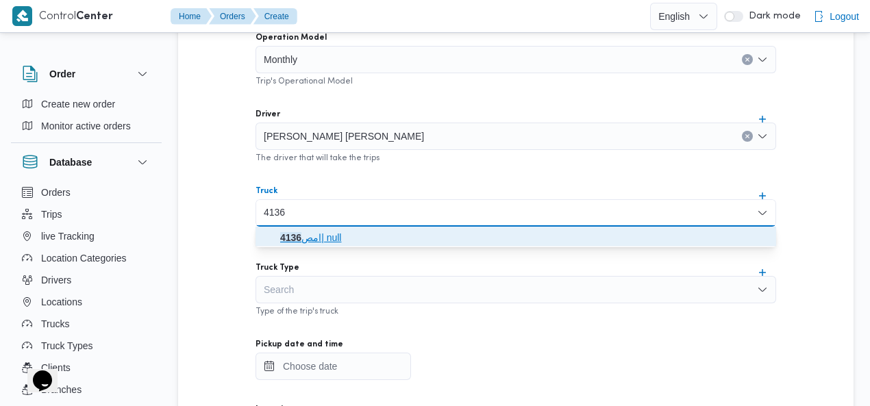
click at [328, 229] on span "امص 4136 | null" at bounding box center [524, 237] width 488 height 16
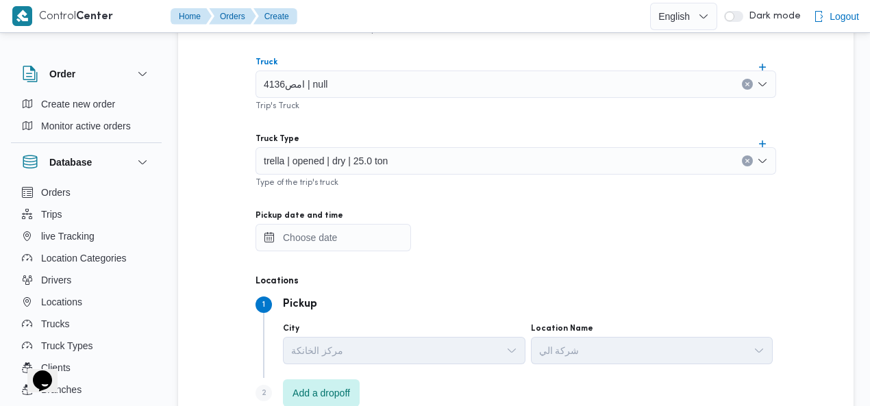
scroll to position [734, 0]
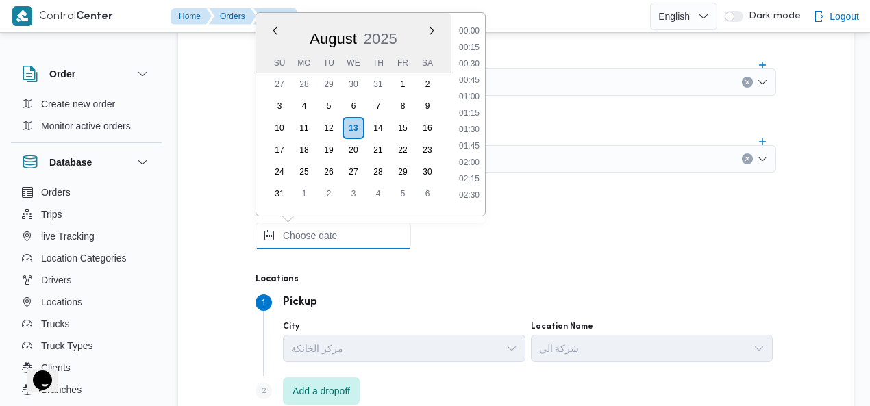
click at [326, 233] on input "Pickup date and time" at bounding box center [333, 235] width 155 height 27
click at [477, 38] on li "16:00" at bounding box center [469, 36] width 32 height 14
type input "13/08/2025 16:00"
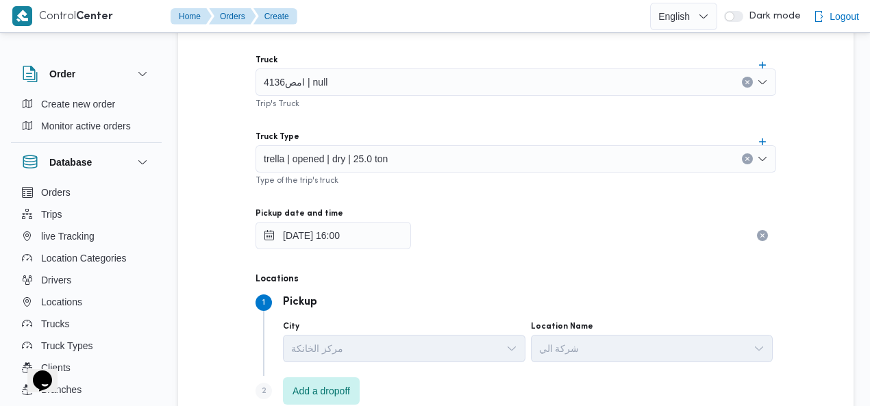
click at [549, 110] on div "Supplier خالد ممدوح حسن محمد العبس Trip's Supplier Operation Model Monthly Trip…" at bounding box center [516, 118] width 543 height 609
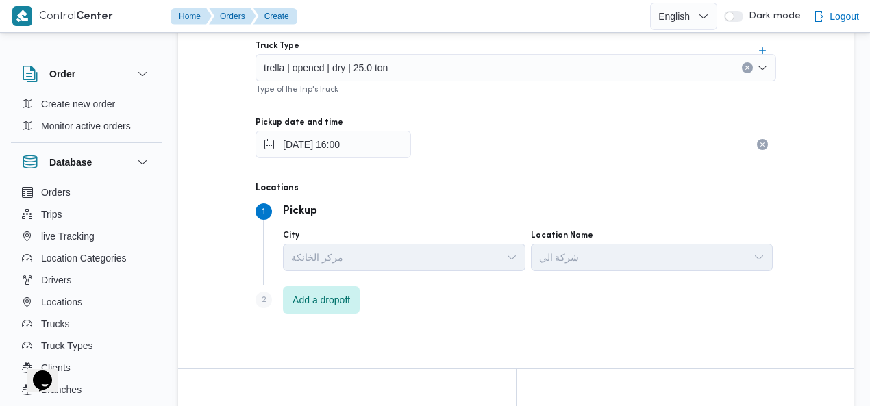
scroll to position [867, 0]
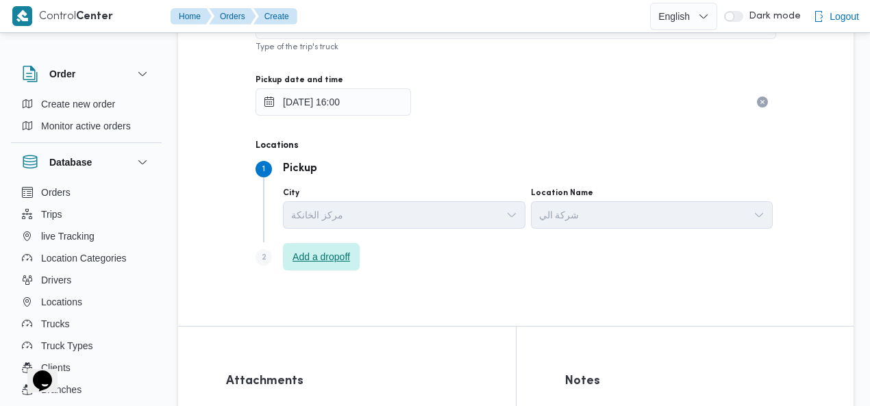
click at [327, 259] on span "Add a dropoff" at bounding box center [321, 257] width 58 height 16
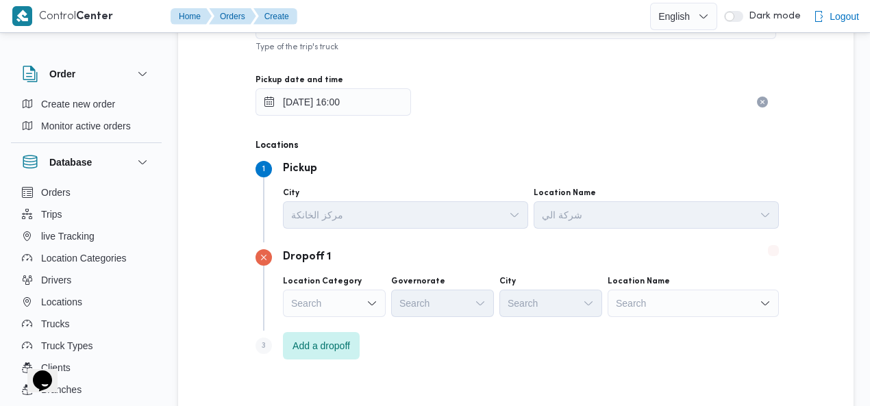
click at [678, 298] on div "Search" at bounding box center [693, 303] width 171 height 27
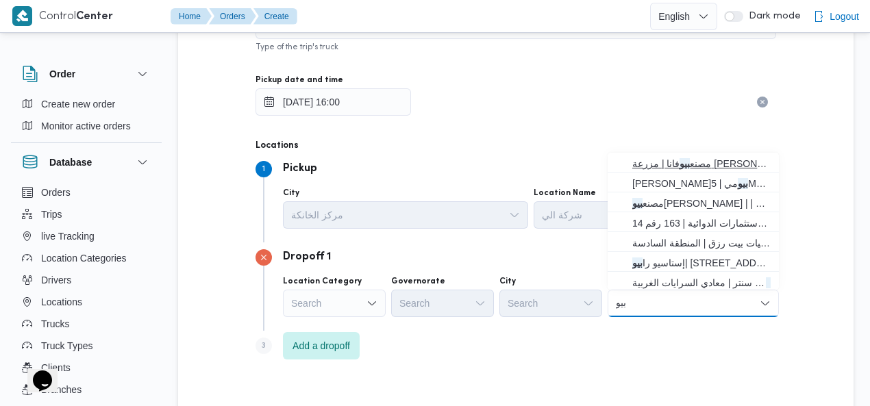
type input "بيو"
click at [690, 166] on span "مصنع بيو فانا | مزرعة صبحى كابر | null" at bounding box center [701, 163] width 138 height 16
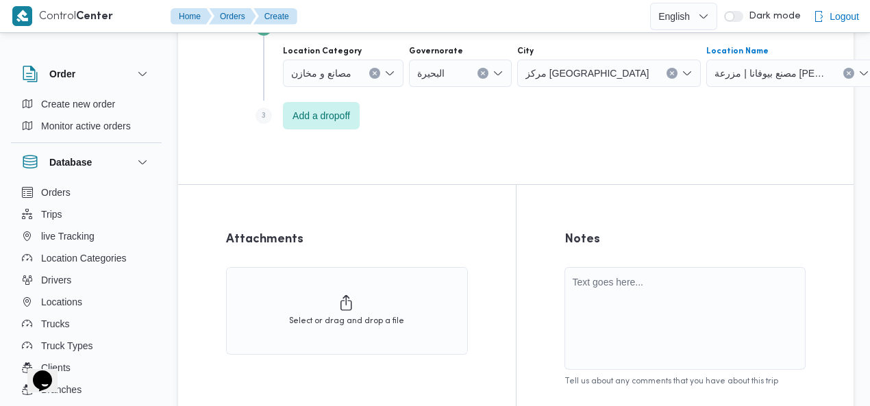
scroll to position [1197, 0]
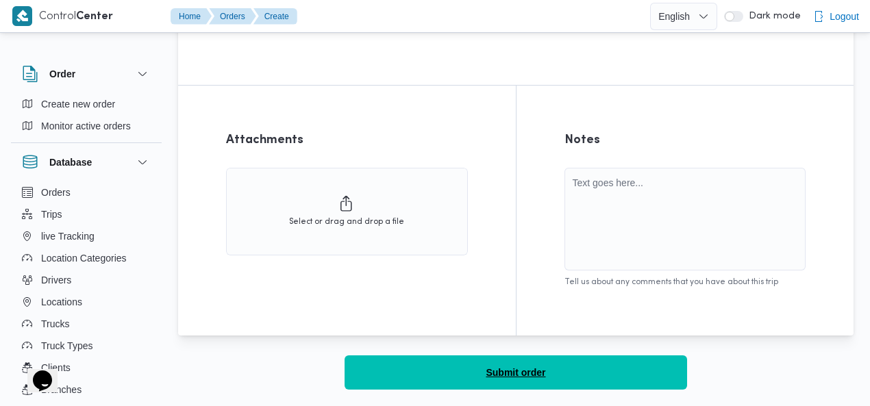
click at [549, 374] on button "Submit order" at bounding box center [516, 373] width 342 height 34
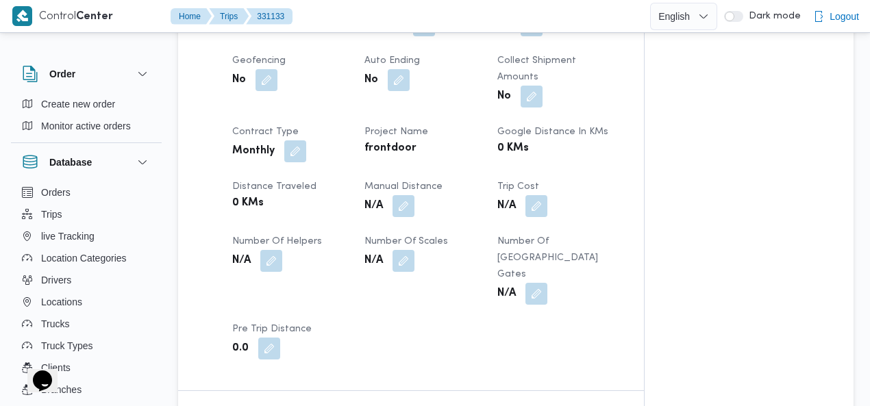
scroll to position [672, 0]
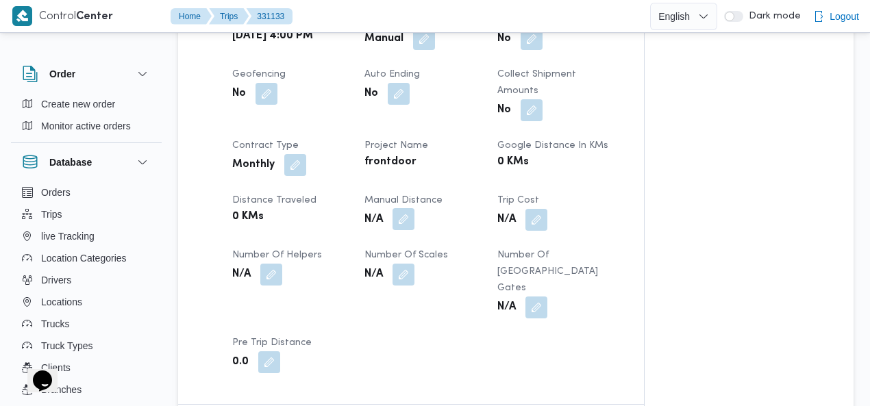
click at [407, 208] on button "button" at bounding box center [404, 219] width 22 height 22
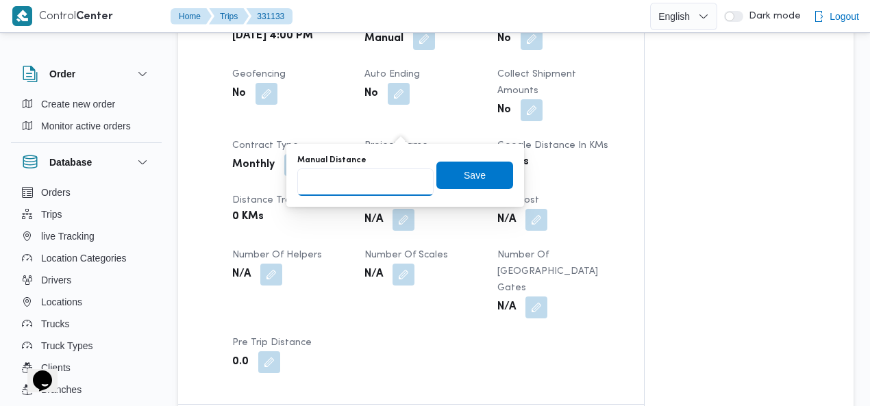
click at [359, 187] on input "Manual Distance" at bounding box center [365, 182] width 136 height 27
type input "120"
click at [464, 171] on span "Save" at bounding box center [475, 174] width 22 height 16
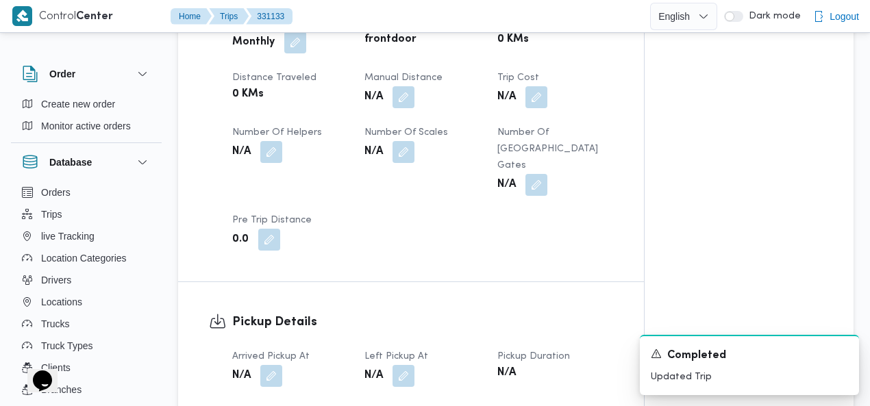
scroll to position [851, 0]
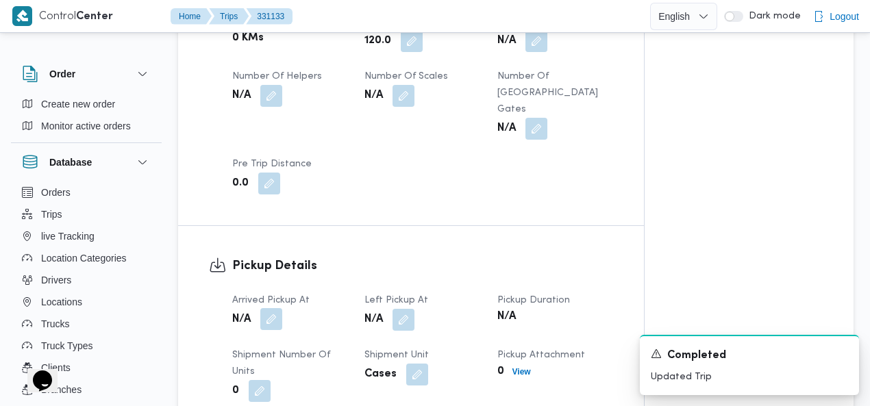
click at [270, 308] on button "button" at bounding box center [271, 319] width 22 height 22
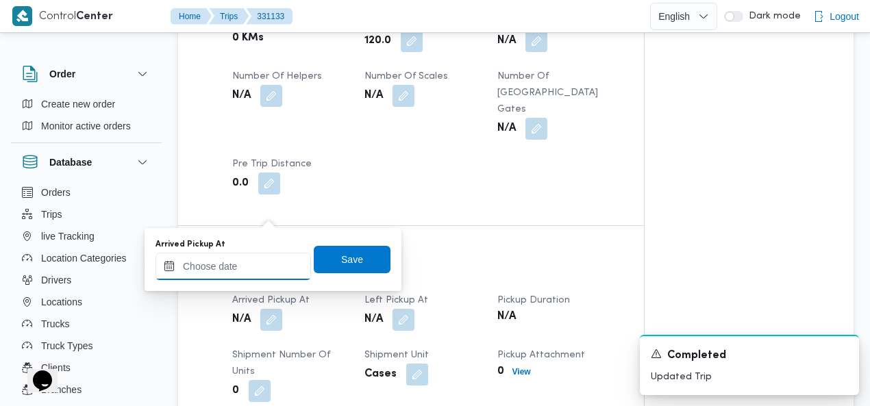
click at [251, 260] on input "Arrived Pickup At" at bounding box center [232, 266] width 155 height 27
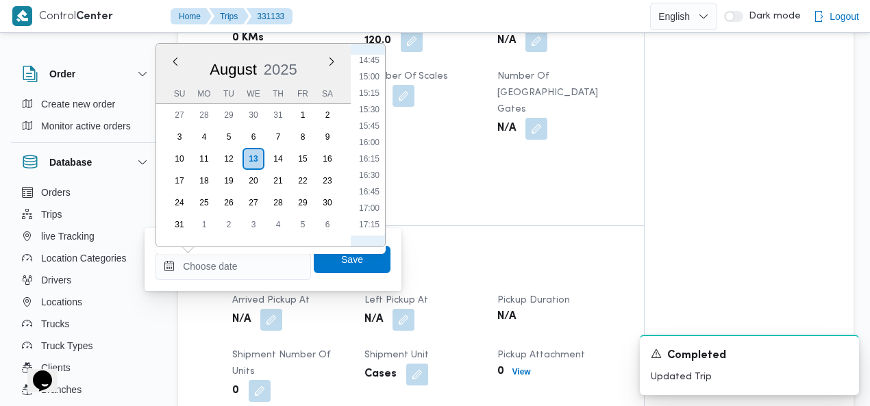
scroll to position [889, 0]
click at [372, 160] on li "15:00" at bounding box center [369, 159] width 32 height 14
type input "13/08/2025 15:00"
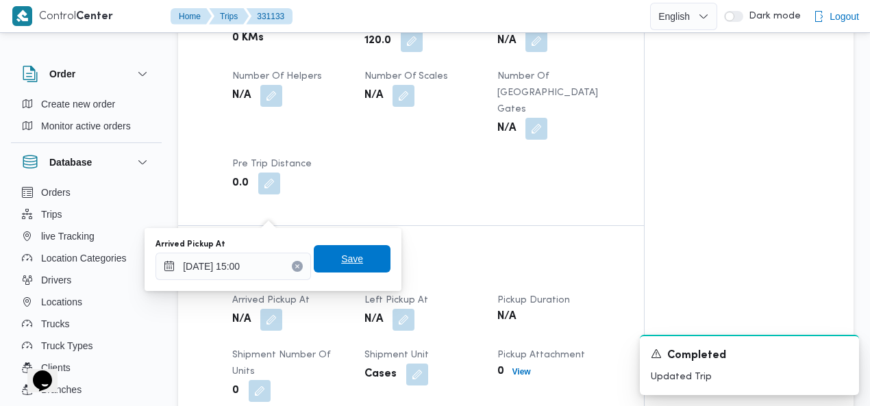
click at [341, 251] on span "Save" at bounding box center [352, 259] width 22 height 16
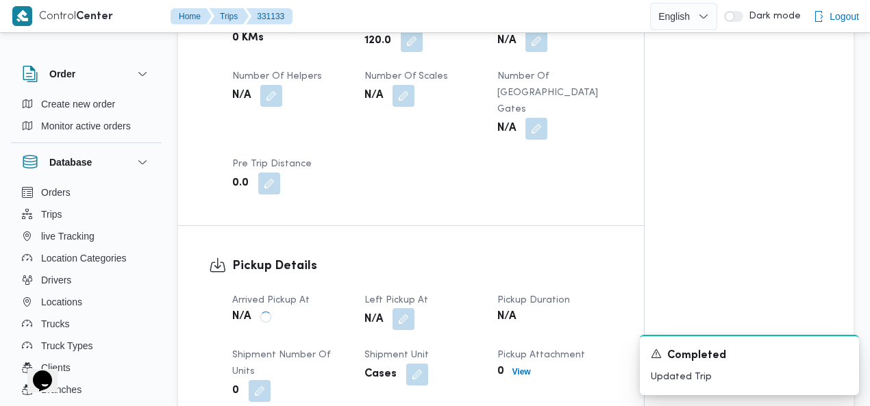
click at [406, 308] on button "button" at bounding box center [404, 319] width 22 height 22
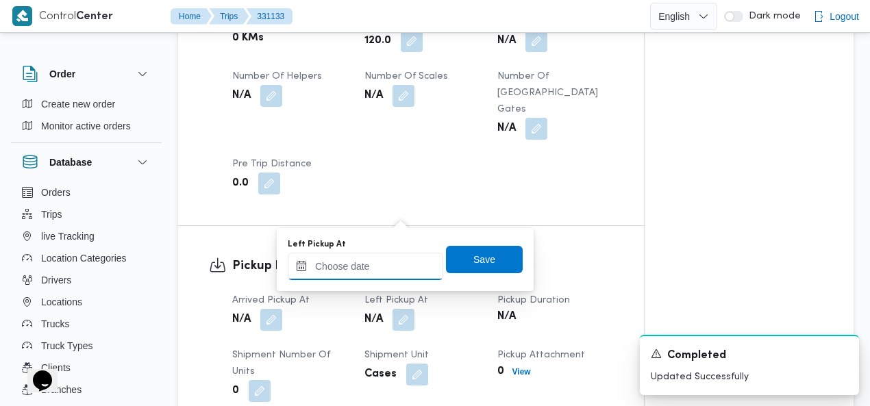
click at [389, 273] on input "Left Pickup At" at bounding box center [365, 266] width 155 height 27
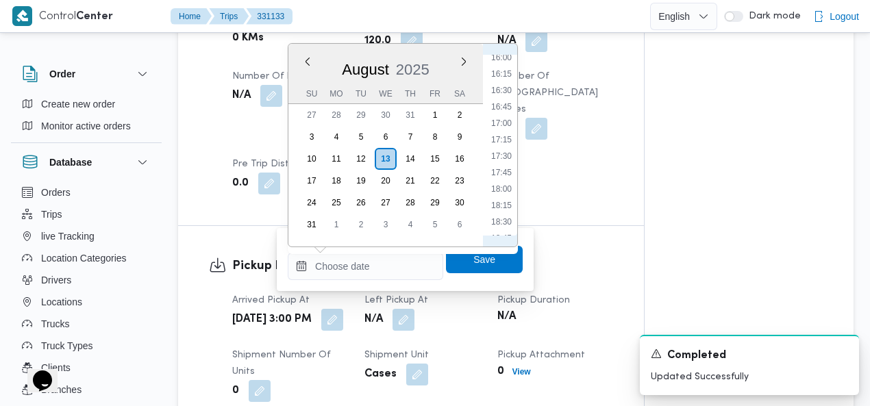
scroll to position [1047, 0]
click at [503, 142] on li "17:15" at bounding box center [502, 149] width 32 height 14
type input "13/08/2025 17:15"
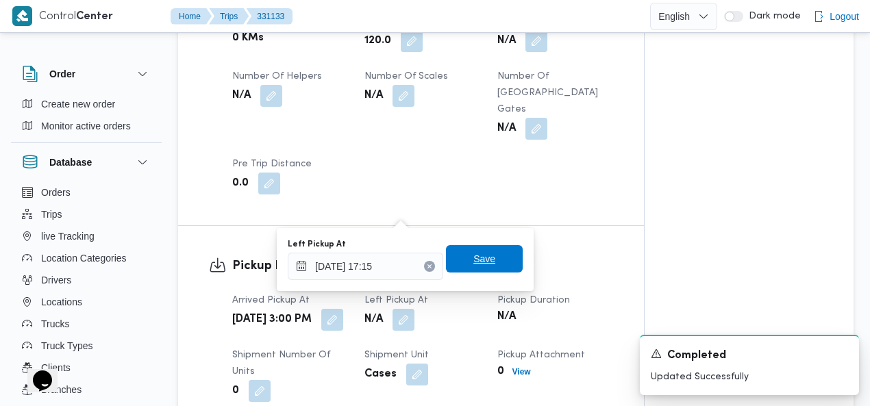
click at [473, 265] on span "Save" at bounding box center [484, 259] width 22 height 16
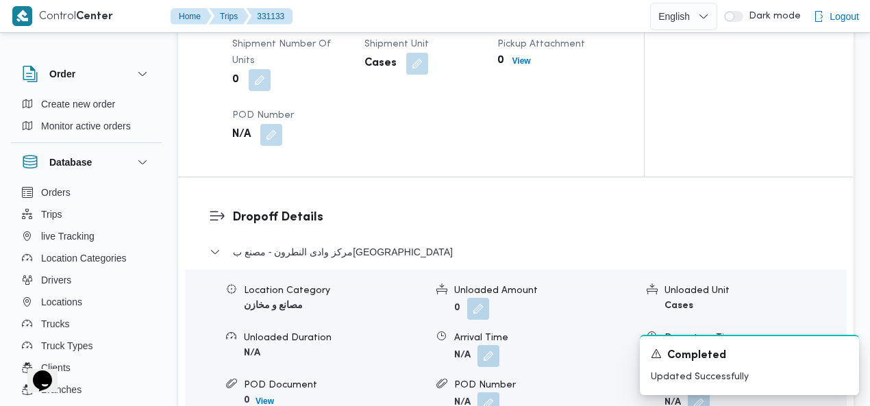
scroll to position [1311, 0]
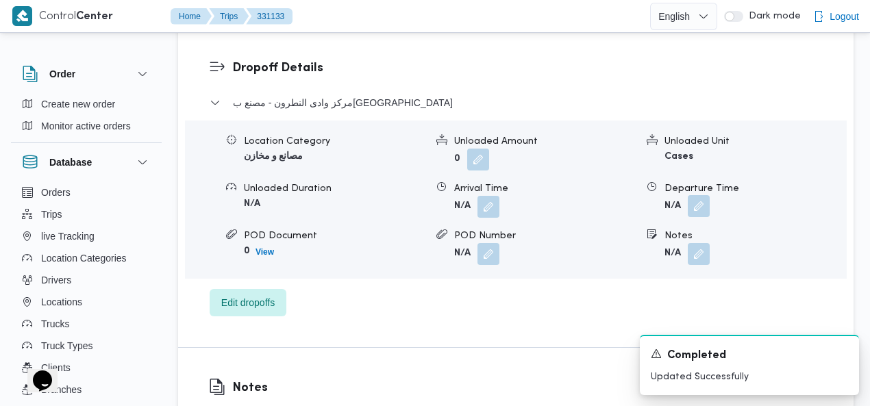
click at [697, 195] on button "button" at bounding box center [699, 206] width 22 height 22
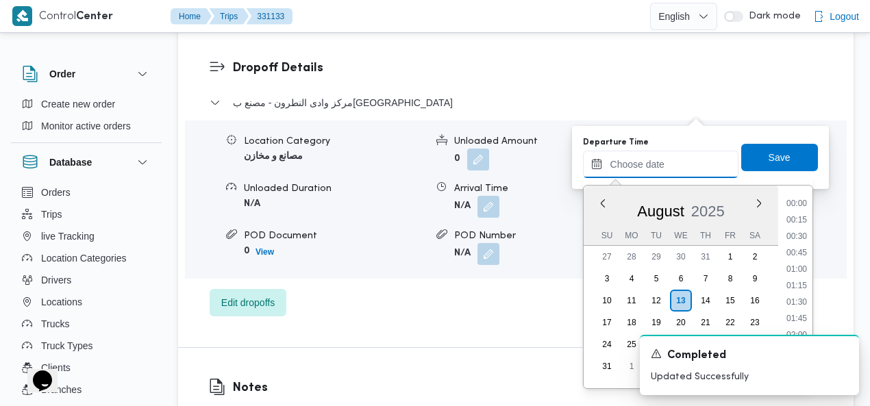
drag, startPoint x: 657, startPoint y: 158, endPoint x: 662, endPoint y: 169, distance: 12.3
click at [656, 159] on input "Departure Time" at bounding box center [660, 164] width 155 height 27
click at [803, 316] on li "23:00" at bounding box center [797, 319] width 32 height 14
type input "13/08/2025 23:00"
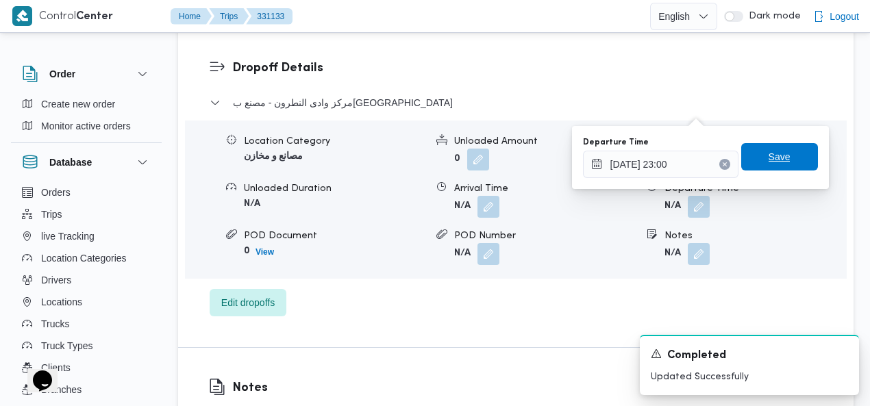
click at [781, 160] on span "Save" at bounding box center [779, 156] width 77 height 27
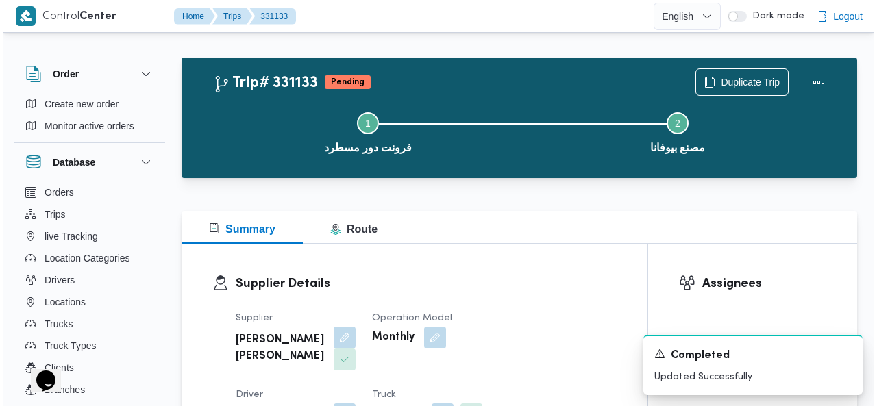
scroll to position [0, 0]
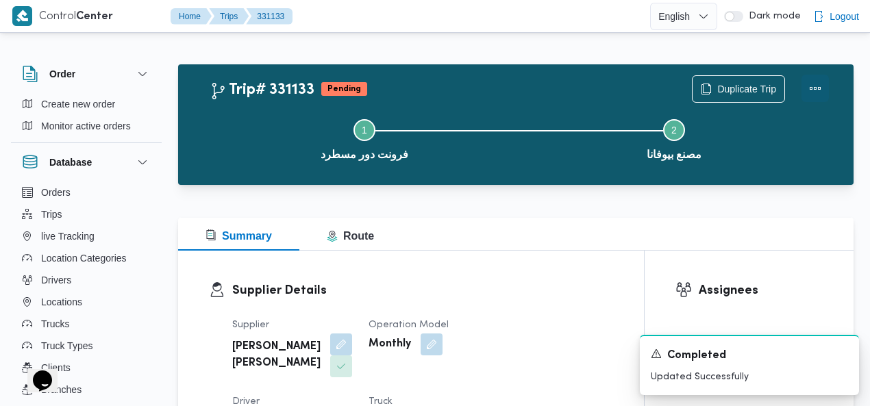
click at [814, 85] on button "Actions" at bounding box center [814, 88] width 27 height 27
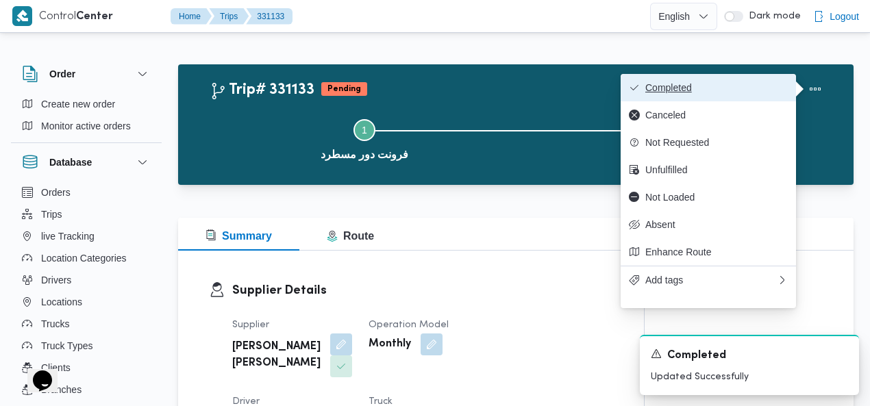
click at [774, 88] on span "Completed" at bounding box center [716, 87] width 142 height 11
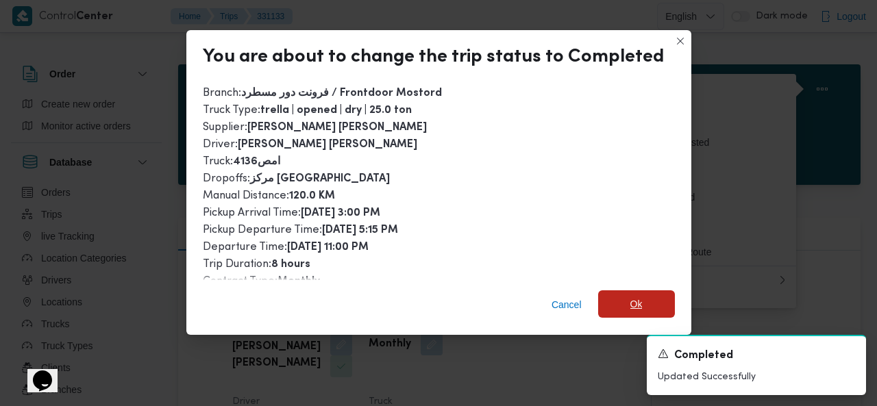
click at [640, 303] on span "Ok" at bounding box center [636, 303] width 77 height 27
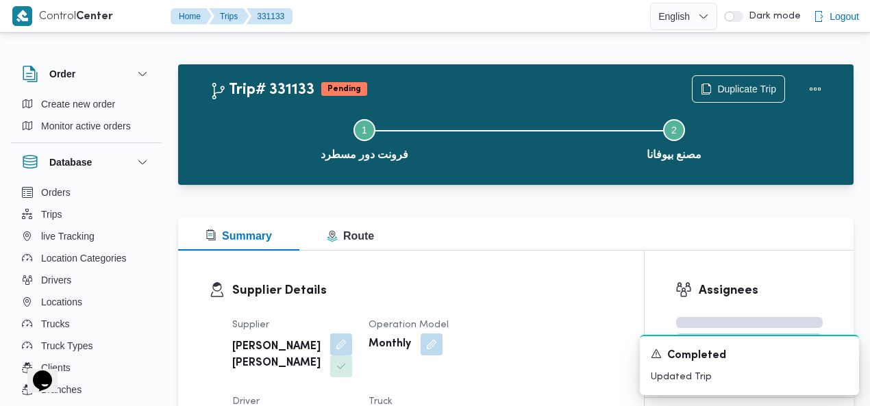
click at [472, 77] on div "Trip# 331133 Pending Duplicate Trip" at bounding box center [519, 88] width 619 height 27
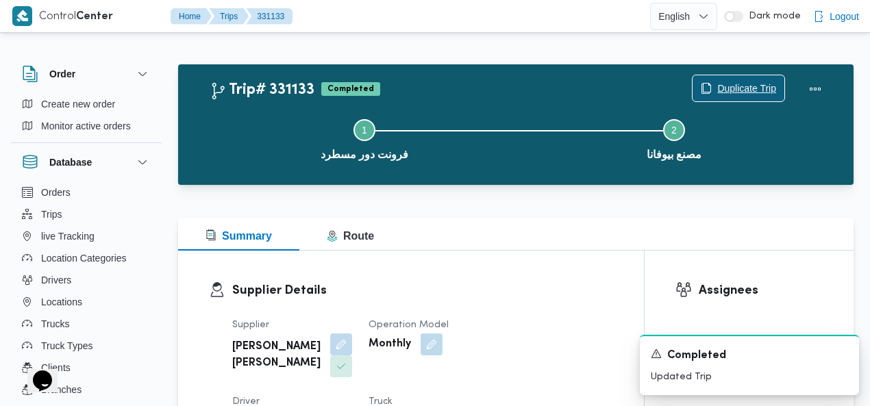
click at [751, 77] on span "Duplicate Trip" at bounding box center [739, 88] width 92 height 26
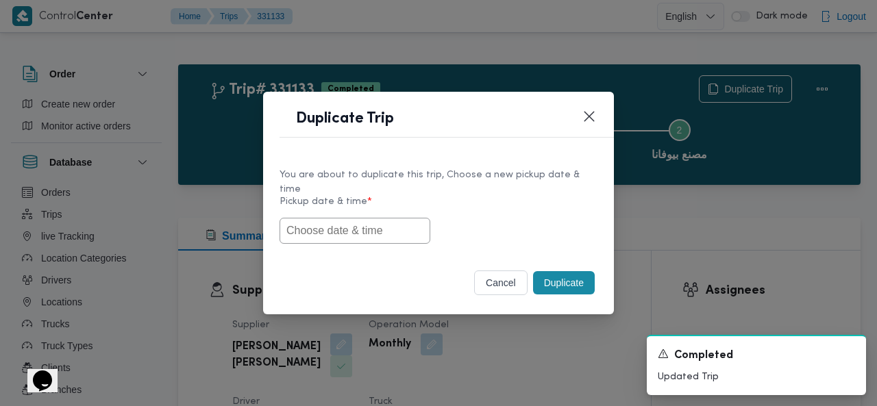
click at [369, 223] on input "text" at bounding box center [354, 231] width 151 height 26
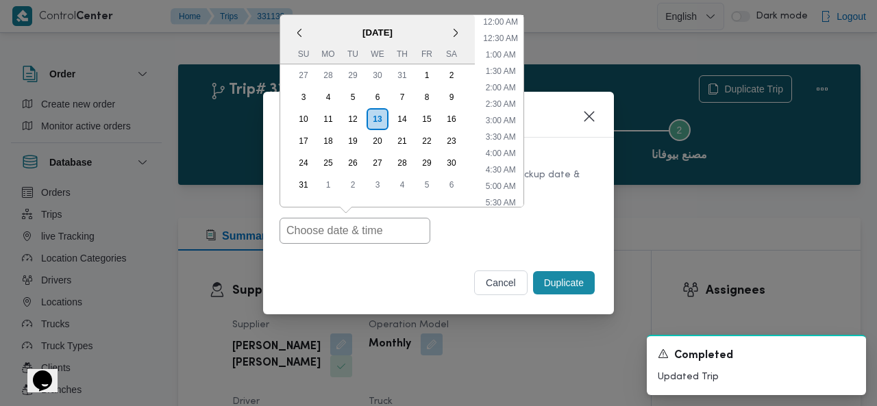
scroll to position [552, 0]
click at [522, 75] on ul "12:00 AM 12:30 AM 1:00 AM 1:30 AM 2:00 AM 2:30 AM 3:00 AM 3:30 AM 4:00 AM 4:30 …" at bounding box center [500, 111] width 46 height 192
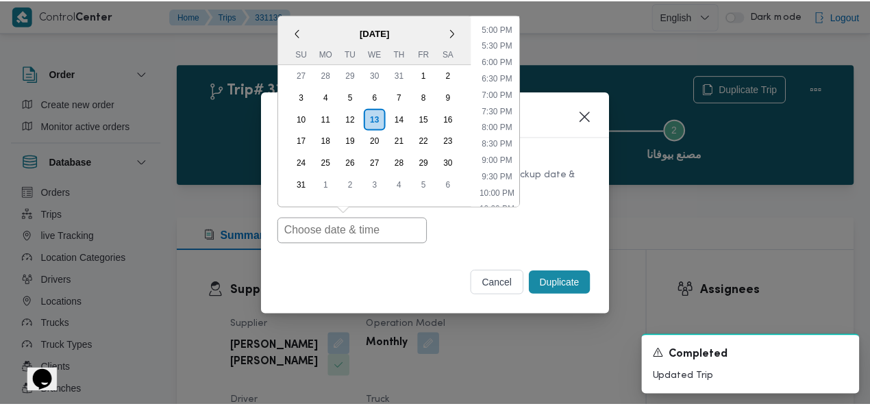
scroll to position [384, 0]
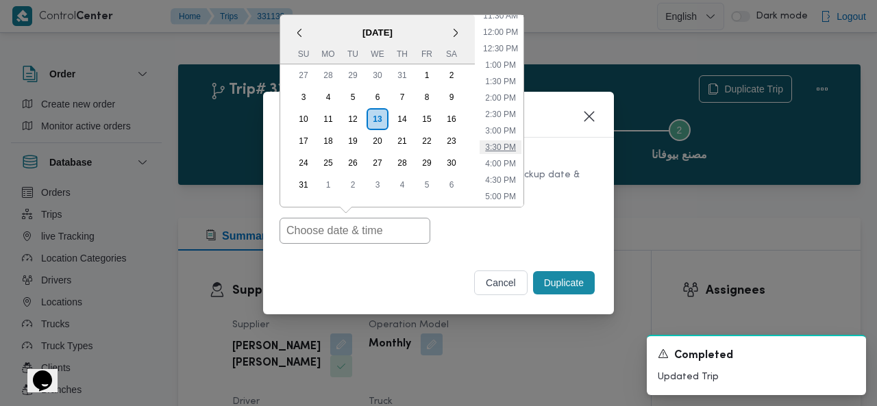
click at [499, 143] on li "3:30 PM" at bounding box center [500, 147] width 42 height 14
type input "13/08/2025 3:30PM"
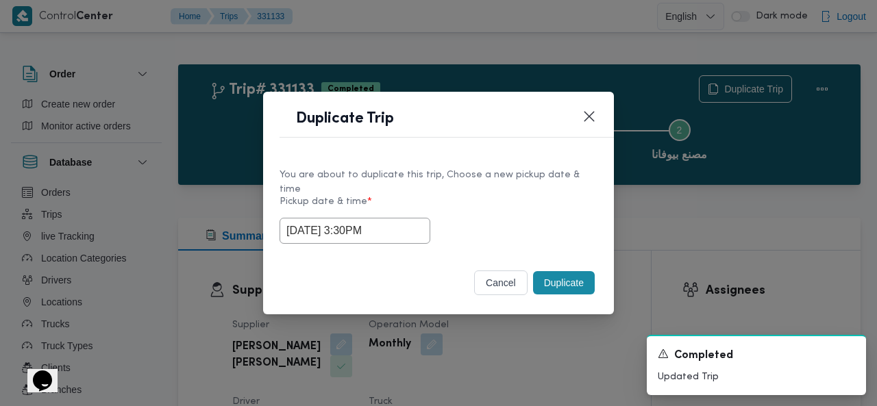
click at [549, 275] on button "Duplicate" at bounding box center [564, 282] width 62 height 23
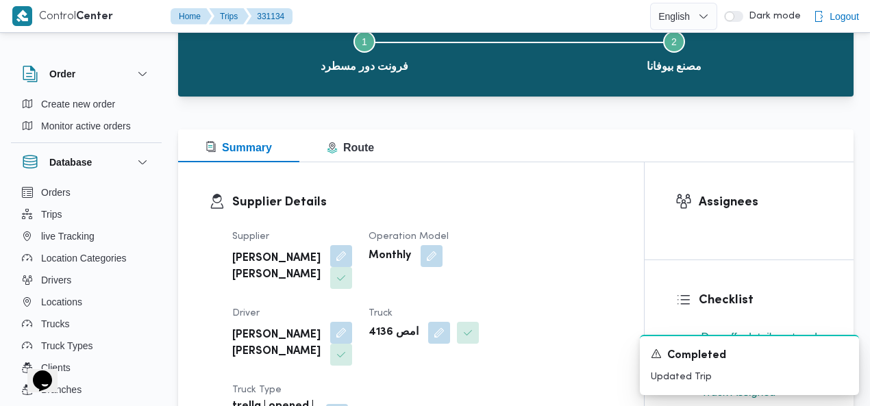
scroll to position [168, 0]
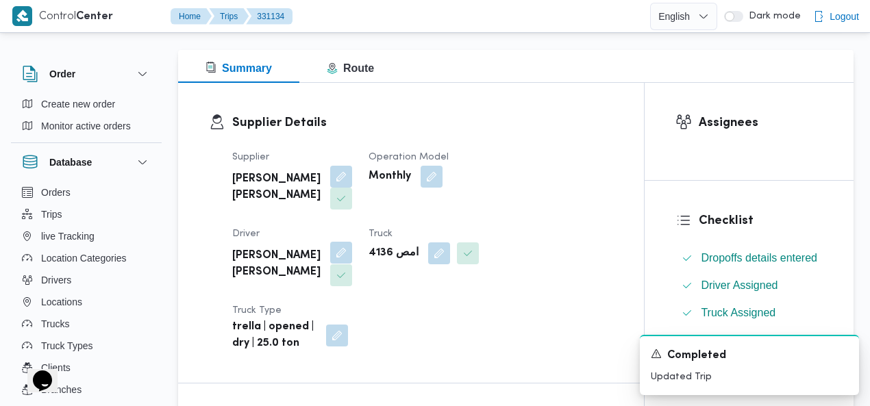
click at [352, 242] on button "button" at bounding box center [341, 253] width 22 height 22
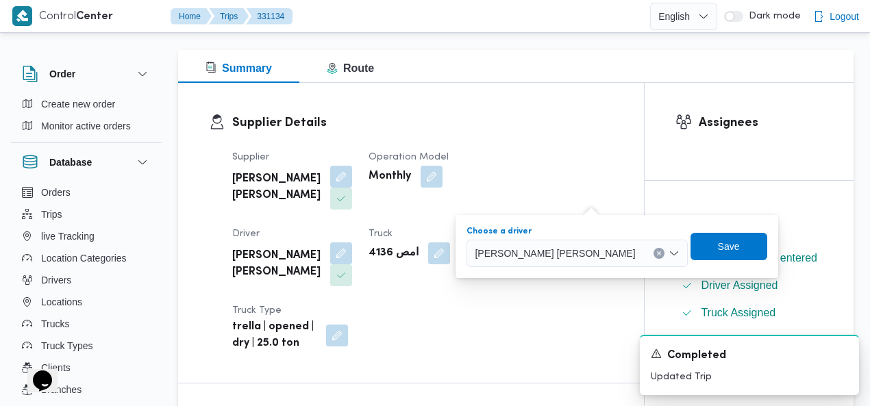
click at [657, 252] on icon "Clear input" at bounding box center [658, 253] width 3 height 3
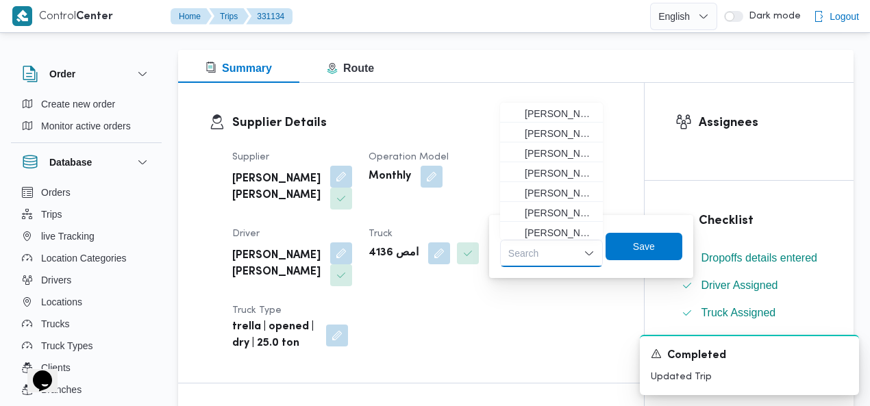
click at [541, 253] on div "Search" at bounding box center [551, 253] width 103 height 27
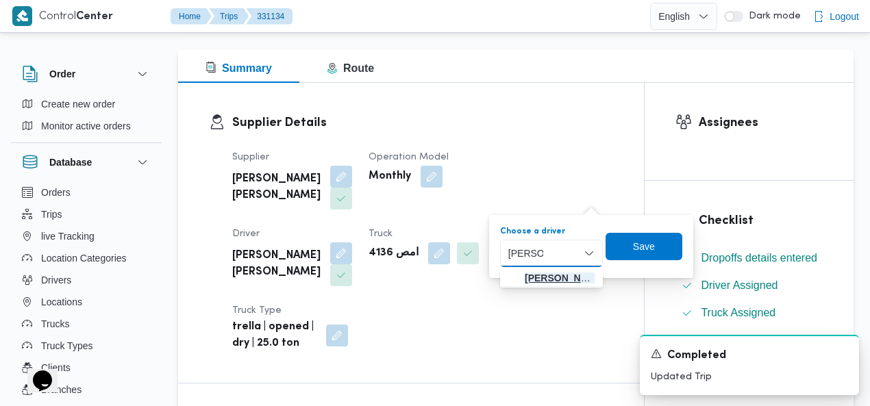
type input "عبدالنبي"
drag, startPoint x: 545, startPoint y: 273, endPoint x: 579, endPoint y: 269, distance: 33.7
click at [546, 273] on span "عبدالنبي كمال هاشم سليمان" at bounding box center [560, 278] width 70 height 16
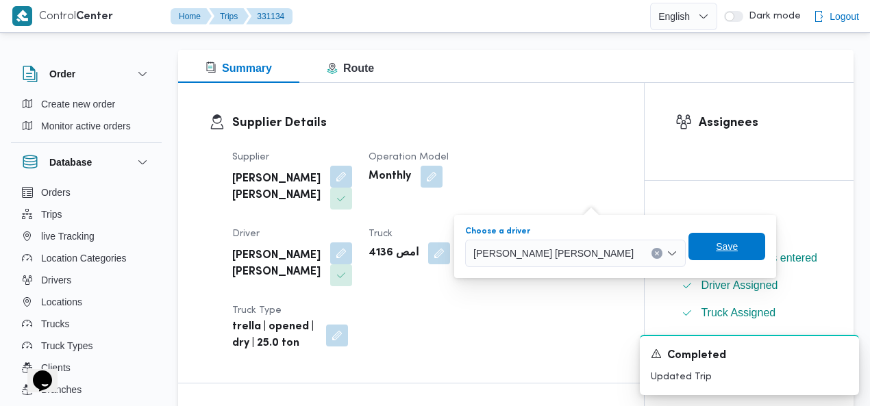
click at [716, 251] on span "Save" at bounding box center [727, 246] width 22 height 16
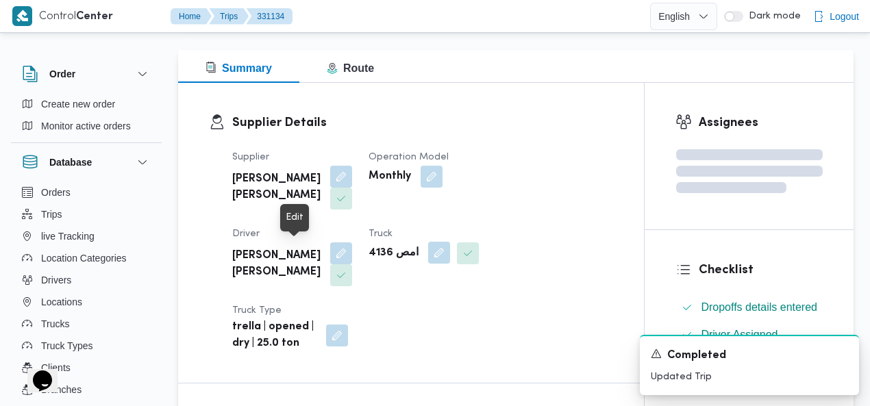
click at [428, 251] on button "button" at bounding box center [439, 253] width 22 height 22
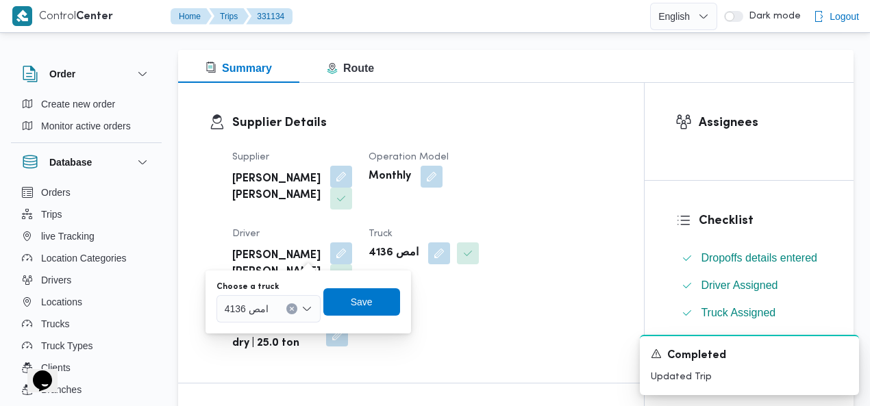
click at [289, 308] on icon "Clear input" at bounding box center [291, 308] width 5 height 5
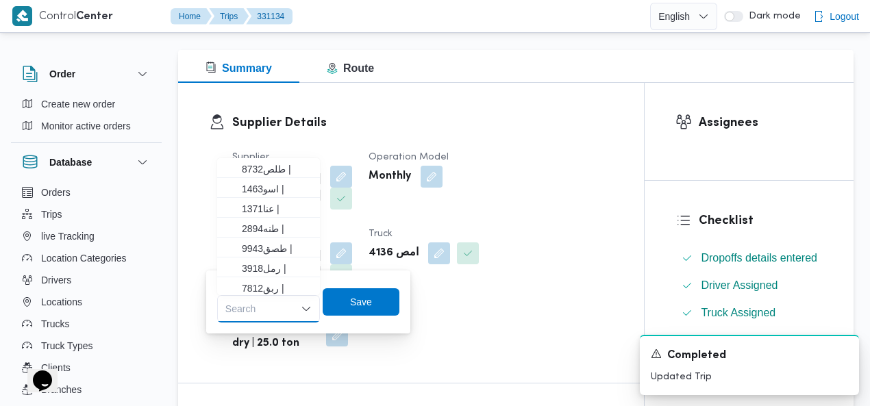
click at [266, 308] on div "Search" at bounding box center [268, 308] width 103 height 27
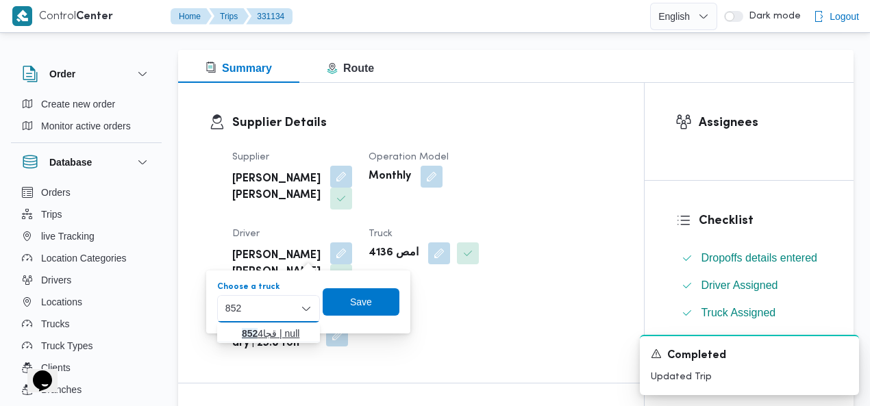
type input "852"
click at [242, 328] on mark "852" at bounding box center [250, 333] width 16 height 11
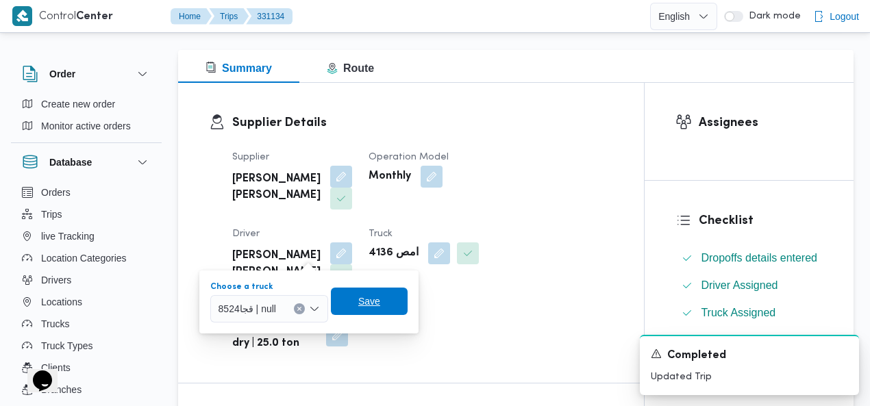
click at [363, 303] on span "Save" at bounding box center [369, 301] width 22 height 16
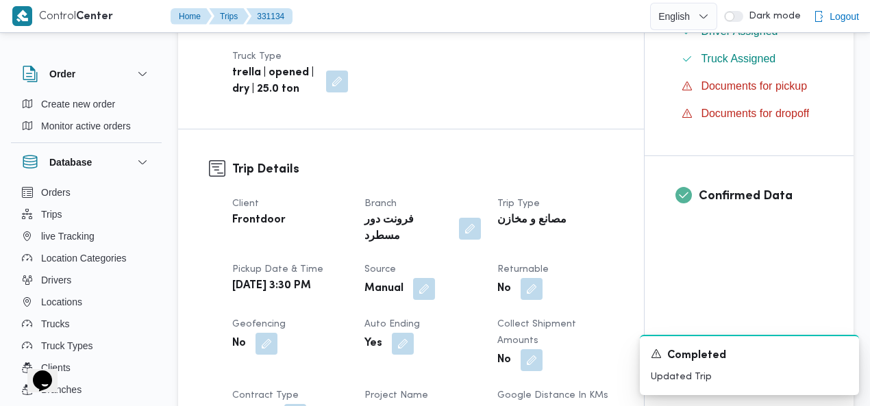
scroll to position [544, 0]
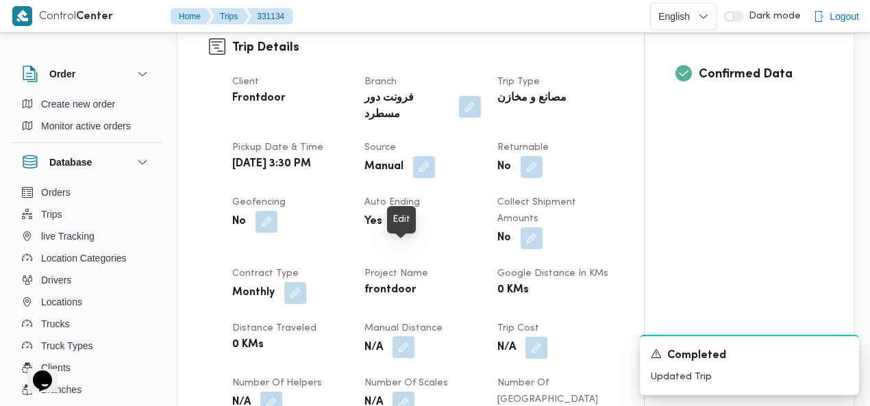
click at [403, 336] on button "button" at bounding box center [404, 347] width 22 height 22
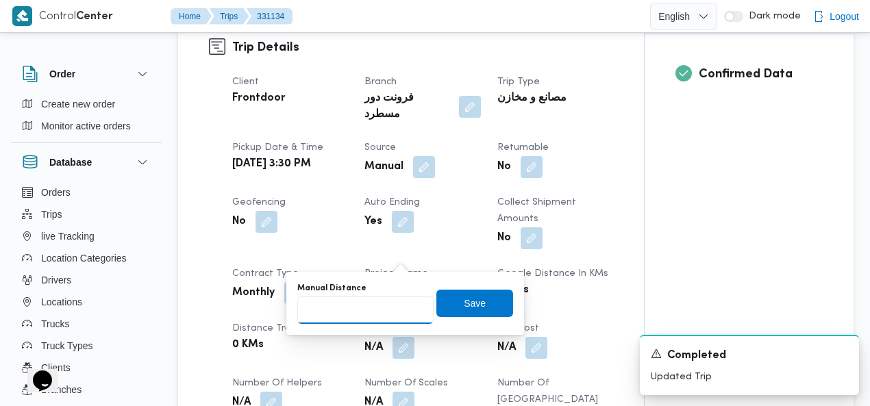
click at [366, 309] on input "Manual Distance" at bounding box center [365, 310] width 136 height 27
type input "120"
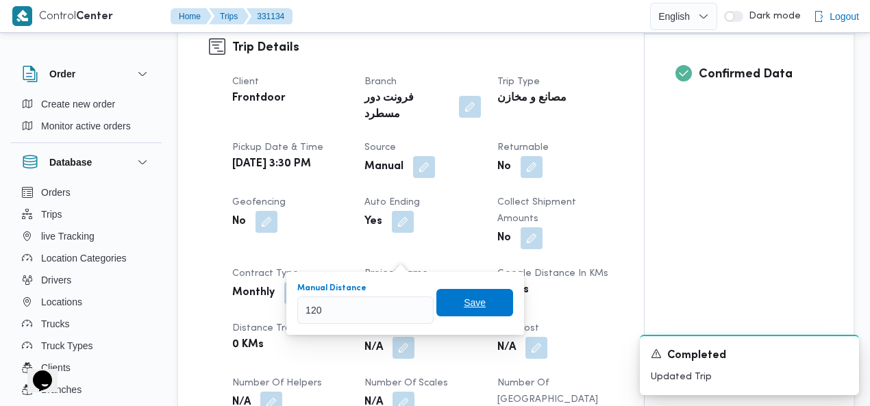
click at [487, 290] on span "Save" at bounding box center [474, 302] width 77 height 27
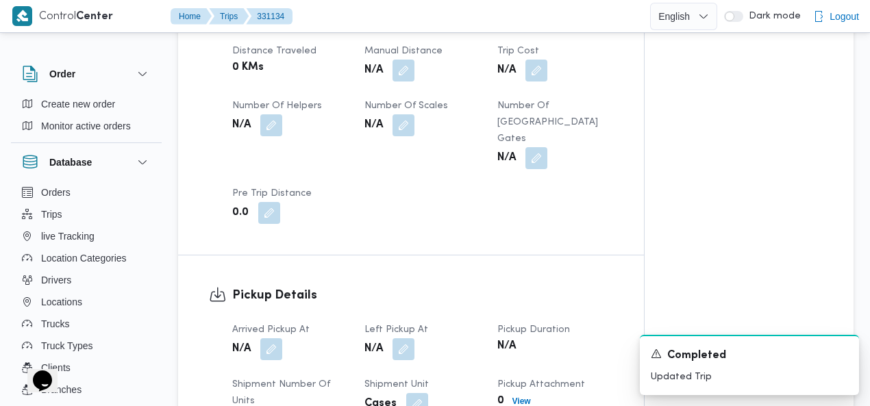
scroll to position [885, 0]
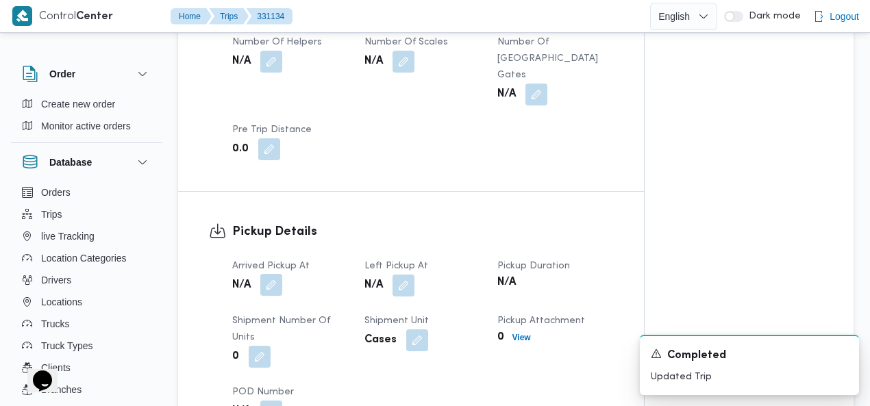
drag, startPoint x: 273, startPoint y: 175, endPoint x: 271, endPoint y: 185, distance: 10.4
click at [273, 274] on button "button" at bounding box center [271, 285] width 22 height 22
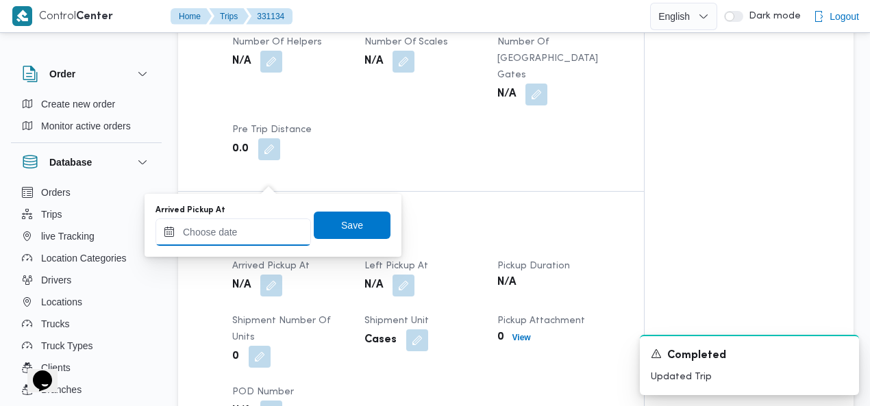
click at [250, 229] on input "Arrived Pickup At" at bounding box center [232, 232] width 155 height 27
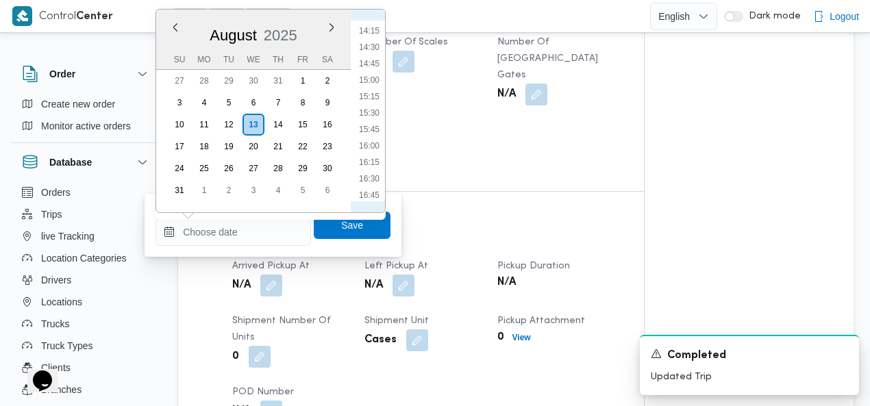
scroll to position [889, 0]
click at [370, 153] on li "15:30" at bounding box center [369, 158] width 32 height 14
type input "13/08/2025 15:30"
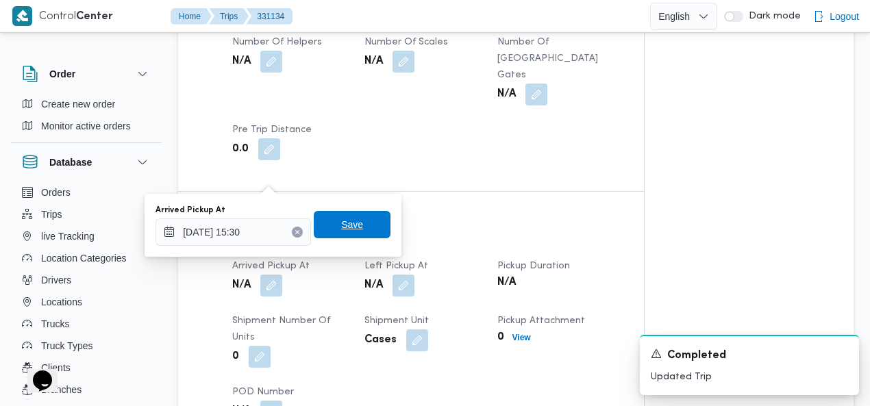
click at [356, 219] on span "Save" at bounding box center [352, 224] width 77 height 27
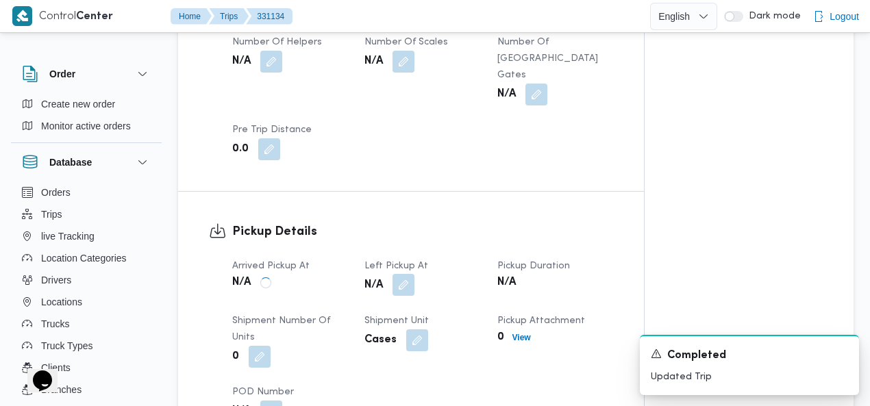
click at [406, 274] on button "button" at bounding box center [404, 285] width 22 height 22
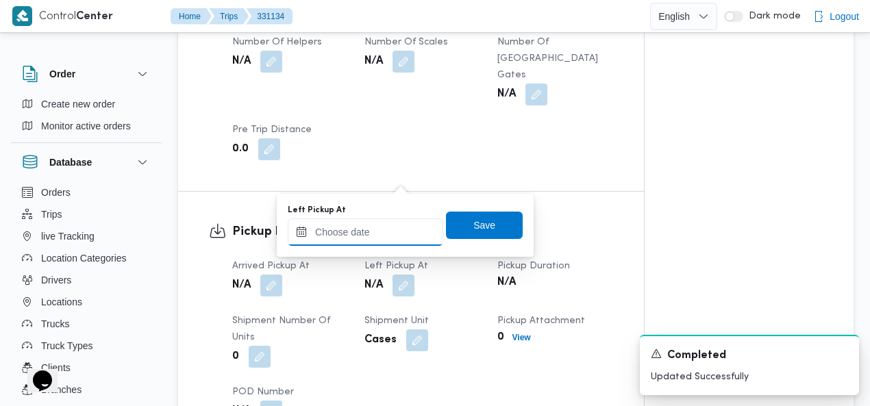
click at [382, 226] on input "Left Pickup At" at bounding box center [365, 232] width 155 height 27
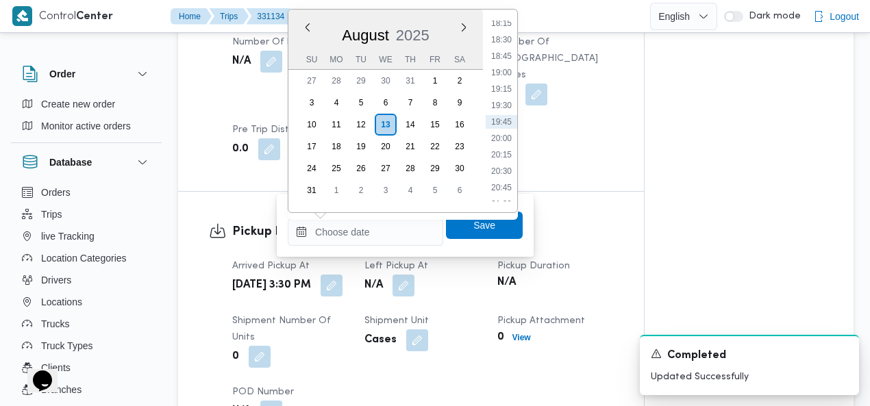
scroll to position [1047, 0]
click at [498, 177] on li "18:15" at bounding box center [502, 181] width 32 height 14
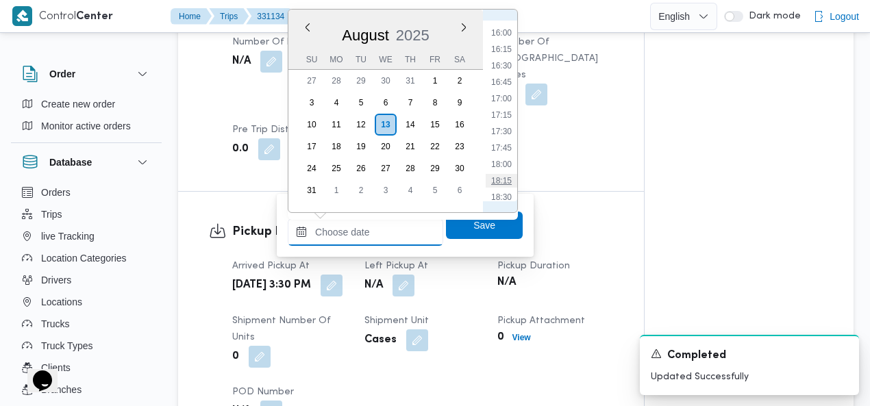
type input "13/08/2025 18:15"
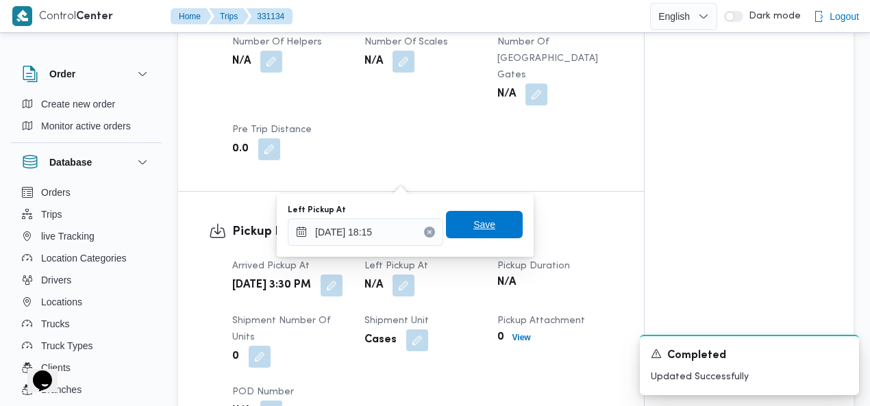
click at [485, 229] on span "Save" at bounding box center [484, 224] width 22 height 16
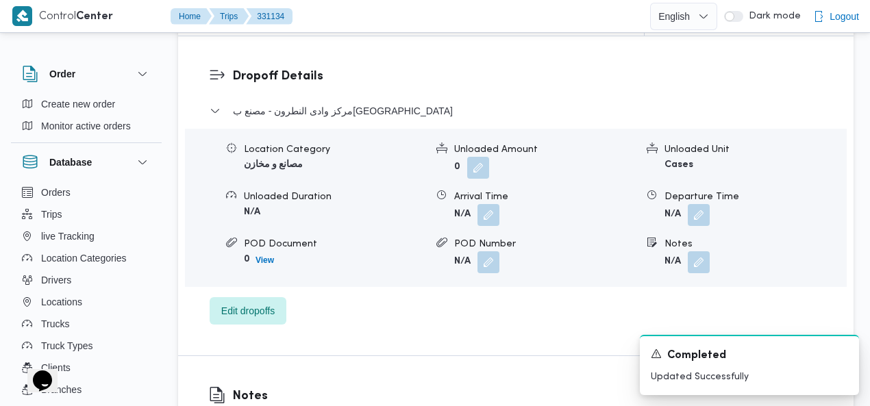
scroll to position [1311, 0]
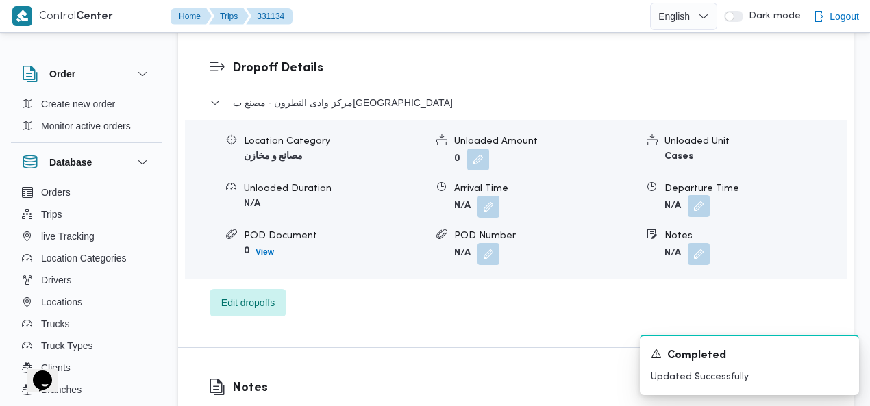
click at [703, 195] on button "button" at bounding box center [699, 206] width 22 height 22
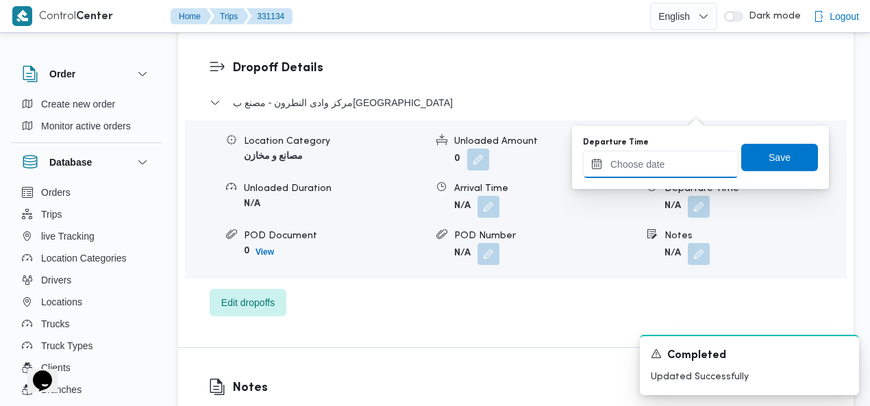
click at [636, 172] on input "Departure Time" at bounding box center [660, 164] width 155 height 27
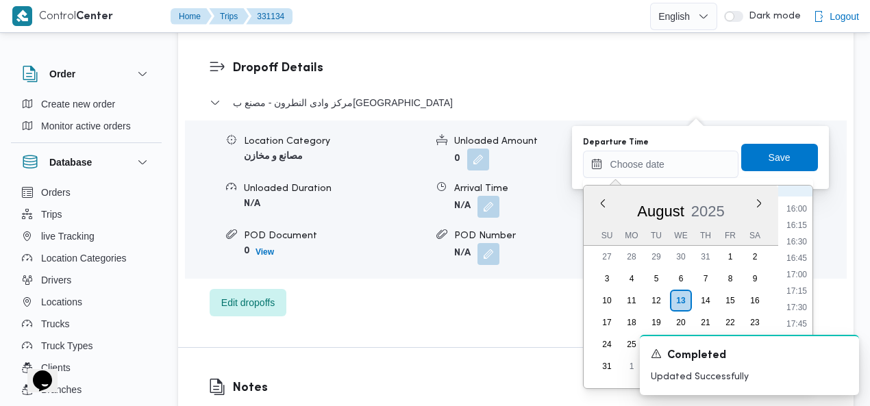
scroll to position [1397, 0]
click at [797, 319] on li "23:00" at bounding box center [797, 319] width 32 height 14
type input "13/08/2025 23:00"
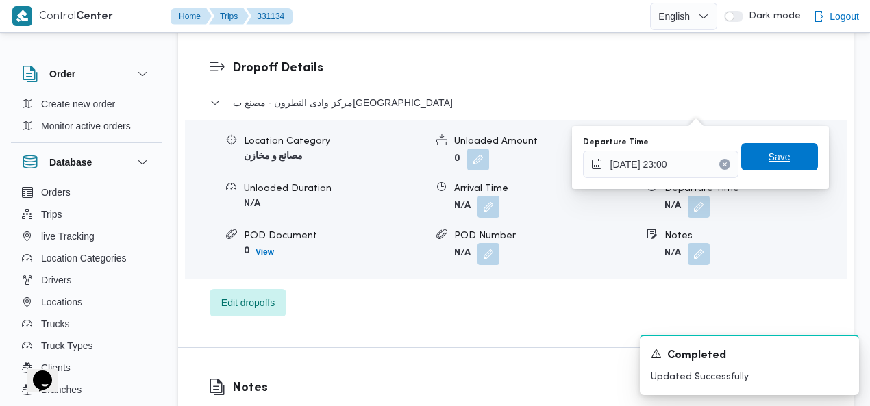
click at [786, 161] on span "Save" at bounding box center [779, 156] width 77 height 27
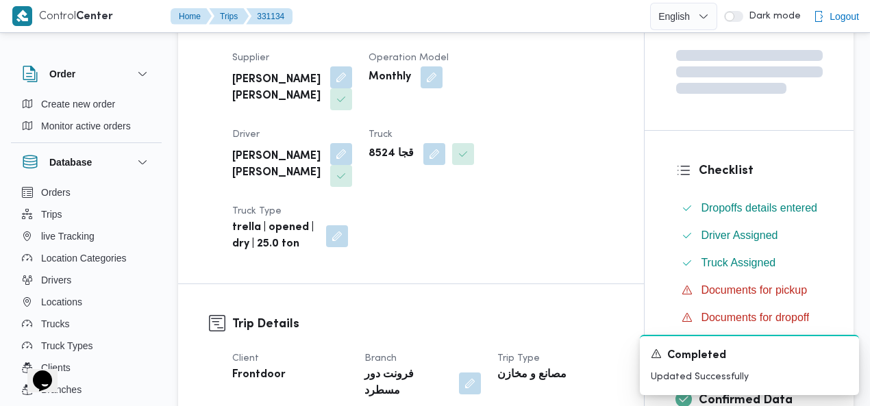
scroll to position [0, 0]
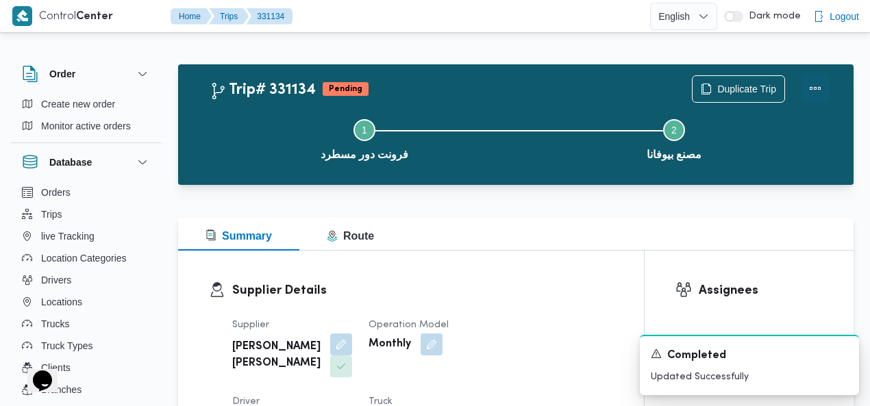
click at [814, 90] on button "Actions" at bounding box center [814, 88] width 27 height 27
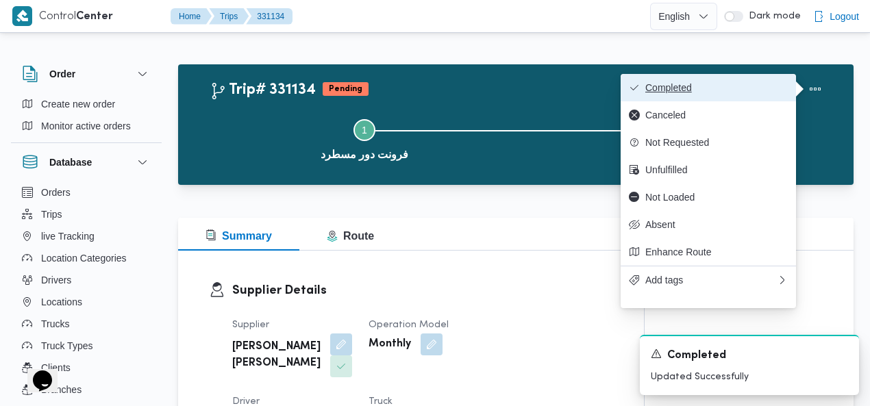
click at [745, 89] on span "Completed" at bounding box center [716, 87] width 142 height 11
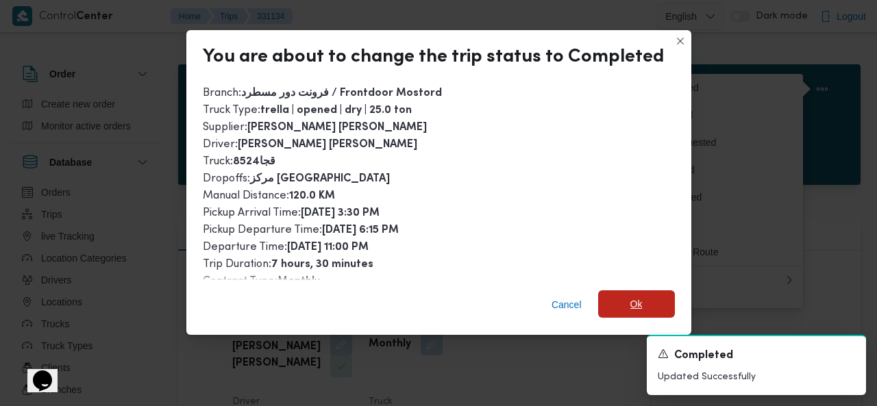
click at [630, 301] on span "Ok" at bounding box center [636, 304] width 12 height 16
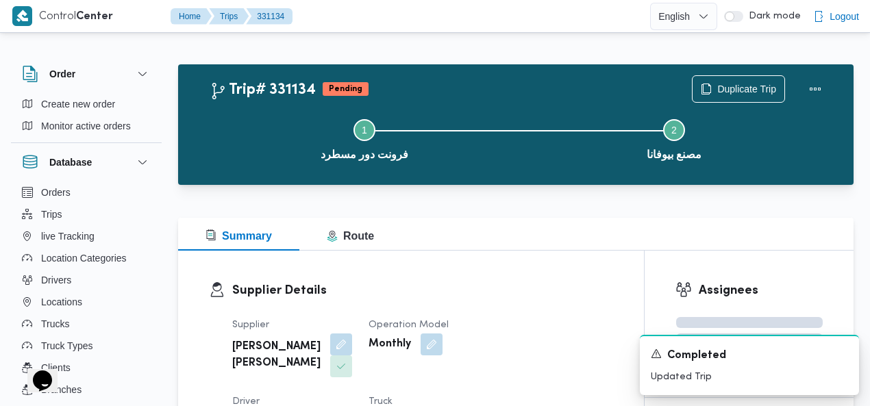
click at [498, 86] on div "Trip# 331134 Pending Duplicate Trip" at bounding box center [519, 88] width 619 height 27
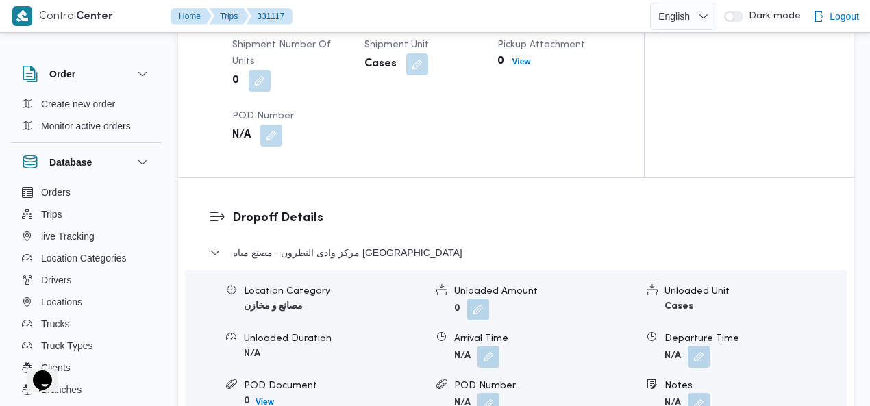
scroll to position [1207, 0]
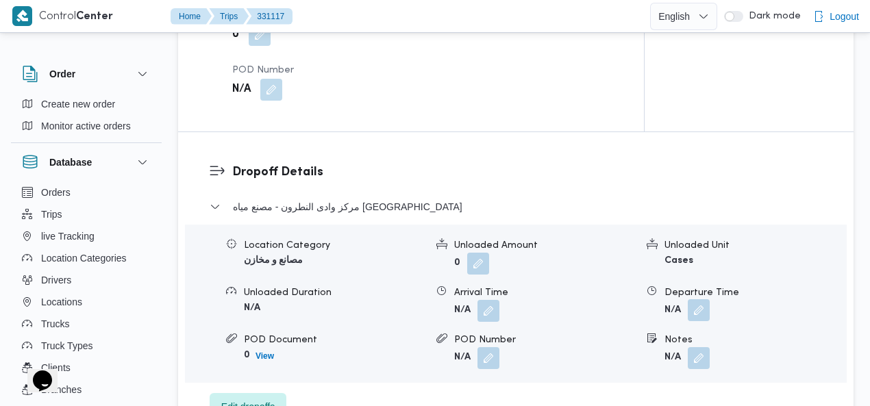
click at [703, 299] on button "button" at bounding box center [699, 310] width 22 height 22
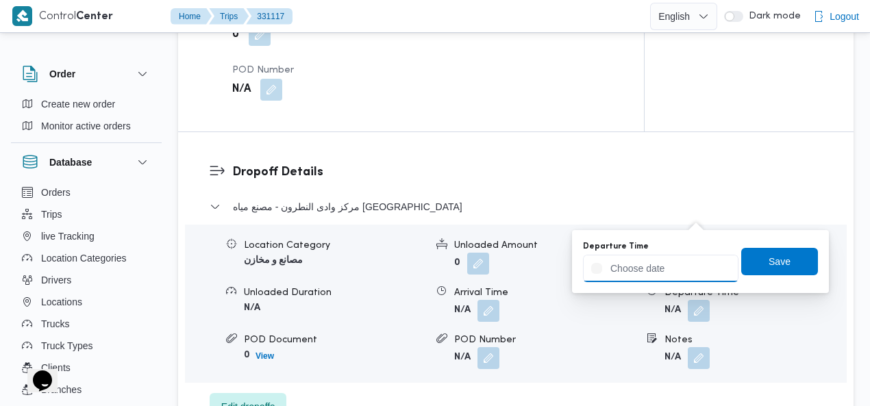
click at [660, 273] on input "Departure Time" at bounding box center [660, 268] width 155 height 27
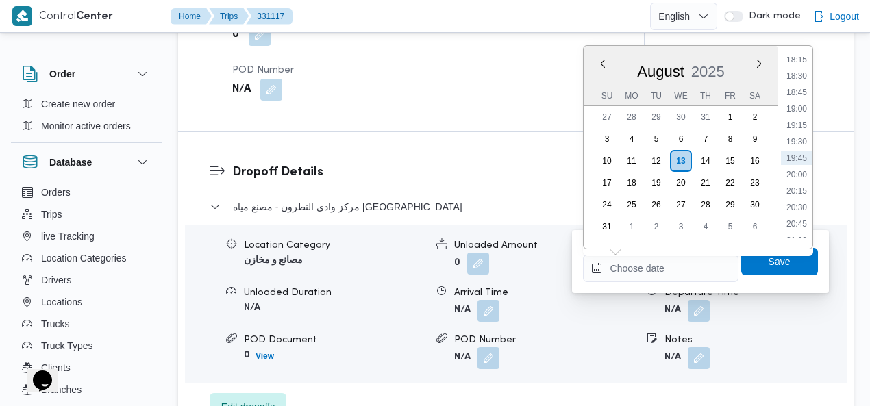
scroll to position [1362, 0]
click at [801, 197] on li "22:45" at bounding box center [797, 198] width 32 height 14
type input "[DATE] 22:45"
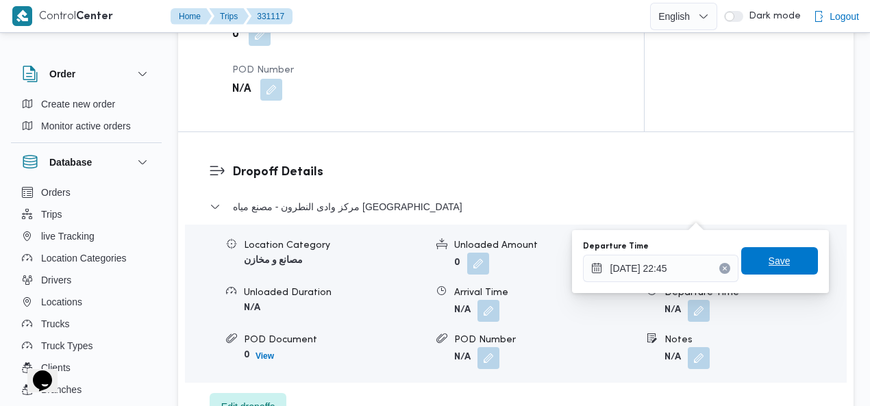
click at [783, 256] on span "Save" at bounding box center [779, 260] width 77 height 27
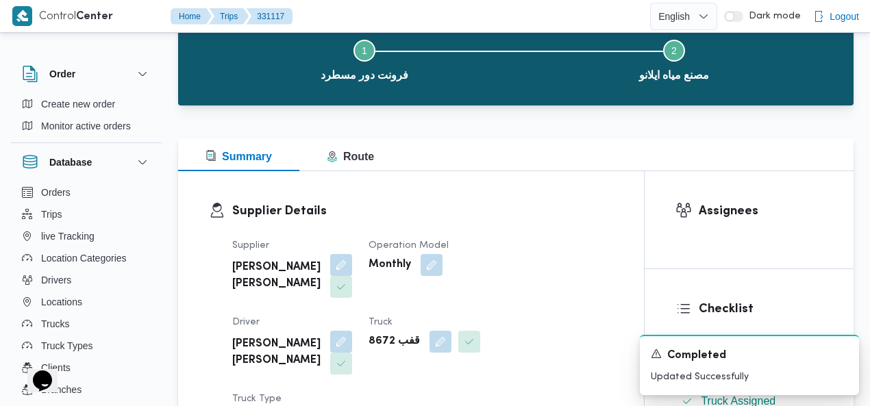
scroll to position [0, 0]
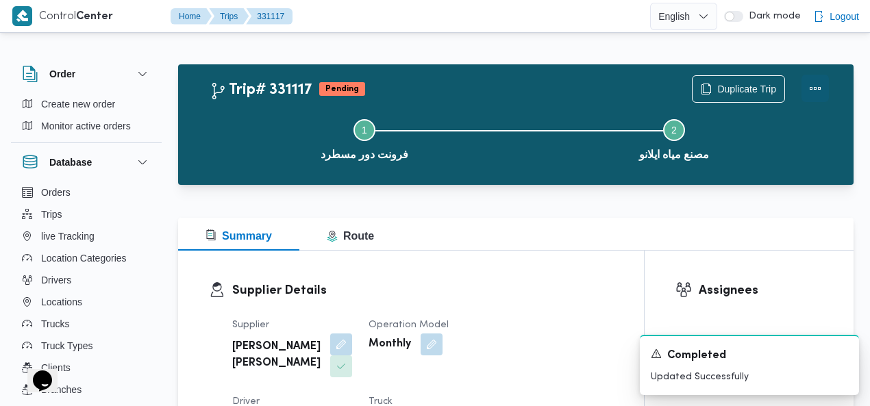
click at [818, 88] on button "Actions" at bounding box center [814, 88] width 27 height 27
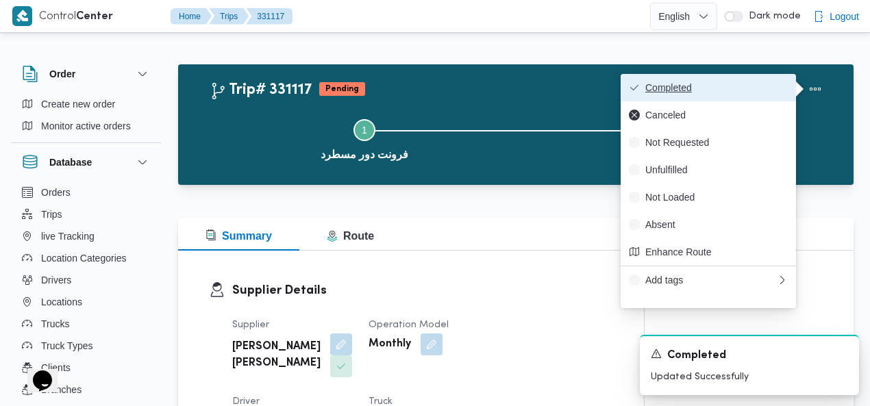
click at [751, 93] on span "Completed" at bounding box center [716, 87] width 142 height 11
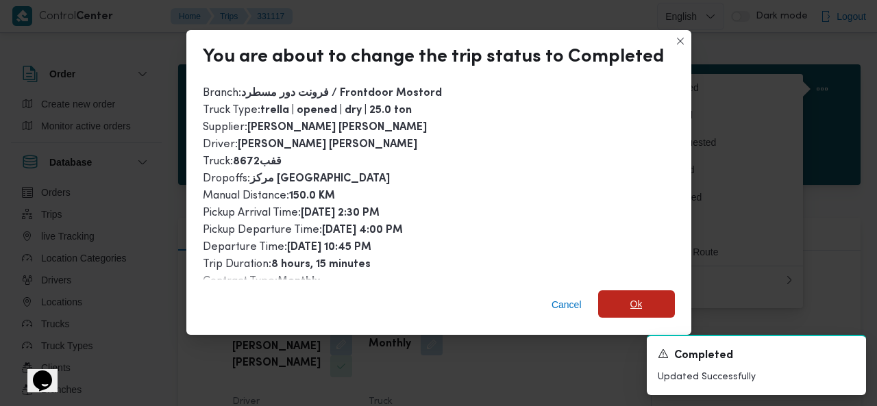
click at [616, 307] on span "Ok" at bounding box center [636, 303] width 77 height 27
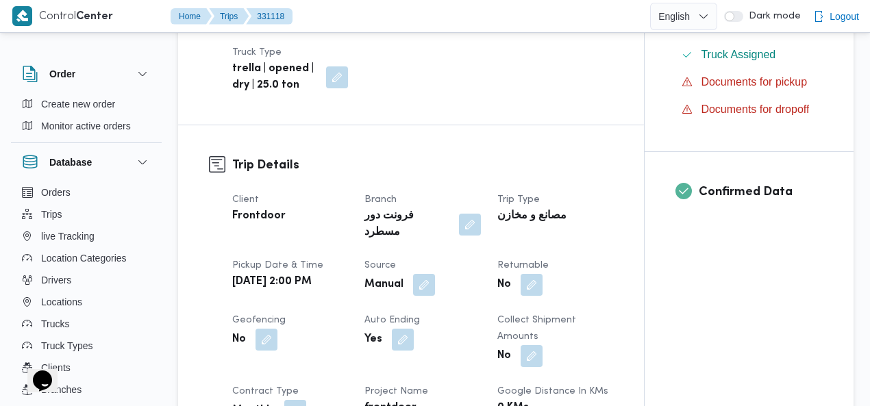
scroll to position [482, 0]
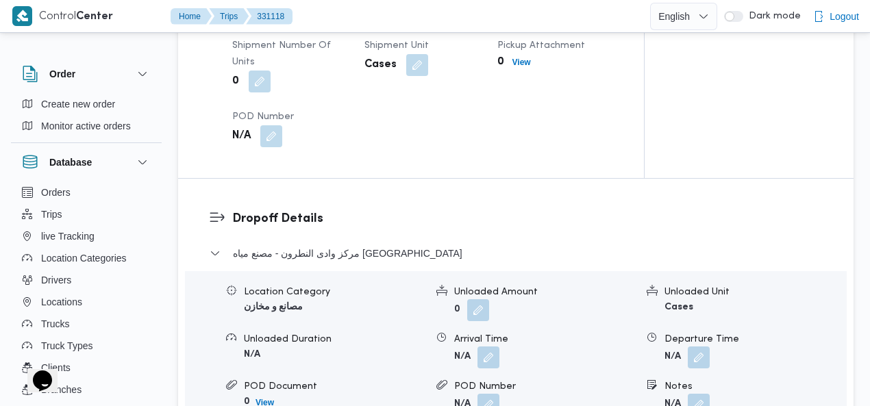
drag, startPoint x: 876, startPoint y: 44, endPoint x: 876, endPoint y: 231, distance: 187.0
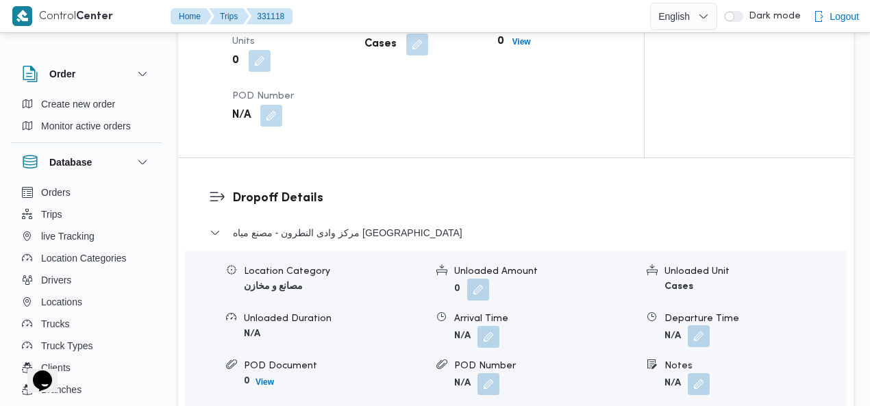
click at [706, 325] on button "button" at bounding box center [699, 336] width 22 height 22
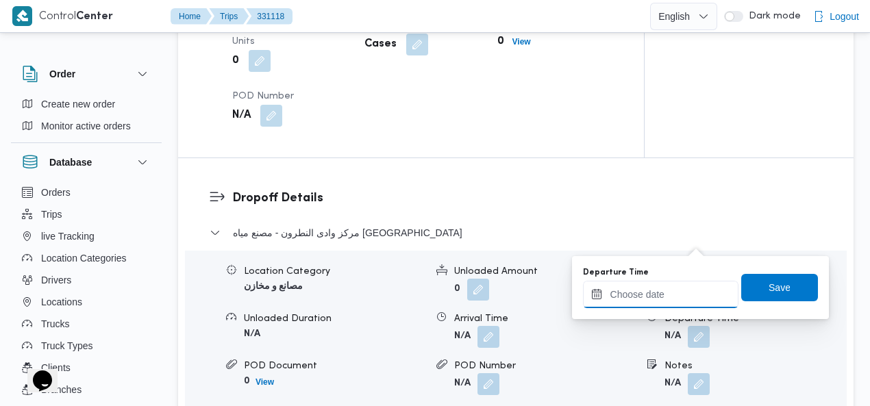
click at [667, 292] on input "Departure Time" at bounding box center [660, 294] width 155 height 27
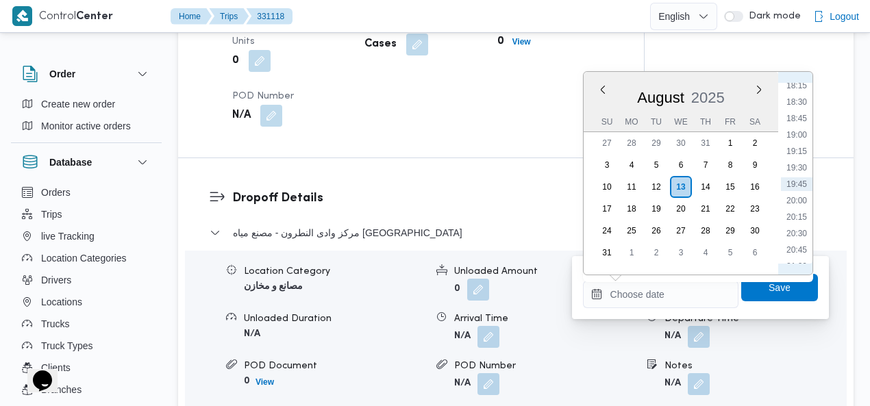
scroll to position [1397, 0]
click at [801, 236] on li "23:30" at bounding box center [797, 238] width 32 height 14
type input "13/08/2025 23:30"
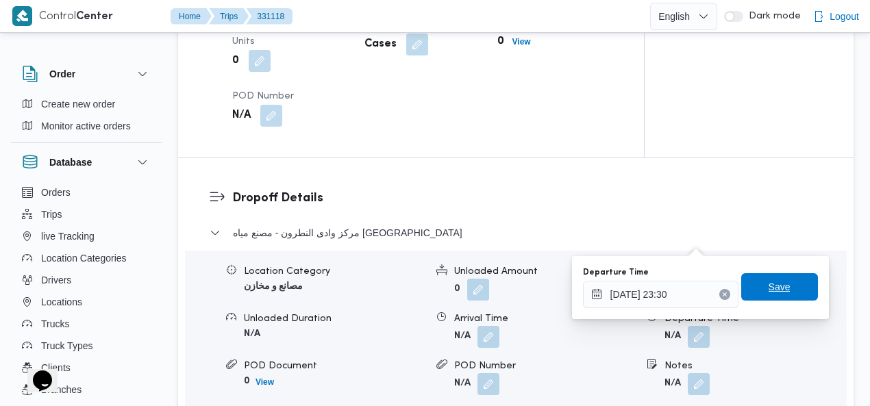
click at [780, 288] on span "Save" at bounding box center [780, 287] width 22 height 16
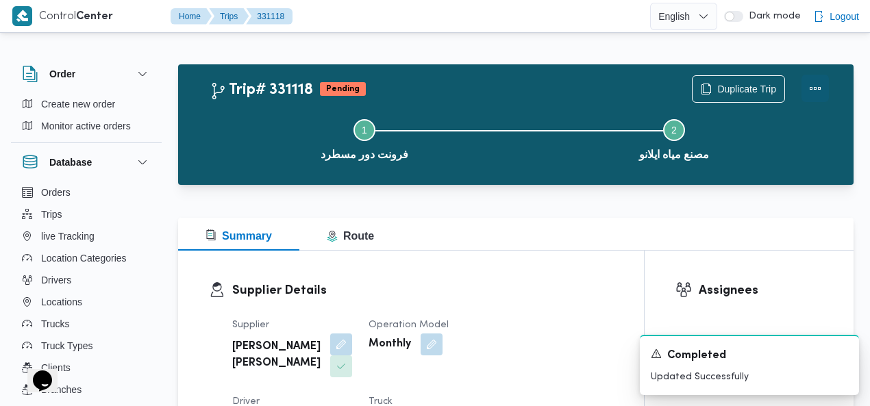
scroll to position [3, 0]
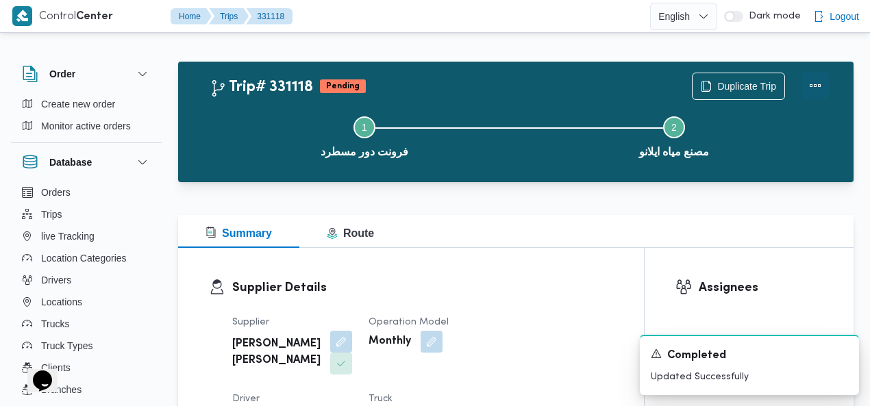
click at [815, 95] on button "Actions" at bounding box center [814, 85] width 27 height 27
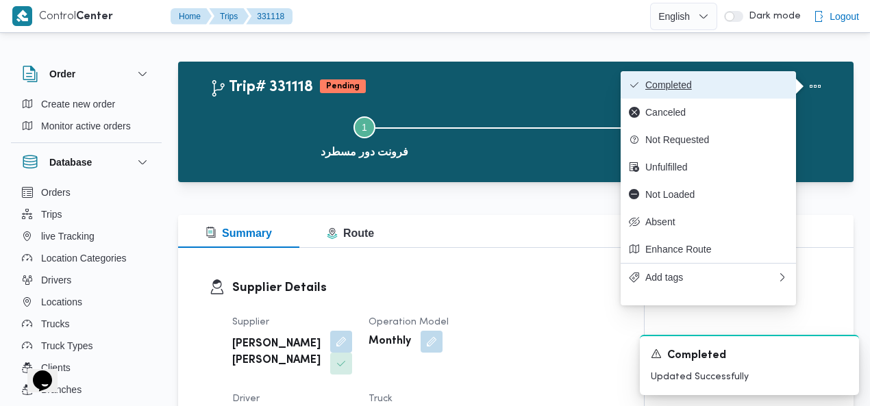
click at [745, 86] on span "Completed" at bounding box center [716, 84] width 142 height 11
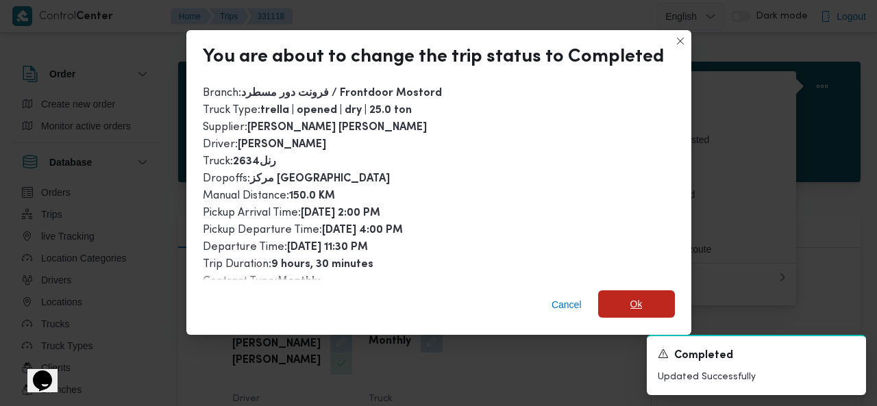
click at [630, 299] on span "Ok" at bounding box center [636, 304] width 12 height 16
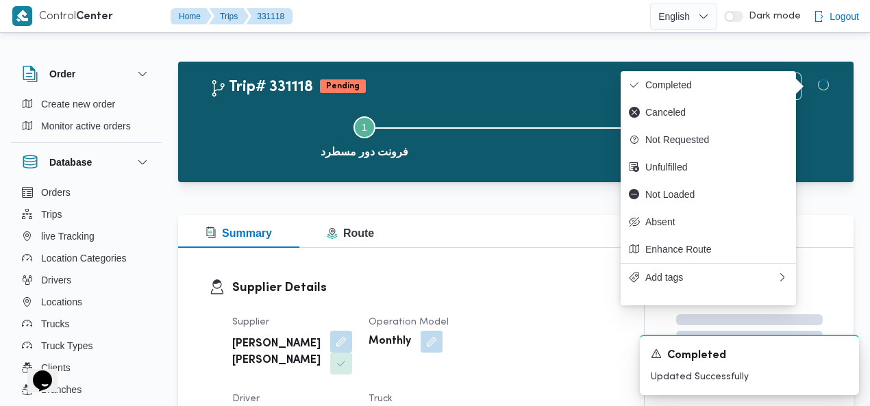
click at [412, 83] on div "Trip# 331118 Pending Duplicate Trip" at bounding box center [519, 86] width 619 height 27
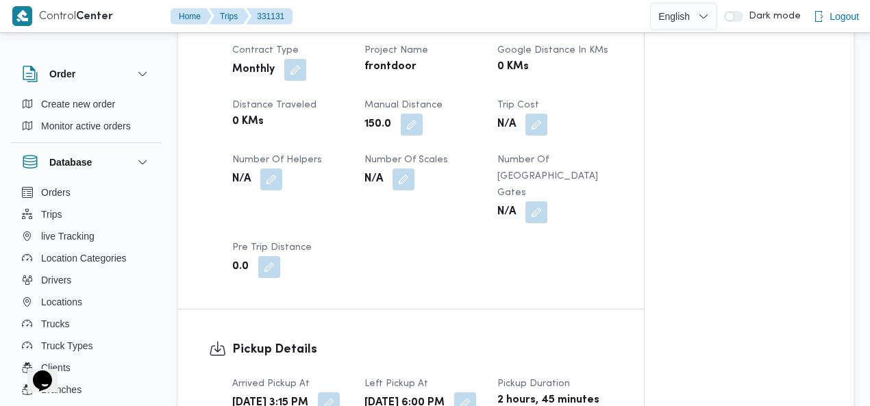
scroll to position [808, 0]
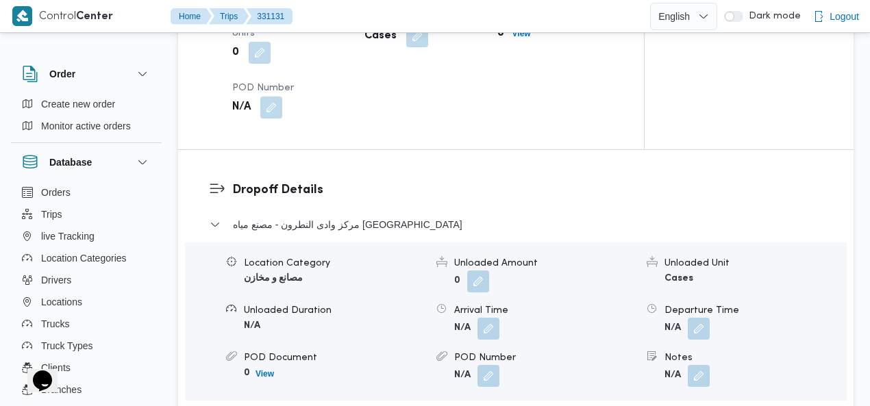
drag, startPoint x: 876, startPoint y: 39, endPoint x: 870, endPoint y: 227, distance: 187.8
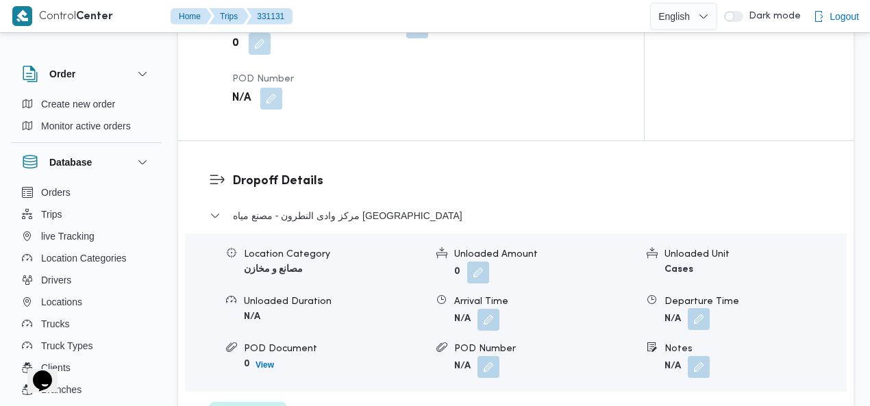
click at [703, 308] on button "button" at bounding box center [699, 319] width 22 height 22
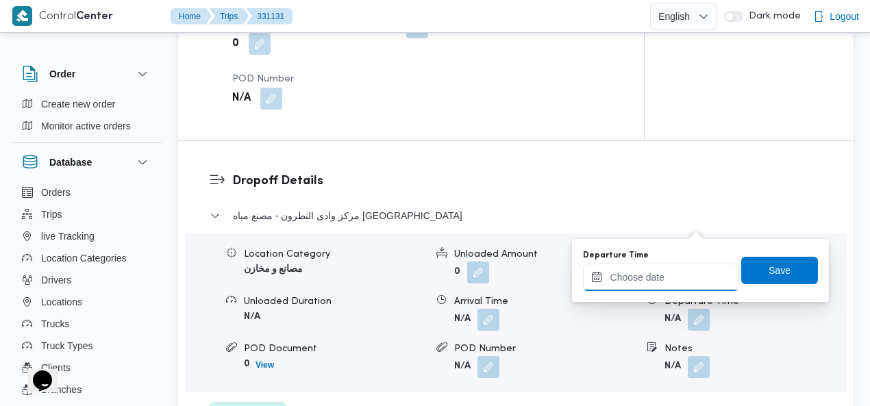
click at [663, 279] on input "Departure Time" at bounding box center [660, 277] width 155 height 27
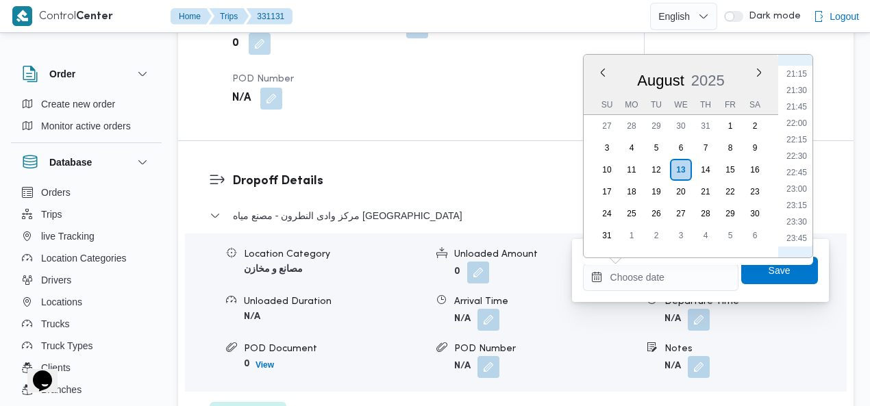
scroll to position [1397, 0]
click at [799, 186] on li "23:00" at bounding box center [797, 188] width 32 height 14
type input "13/08/2025 23:00"
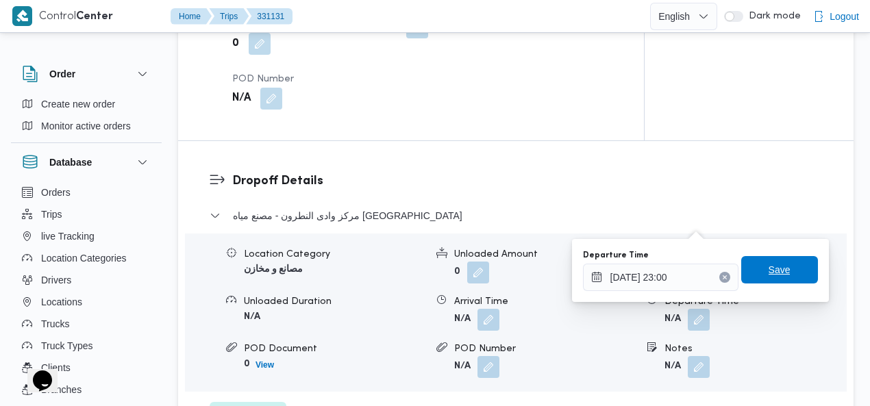
click at [777, 268] on span "Save" at bounding box center [780, 270] width 22 height 16
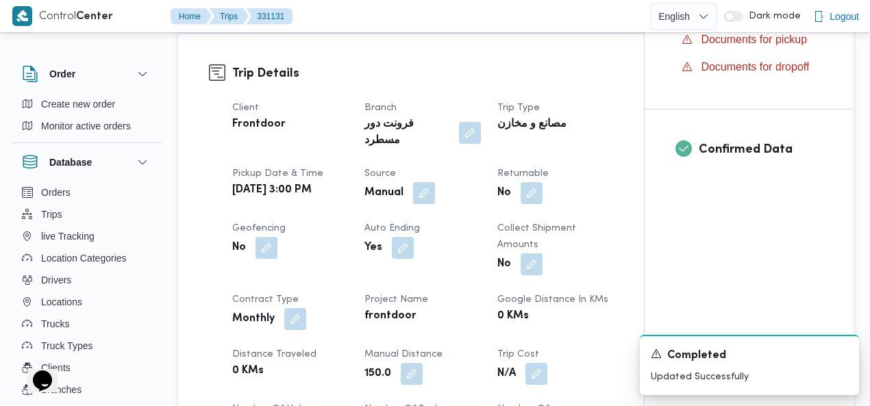
scroll to position [0, 0]
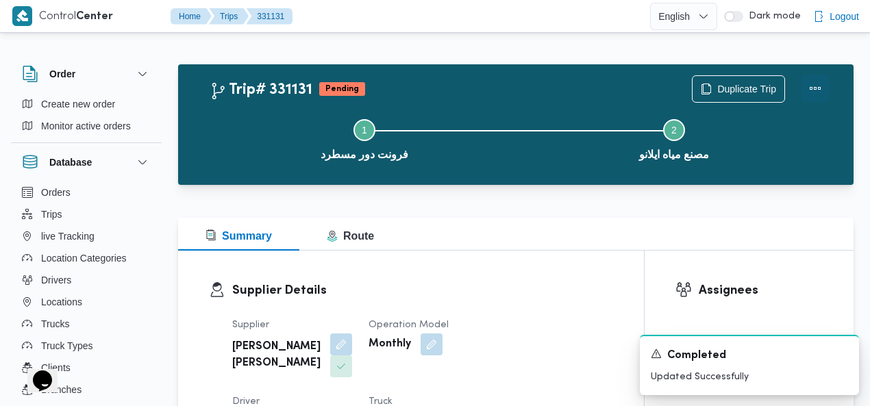
click at [813, 91] on button "Actions" at bounding box center [814, 88] width 27 height 27
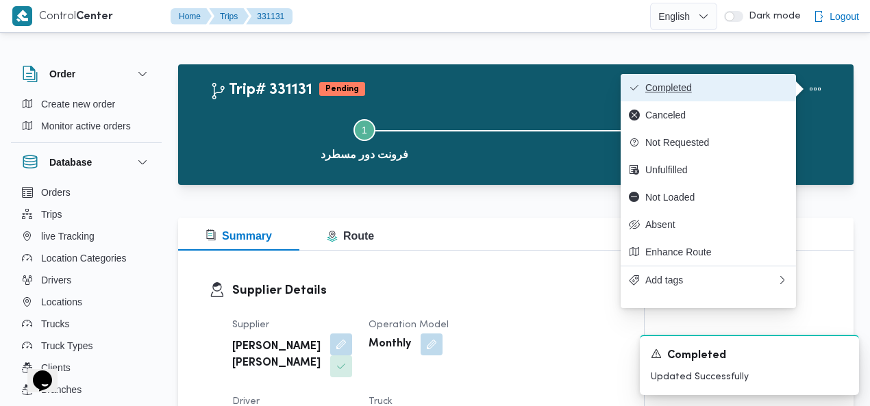
click at [745, 84] on button "Completed" at bounding box center [708, 87] width 175 height 27
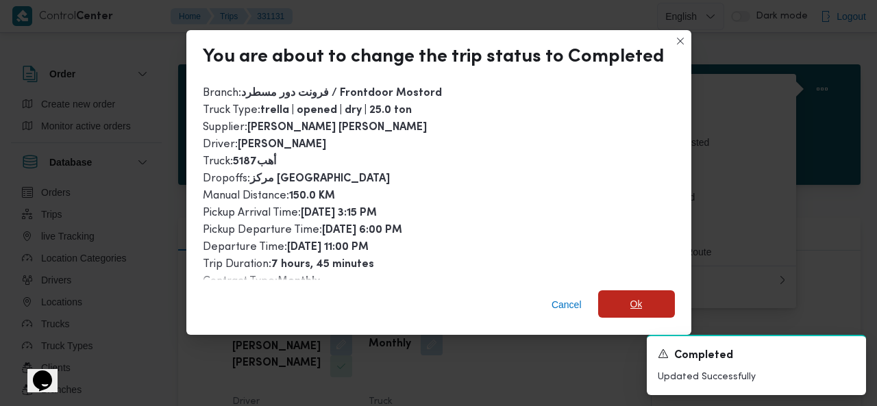
click at [653, 308] on span "Ok" at bounding box center [636, 303] width 77 height 27
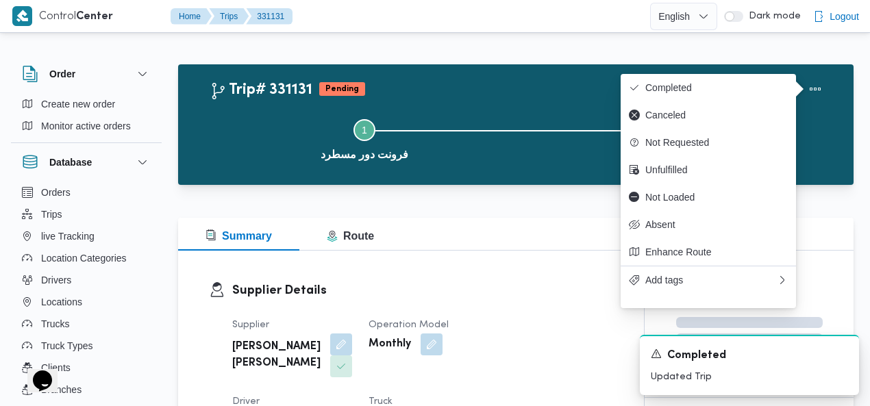
click at [532, 110] on button "Step 2 is incomplete 2 مصنع مياه ايلانو" at bounding box center [674, 138] width 310 height 71
